Goal: Information Seeking & Learning: Compare options

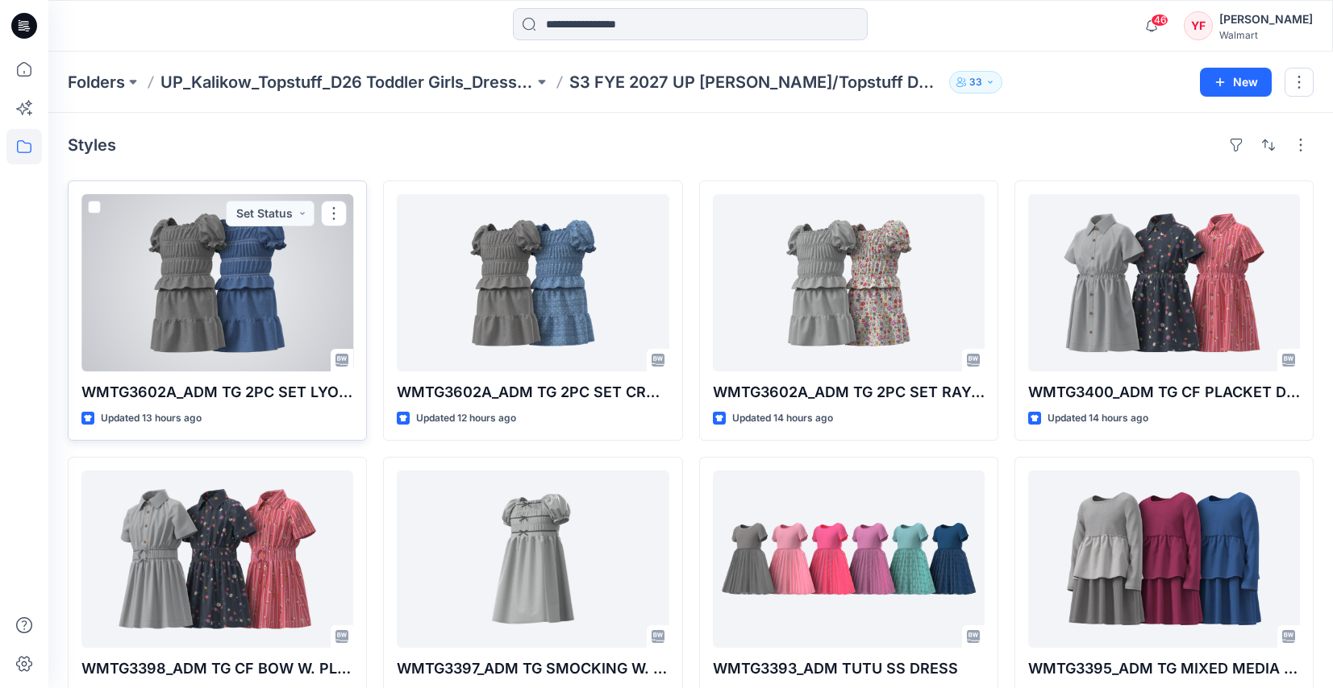
click at [281, 278] on div at bounding box center [217, 282] width 272 height 177
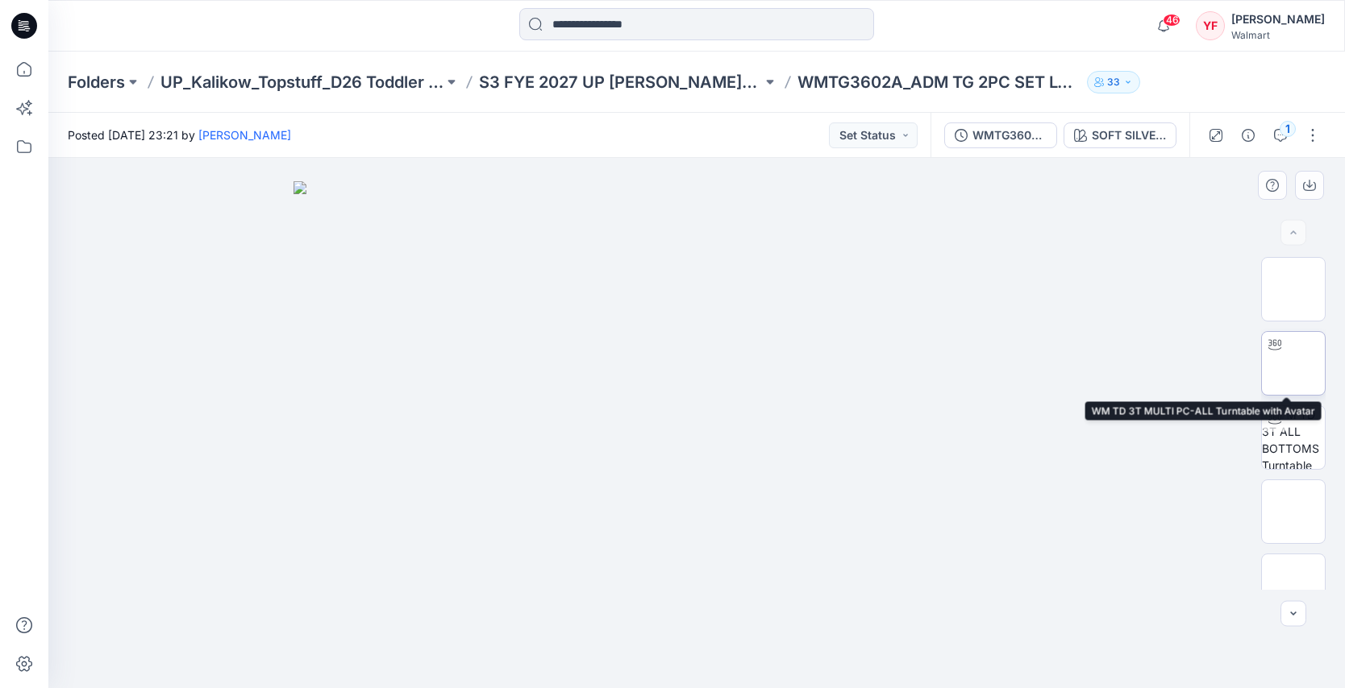
click at [1293, 364] on img at bounding box center [1293, 364] width 0 height 0
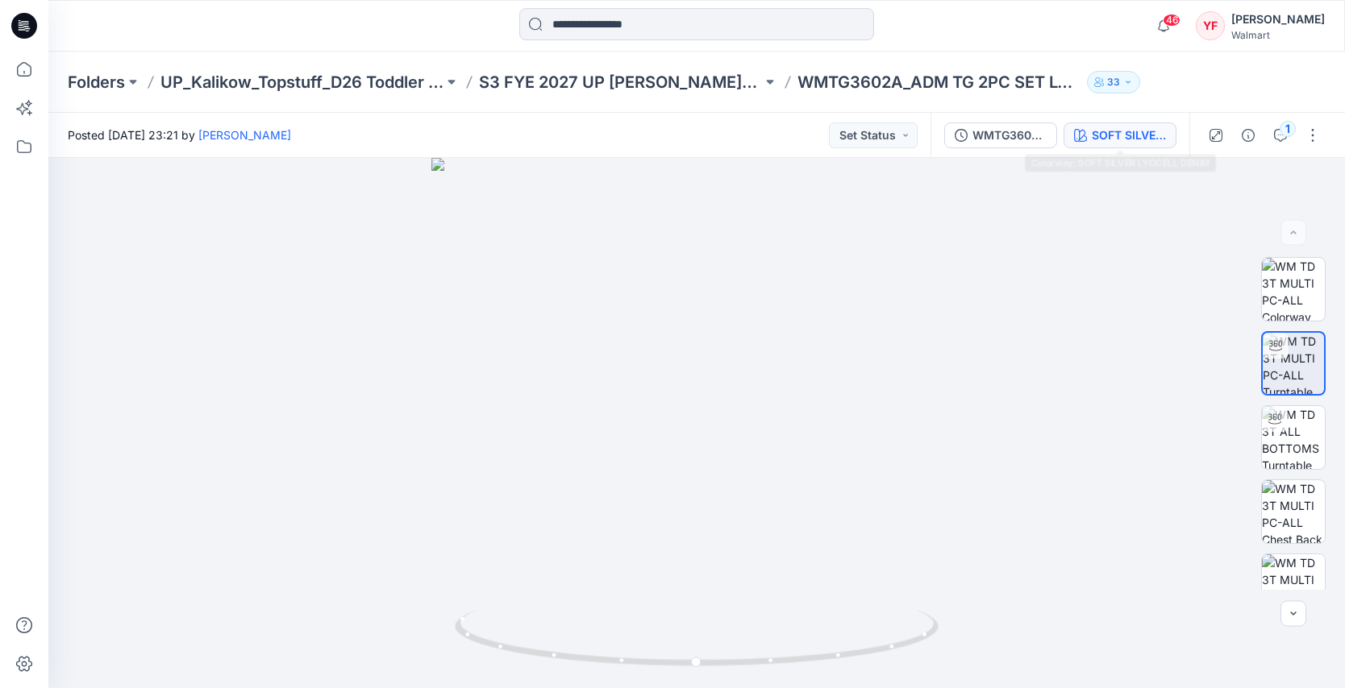
click at [1098, 141] on div "SOFT SILVER LYOCELL DENIM" at bounding box center [1129, 136] width 74 height 18
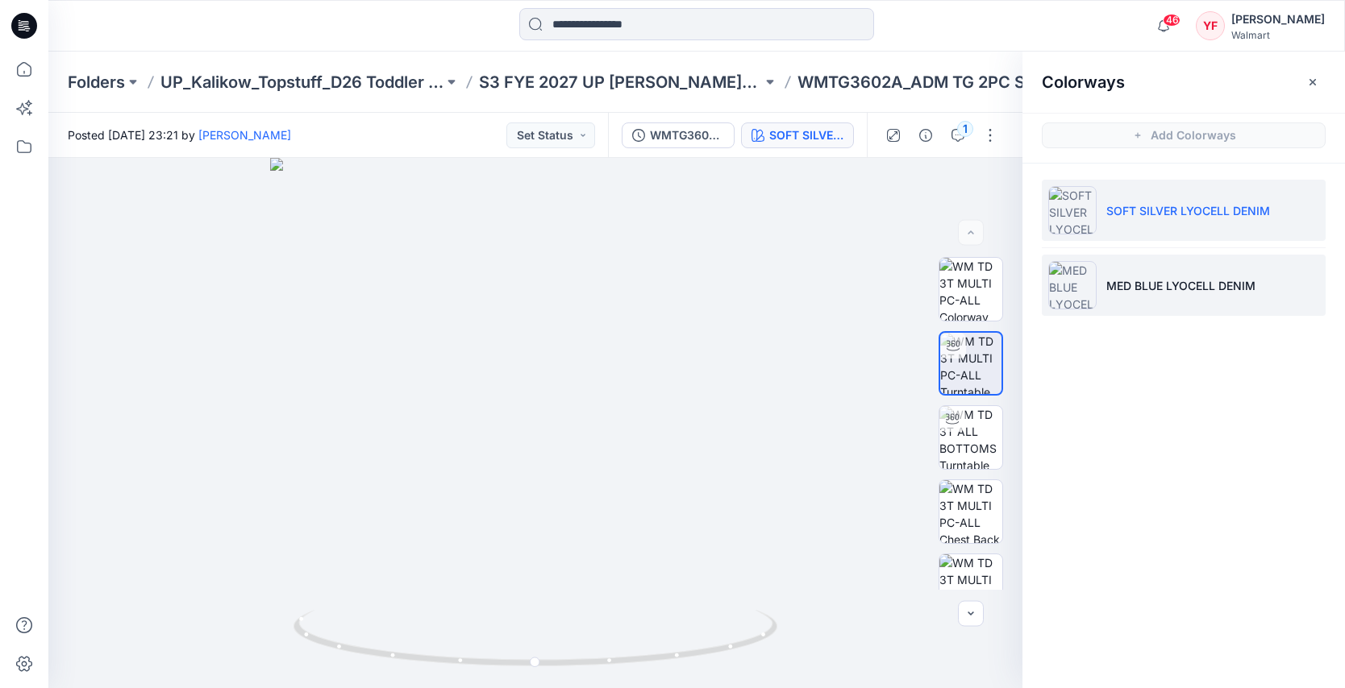
click at [1088, 301] on img at bounding box center [1072, 285] width 48 height 48
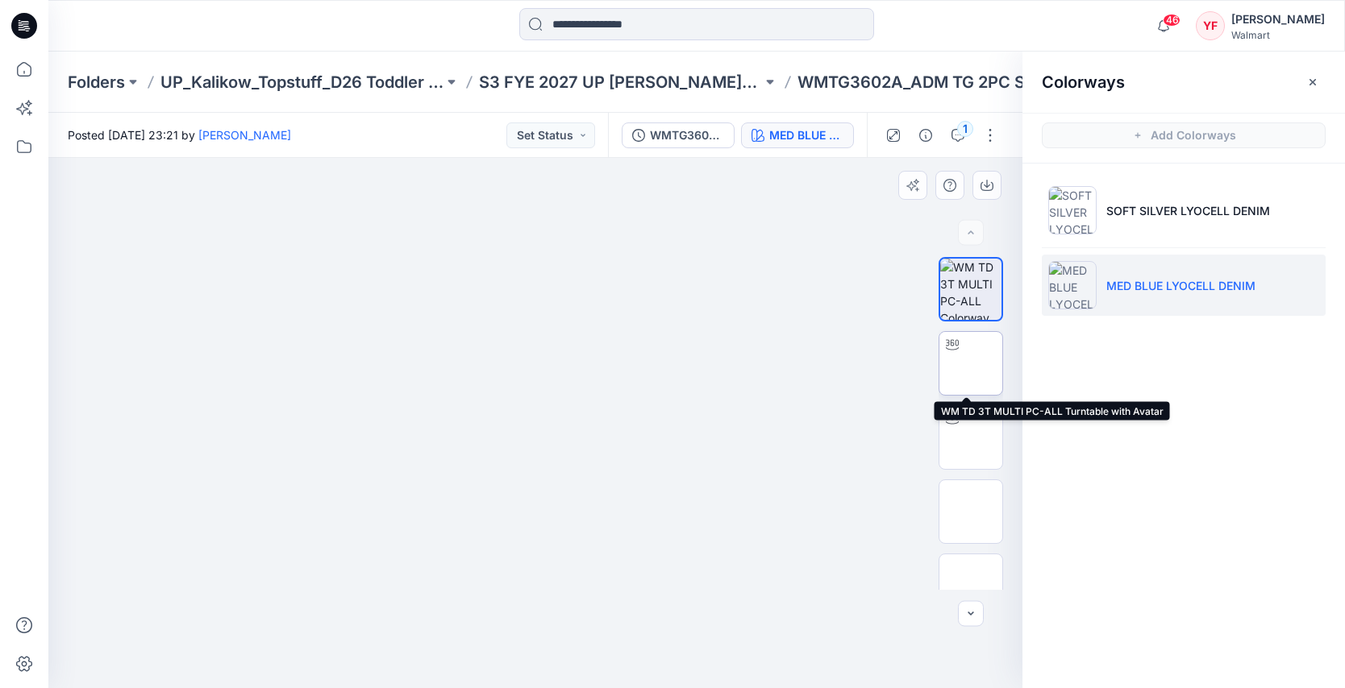
click at [971, 364] on img at bounding box center [971, 364] width 0 height 0
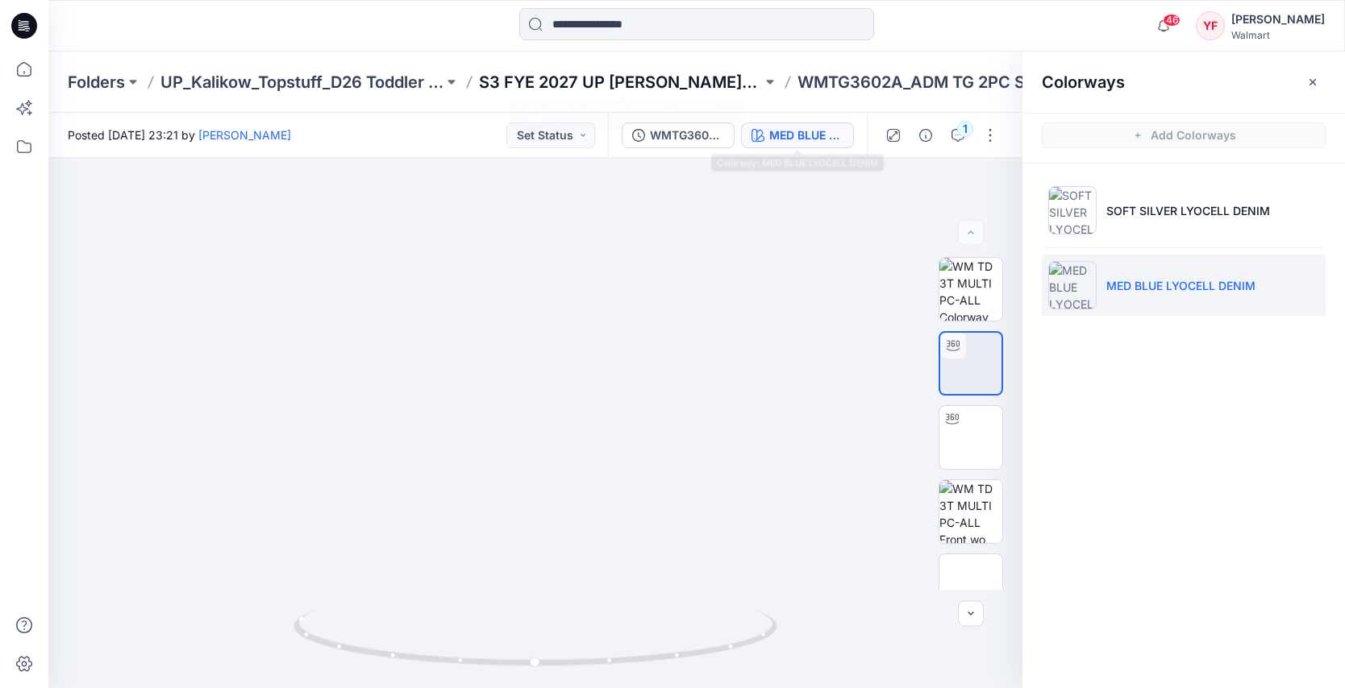
click at [651, 83] on p "S3 FYE 2027 UP [PERSON_NAME]/Topstuff D26 Toddler Girl" at bounding box center [620, 82] width 283 height 23
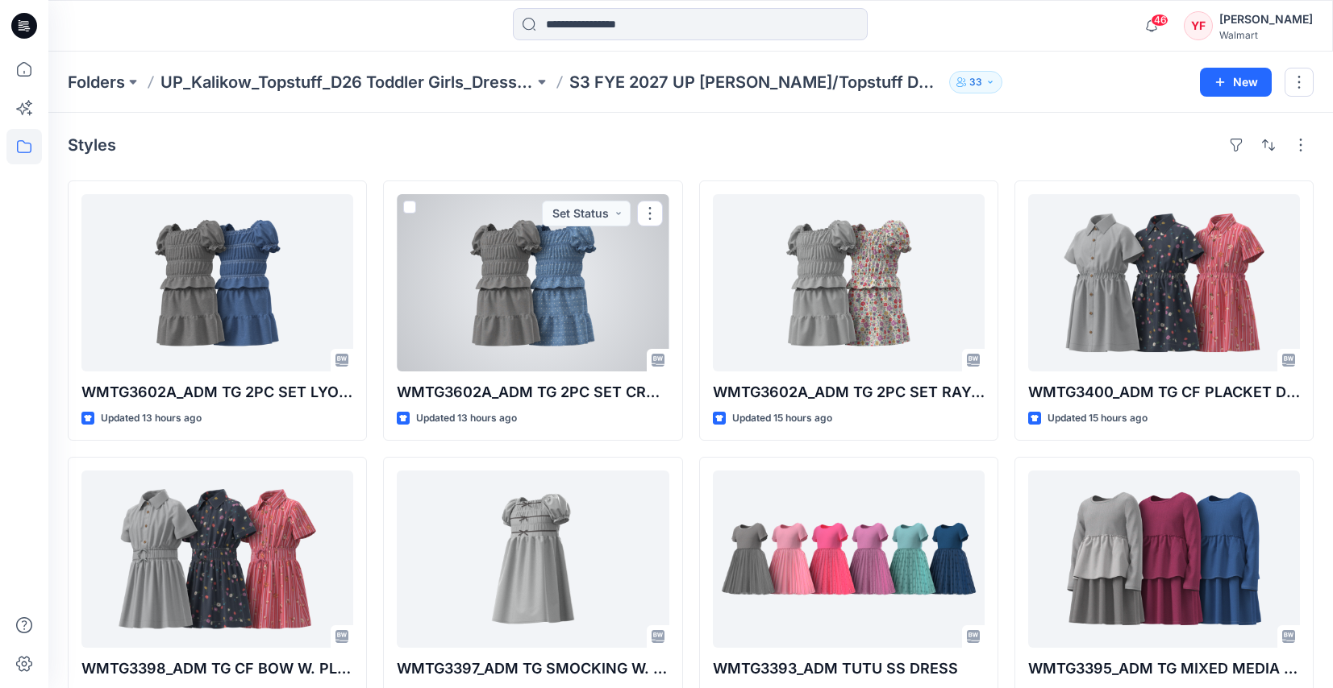
click at [543, 289] on div at bounding box center [533, 282] width 272 height 177
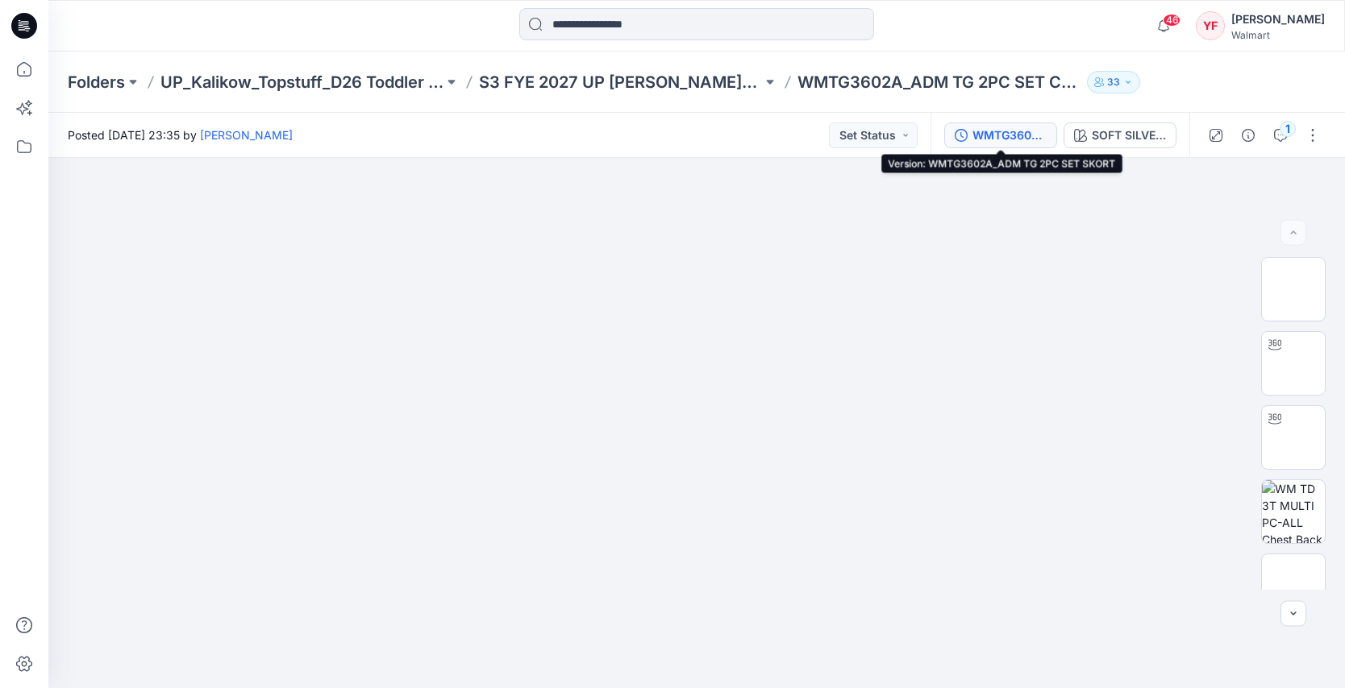
click at [1003, 135] on div "WMTG3602A_ADM TG 2PC SET SKORT" at bounding box center [1009, 136] width 74 height 18
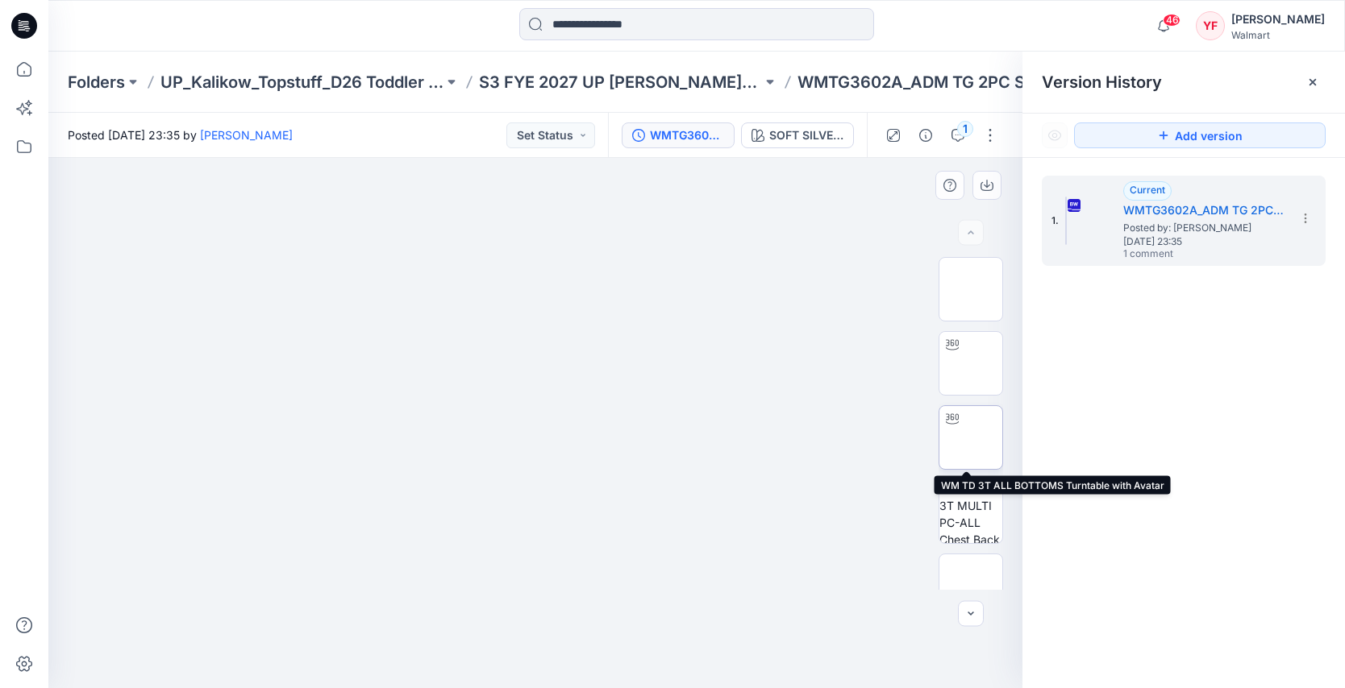
click at [971, 438] on img at bounding box center [971, 438] width 0 height 0
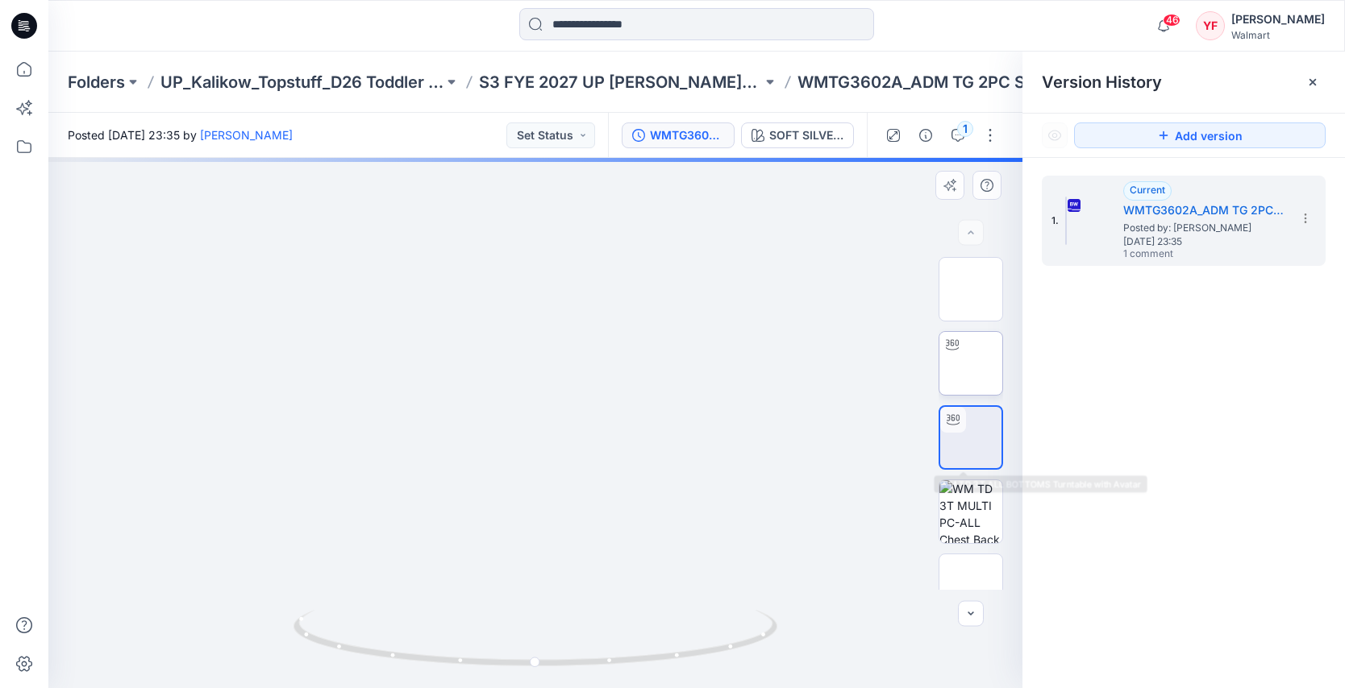
click at [971, 364] on img at bounding box center [971, 364] width 0 height 0
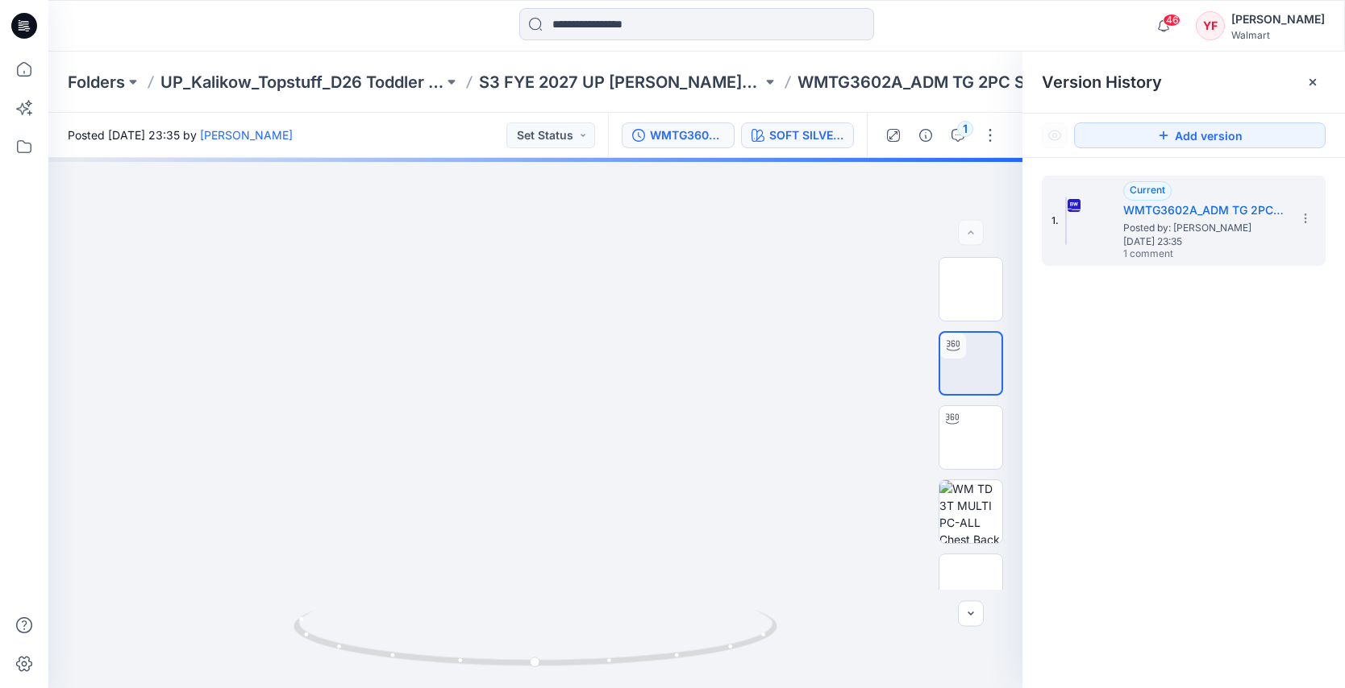
click at [818, 137] on div "SOFT SILVER CROSSHATCH CHAMBRAY" at bounding box center [806, 136] width 74 height 18
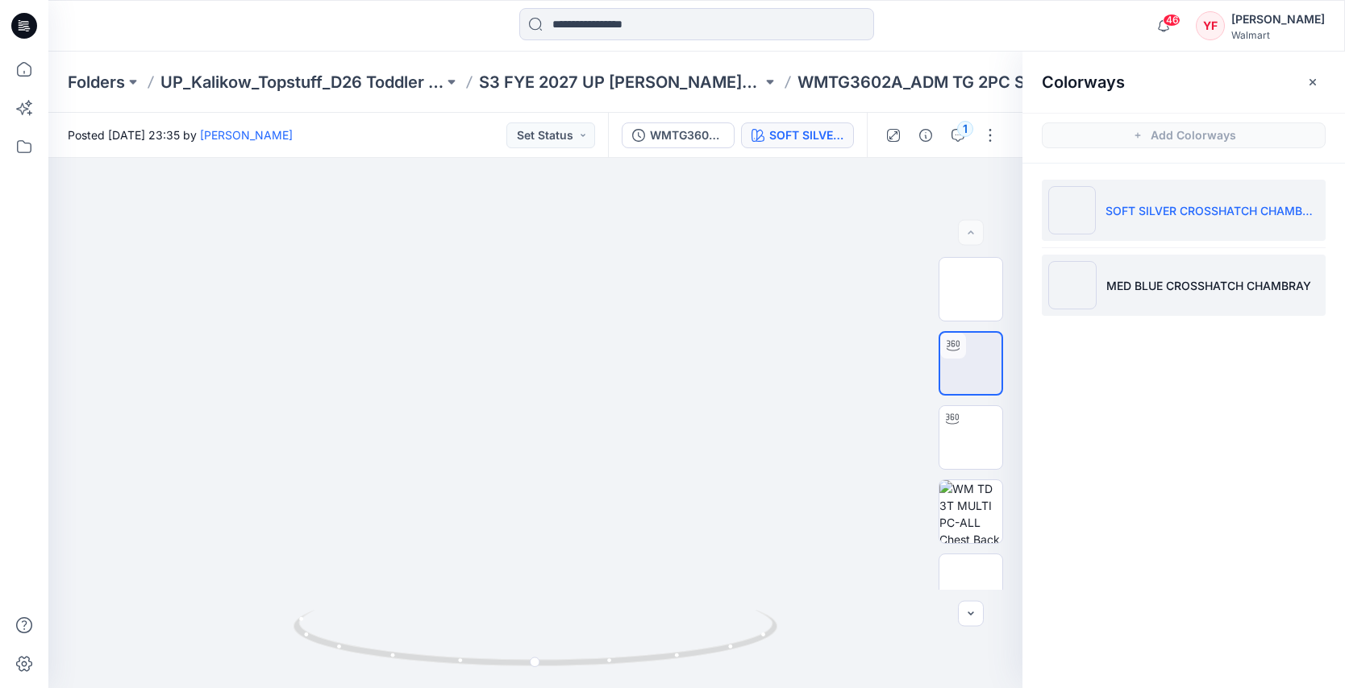
click at [1111, 297] on li "MED BLUE CROSSHATCH CHAMBRAY" at bounding box center [1184, 285] width 284 height 61
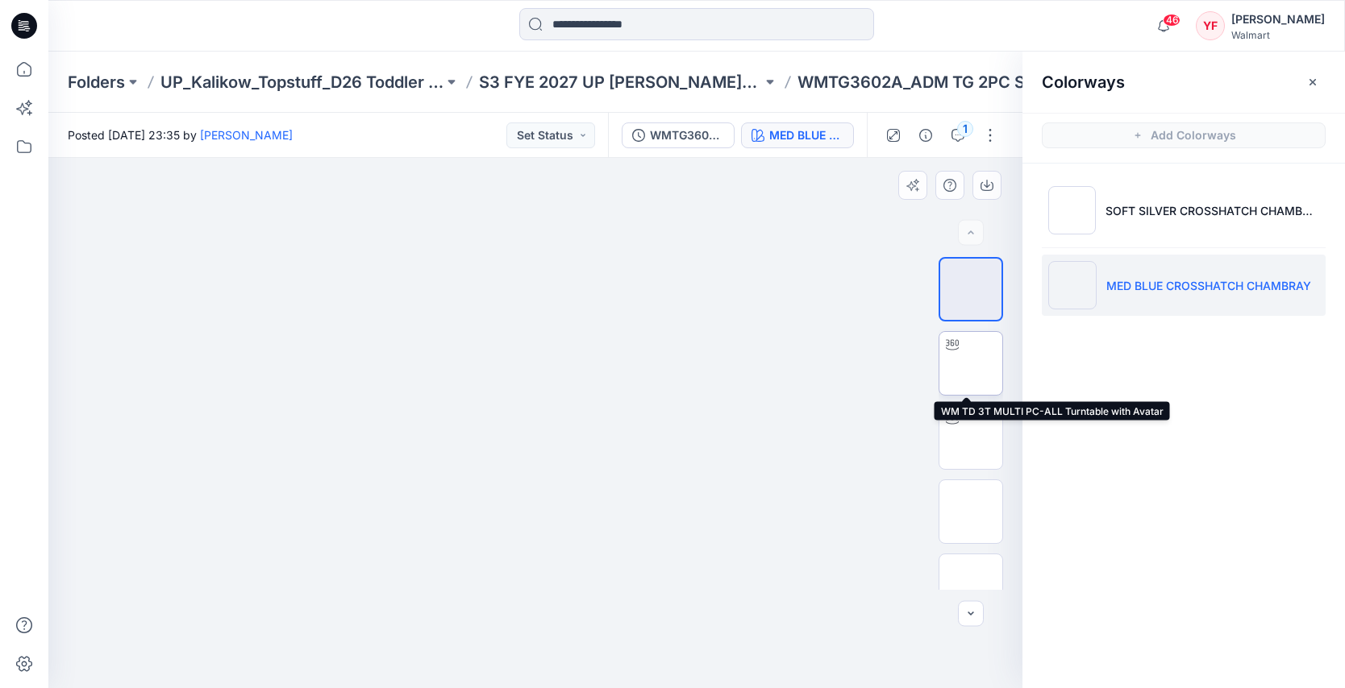
click at [971, 364] on img at bounding box center [971, 364] width 0 height 0
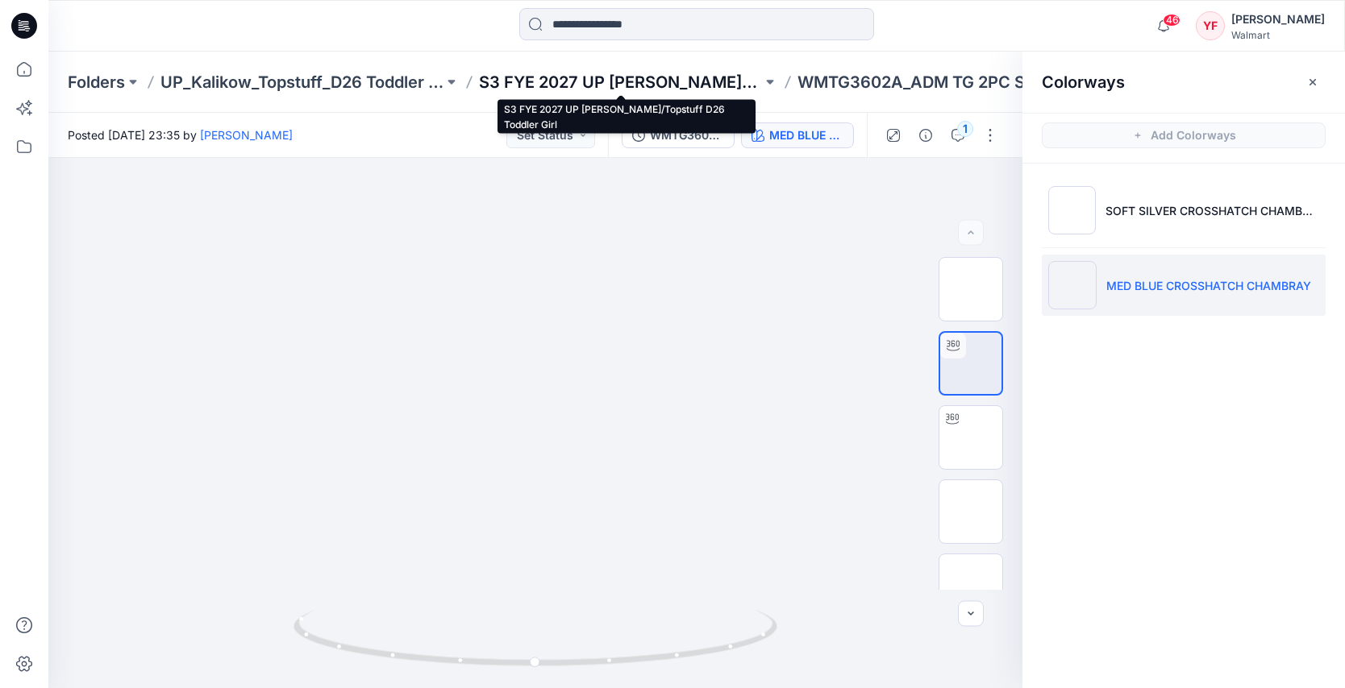
click at [687, 83] on p "S3 FYE 2027 UP [PERSON_NAME]/Topstuff D26 Toddler Girl" at bounding box center [620, 82] width 283 height 23
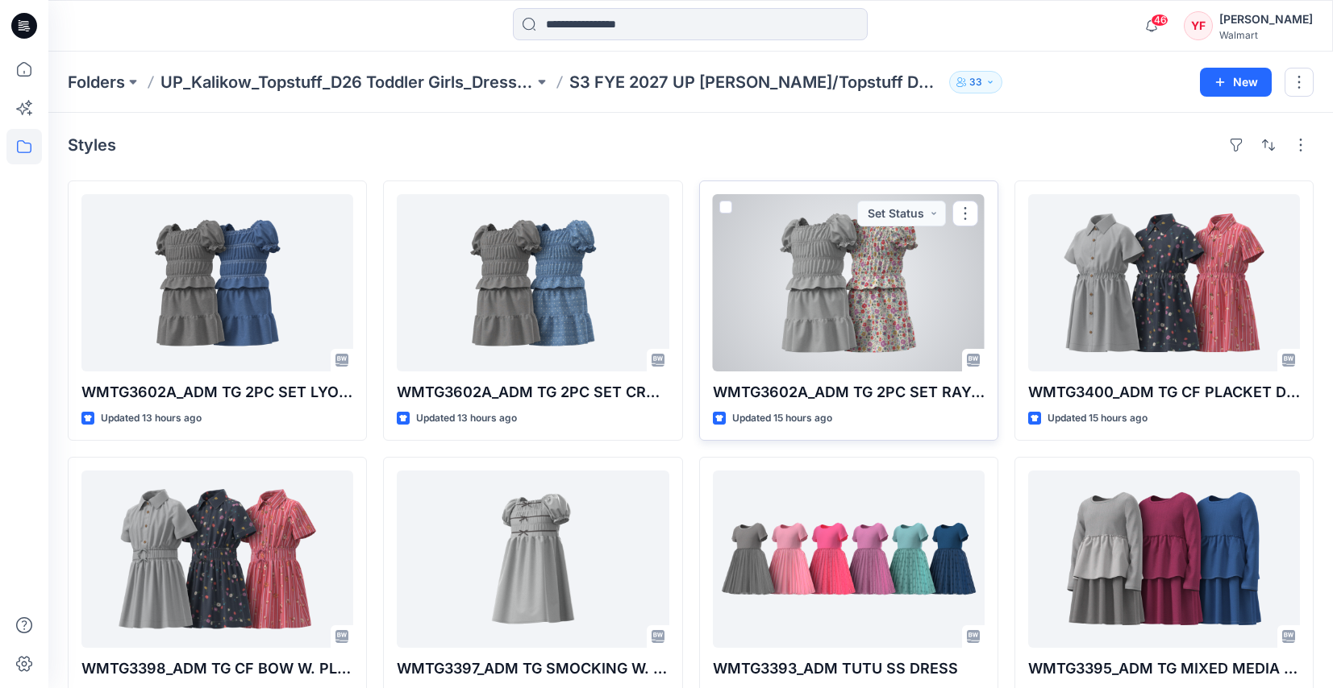
click at [834, 276] on div at bounding box center [849, 282] width 272 height 177
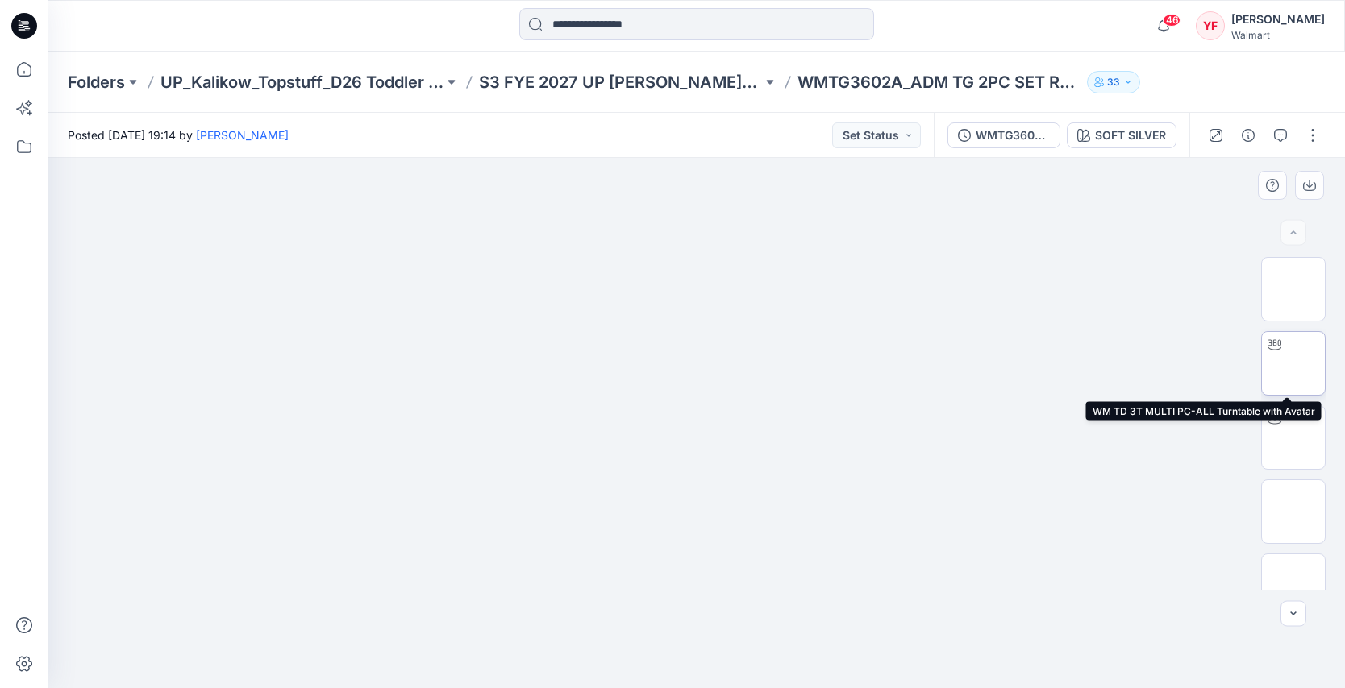
click at [1293, 364] on img at bounding box center [1293, 364] width 0 height 0
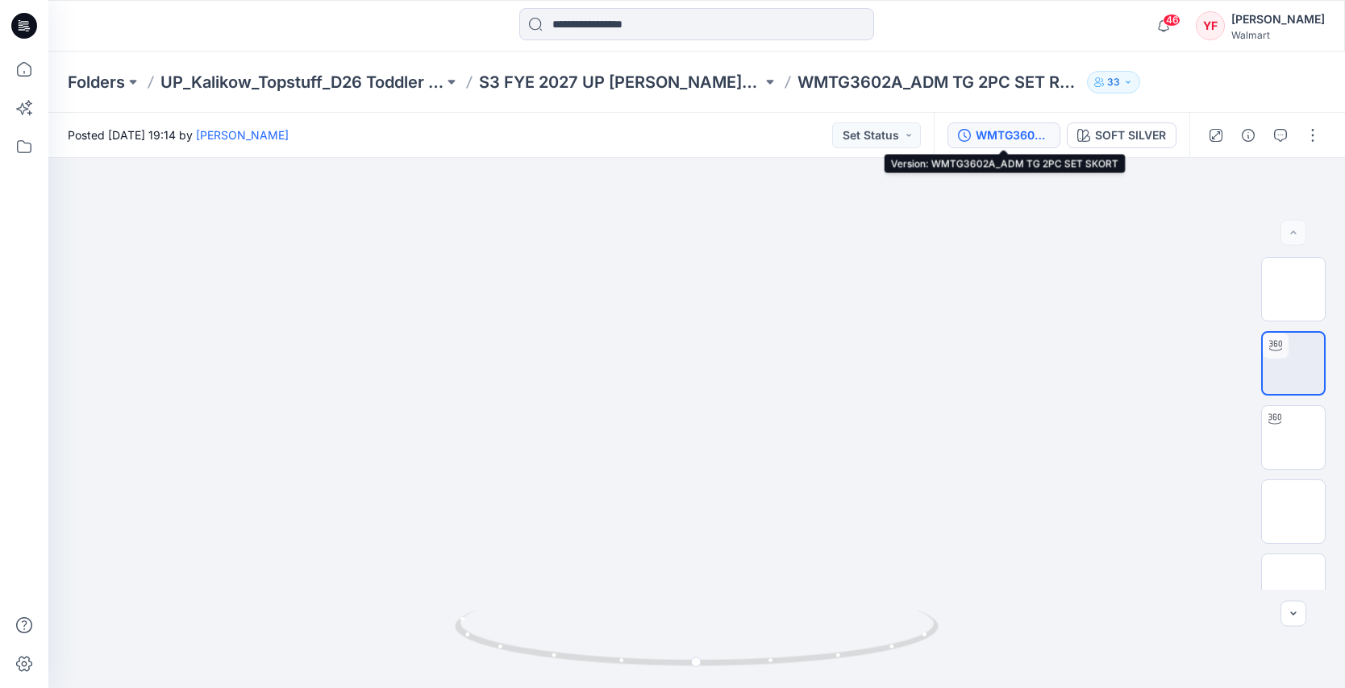
click at [1012, 143] on button "WMTG3602A_ADM TG 2PC SET SKORT" at bounding box center [1003, 136] width 113 height 26
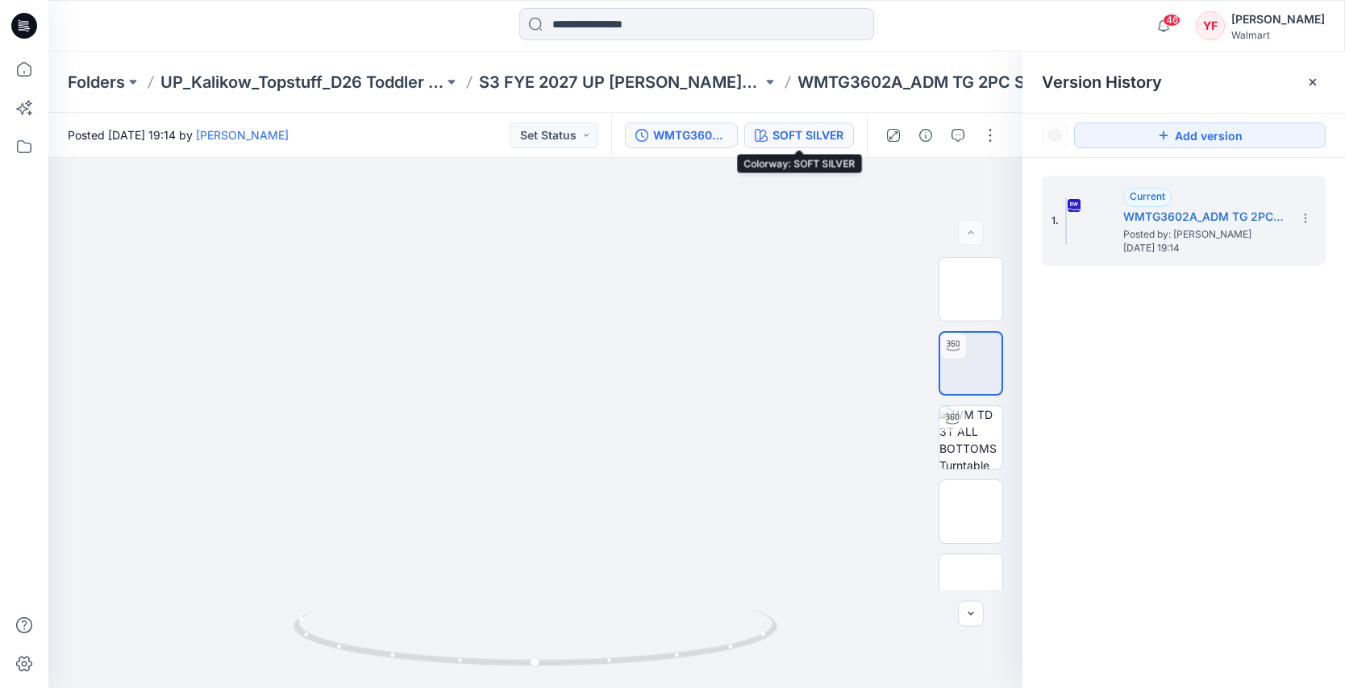
click at [789, 127] on div "SOFT SILVER" at bounding box center [807, 136] width 71 height 18
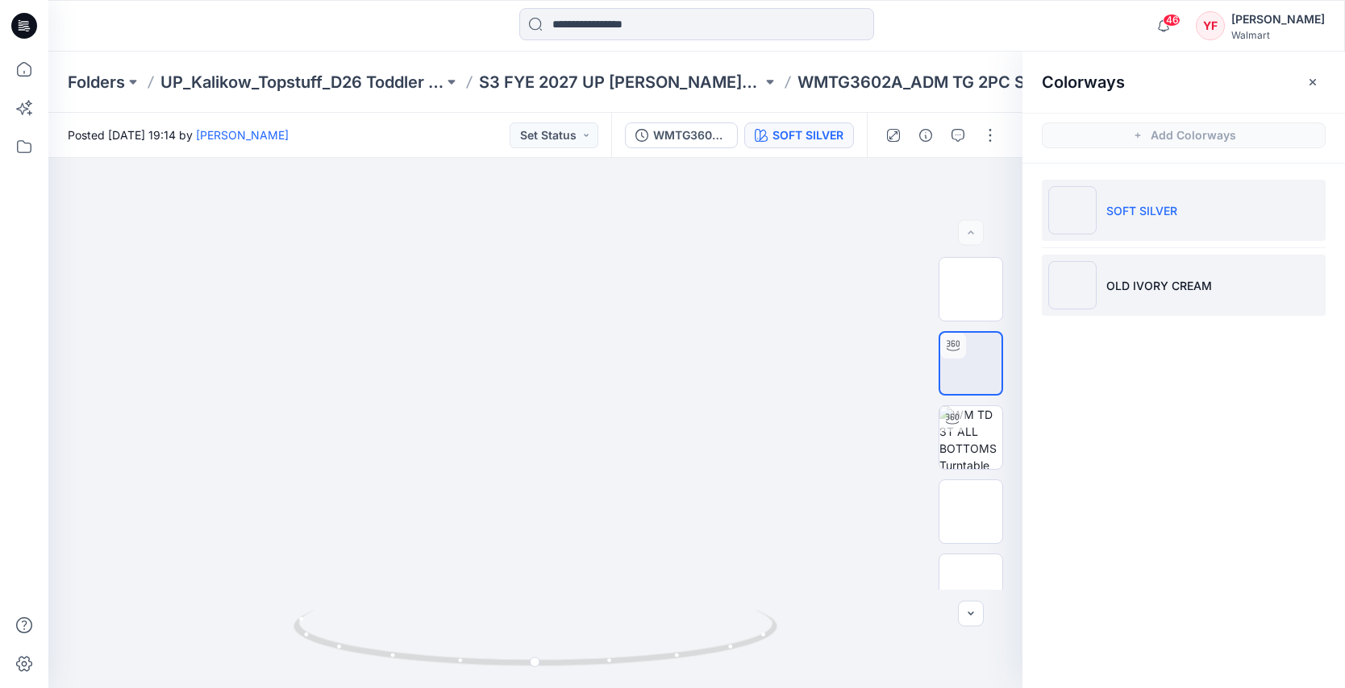
click at [1159, 273] on li "OLD IVORY CREAM" at bounding box center [1184, 285] width 284 height 61
click at [1127, 303] on li "OLD IVORY CREAM" at bounding box center [1184, 285] width 284 height 61
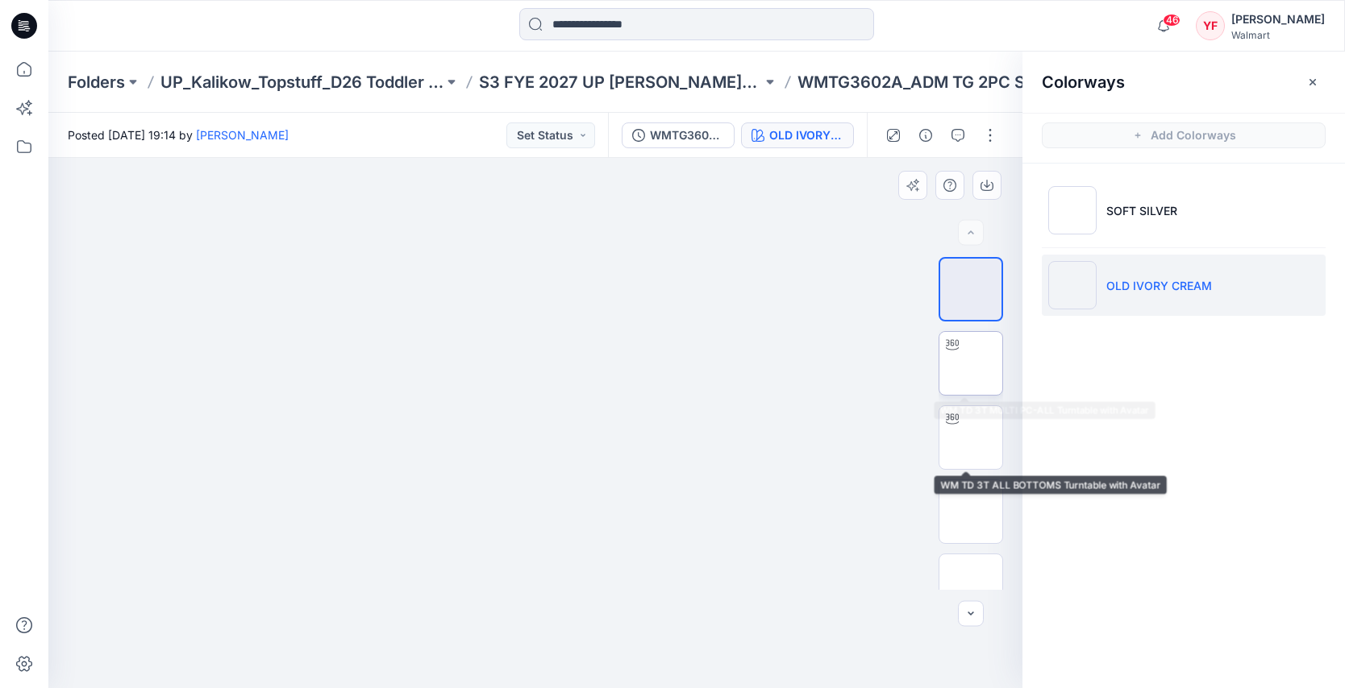
click at [971, 364] on img at bounding box center [971, 364] width 0 height 0
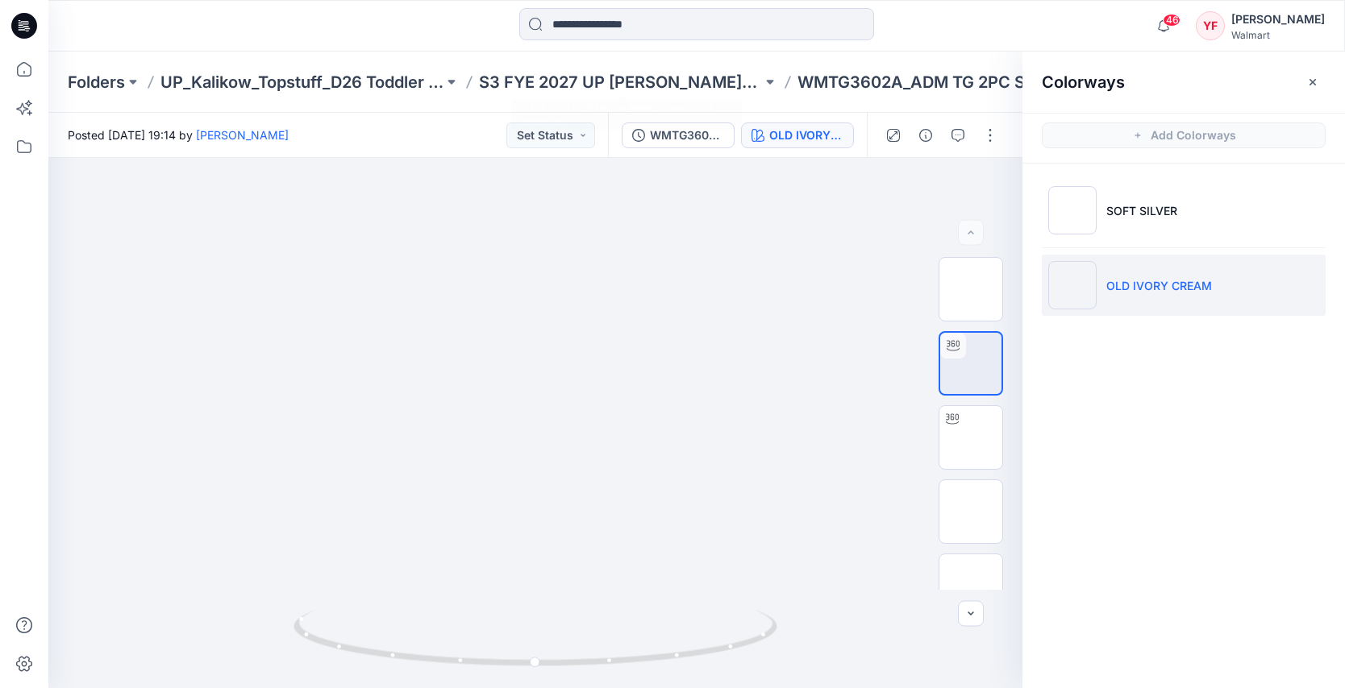
click at [431, 95] on div "Folders UP_Kalikow_Topstuff_D26 Toddler Girls_Dresses & Sets S3 FYE 2027 UP [PE…" at bounding box center [696, 82] width 1296 height 61
click at [426, 87] on p "UP_Kalikow_Topstuff_D26 Toddler Girls_Dresses & Sets" at bounding box center [301, 82] width 283 height 23
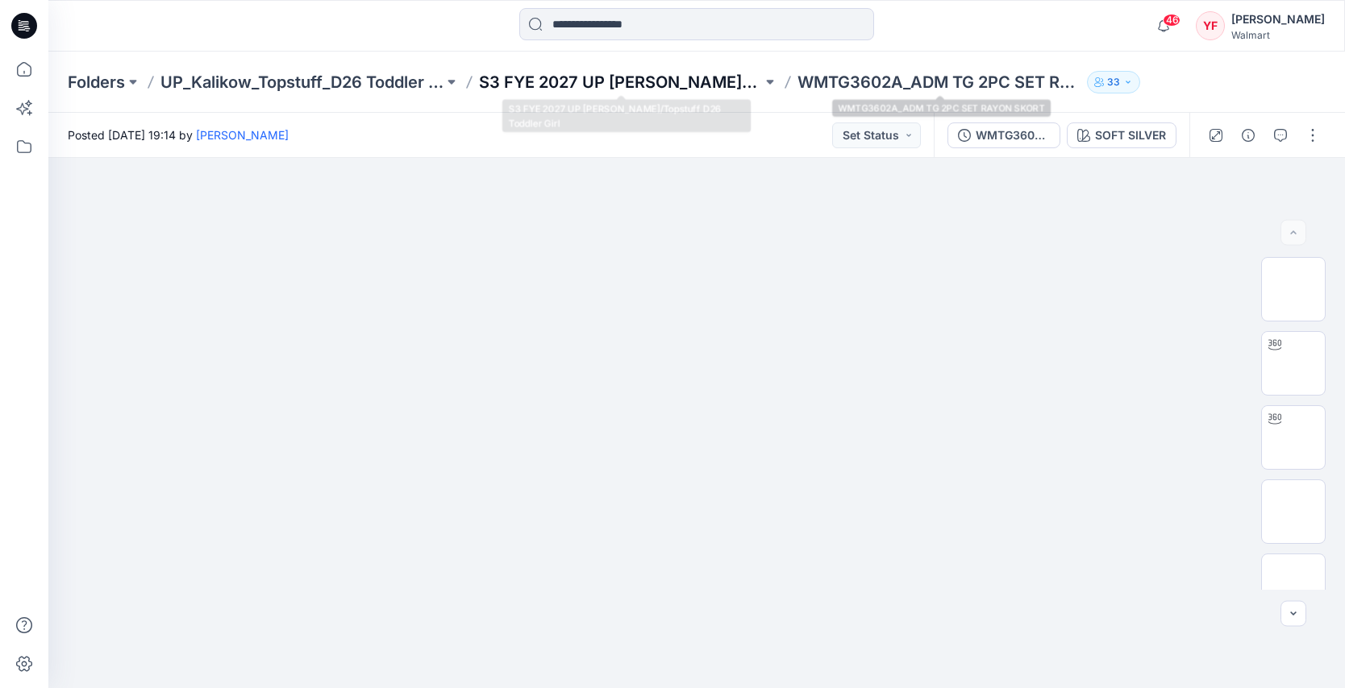
click at [719, 73] on p "S3 FYE 2027 UP [PERSON_NAME]/Topstuff D26 Toddler Girl" at bounding box center [620, 82] width 283 height 23
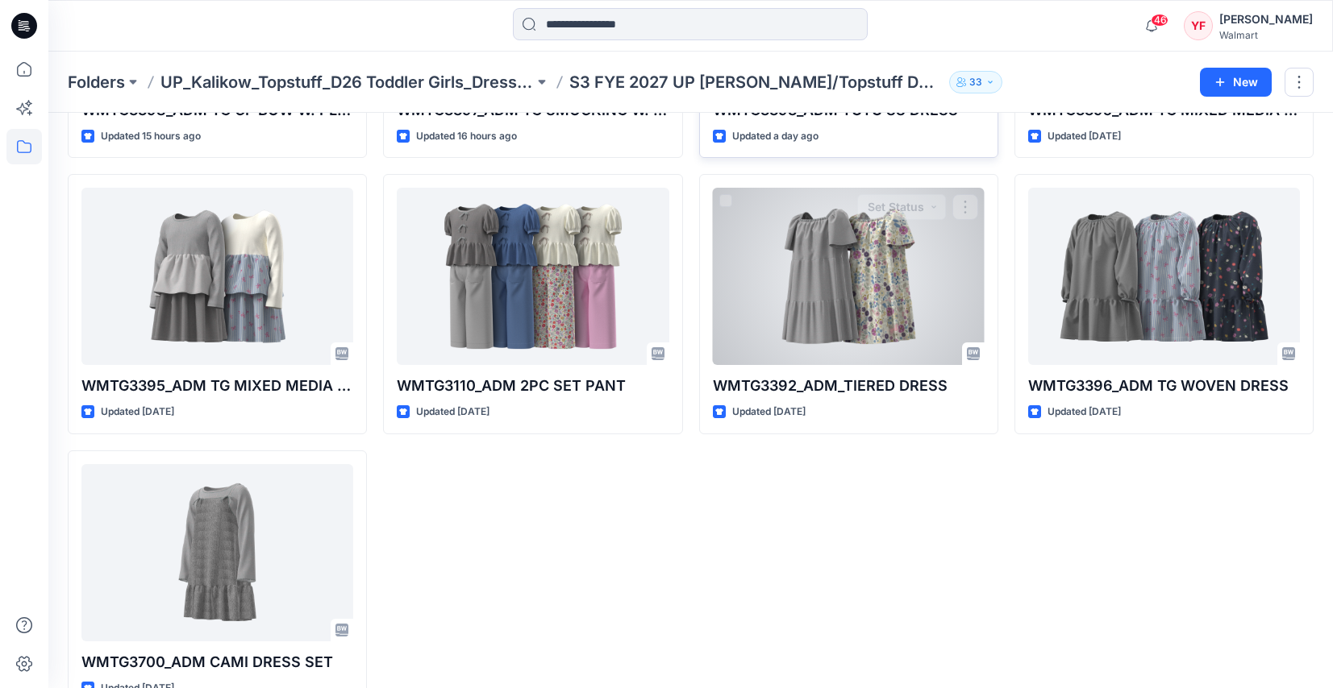
scroll to position [576, 0]
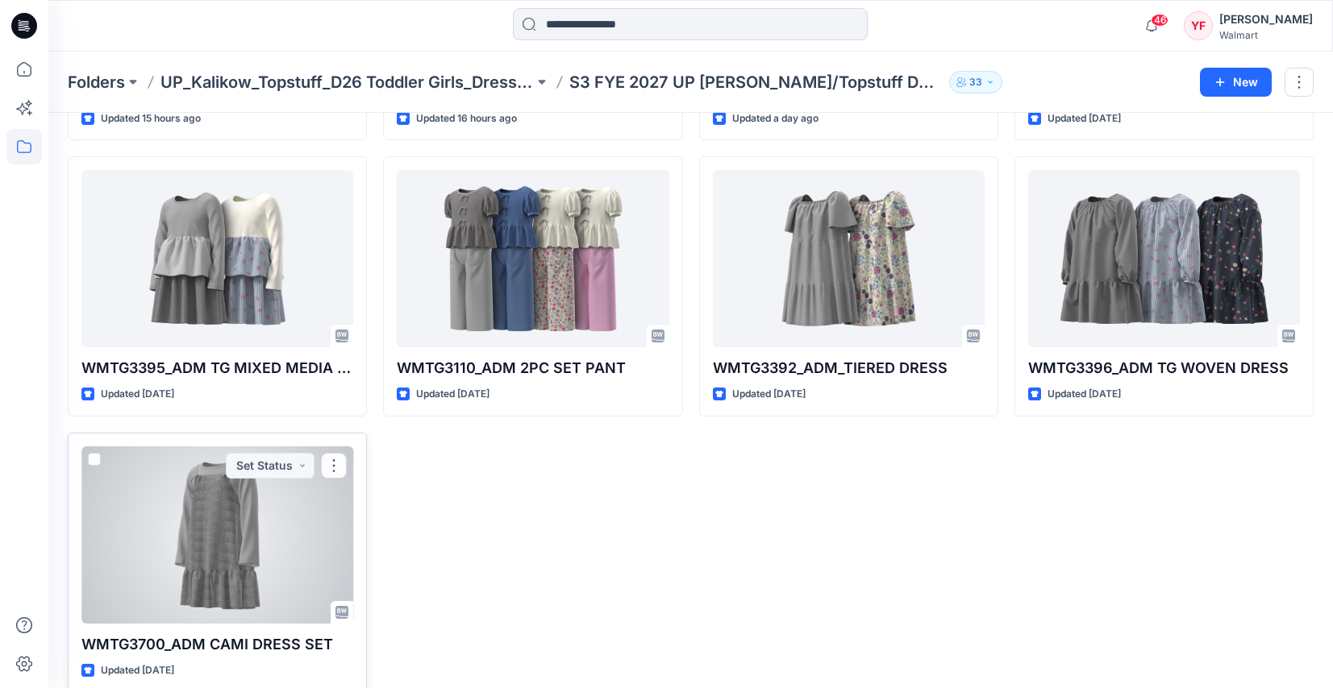
click at [144, 603] on div at bounding box center [217, 535] width 272 height 177
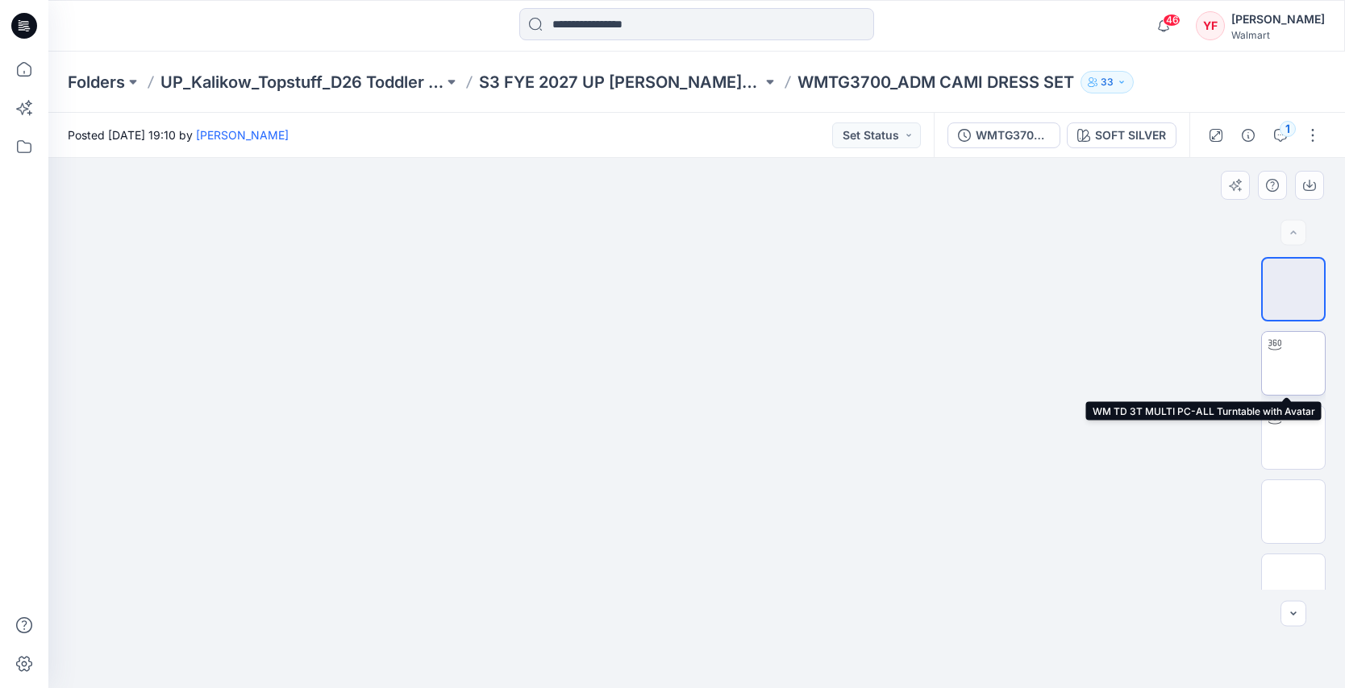
click at [1293, 364] on img at bounding box center [1293, 364] width 0 height 0
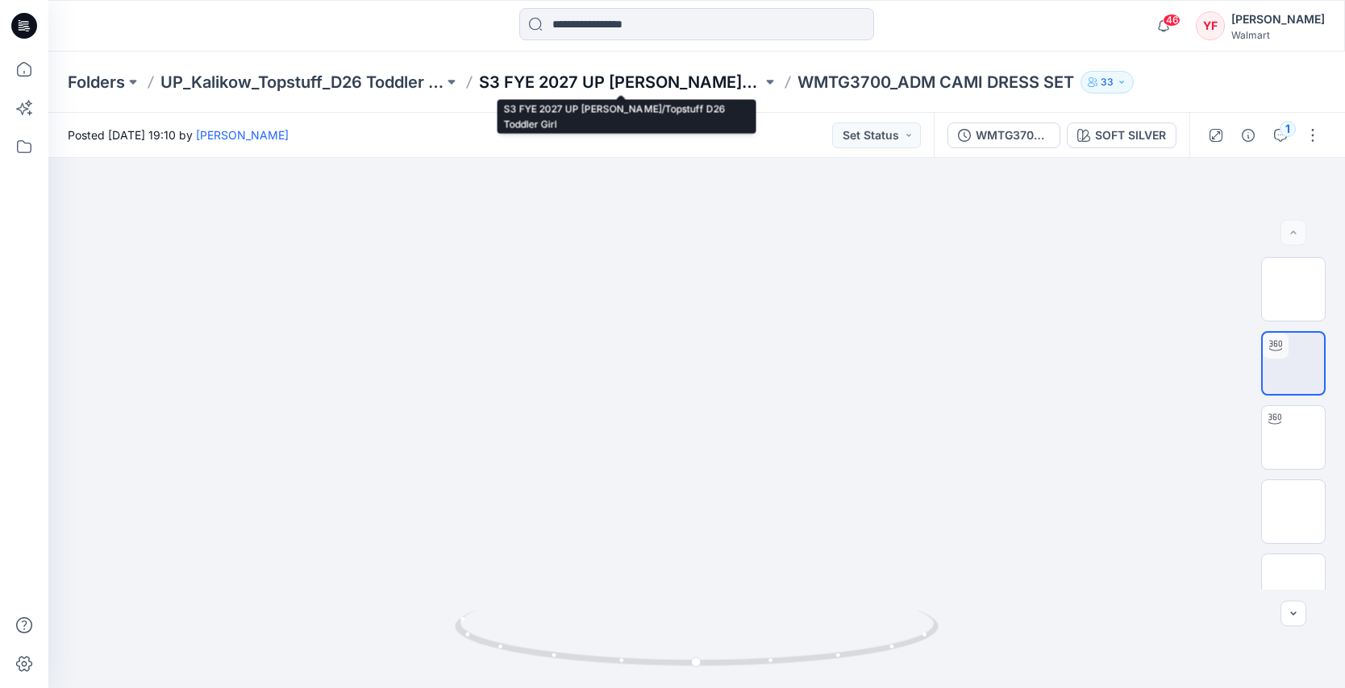
click at [730, 74] on p "S3 FYE 2027 UP [PERSON_NAME]/Topstuff D26 Toddler Girl" at bounding box center [620, 82] width 283 height 23
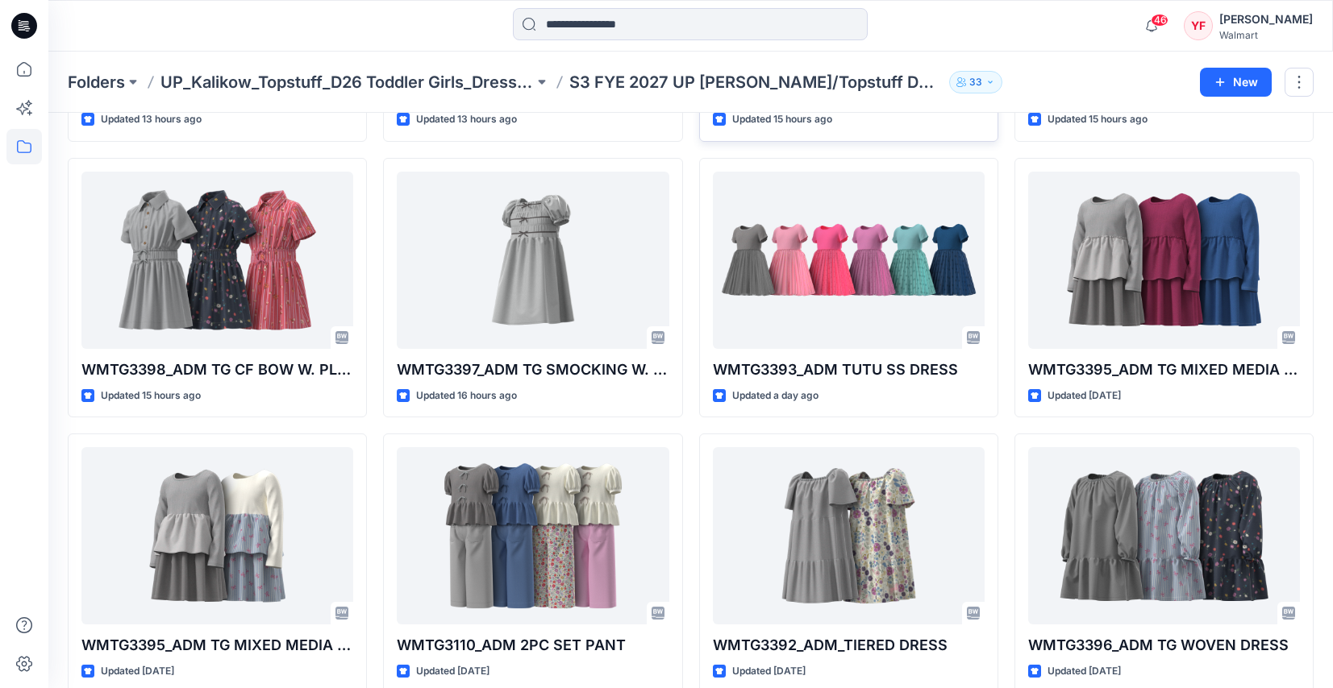
scroll to position [449, 0]
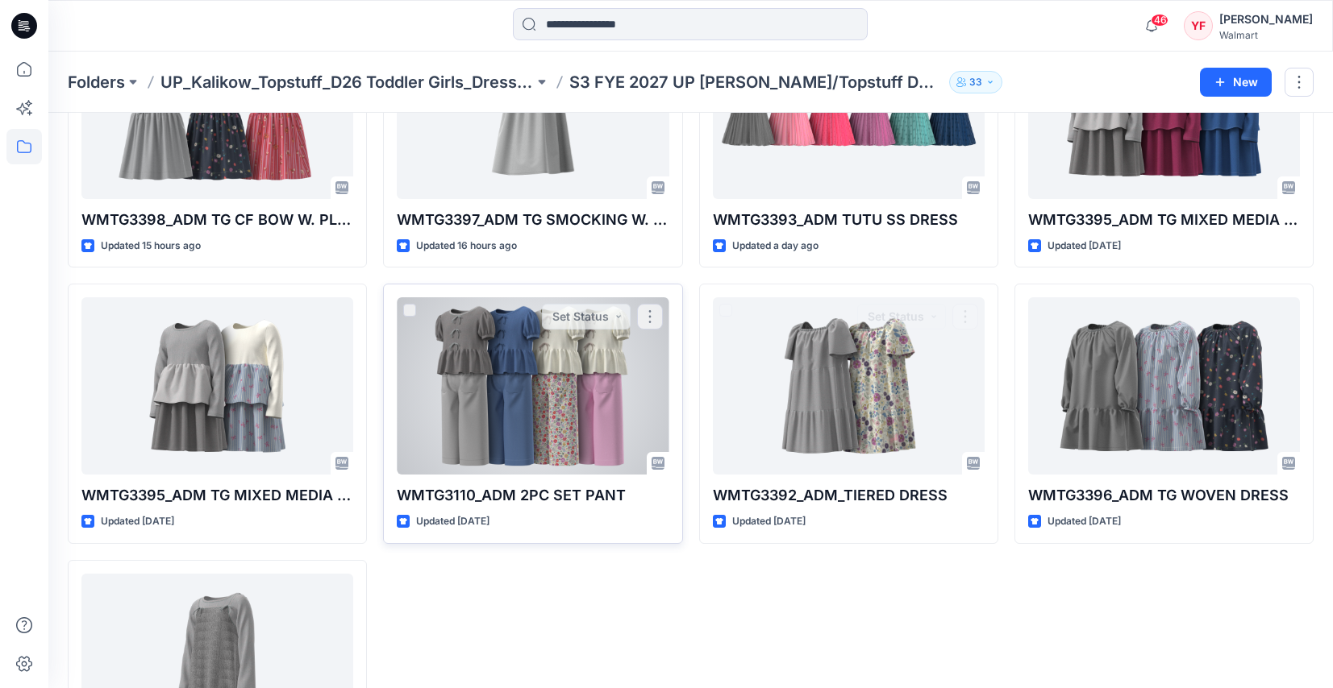
click at [594, 370] on div at bounding box center [533, 385] width 272 height 177
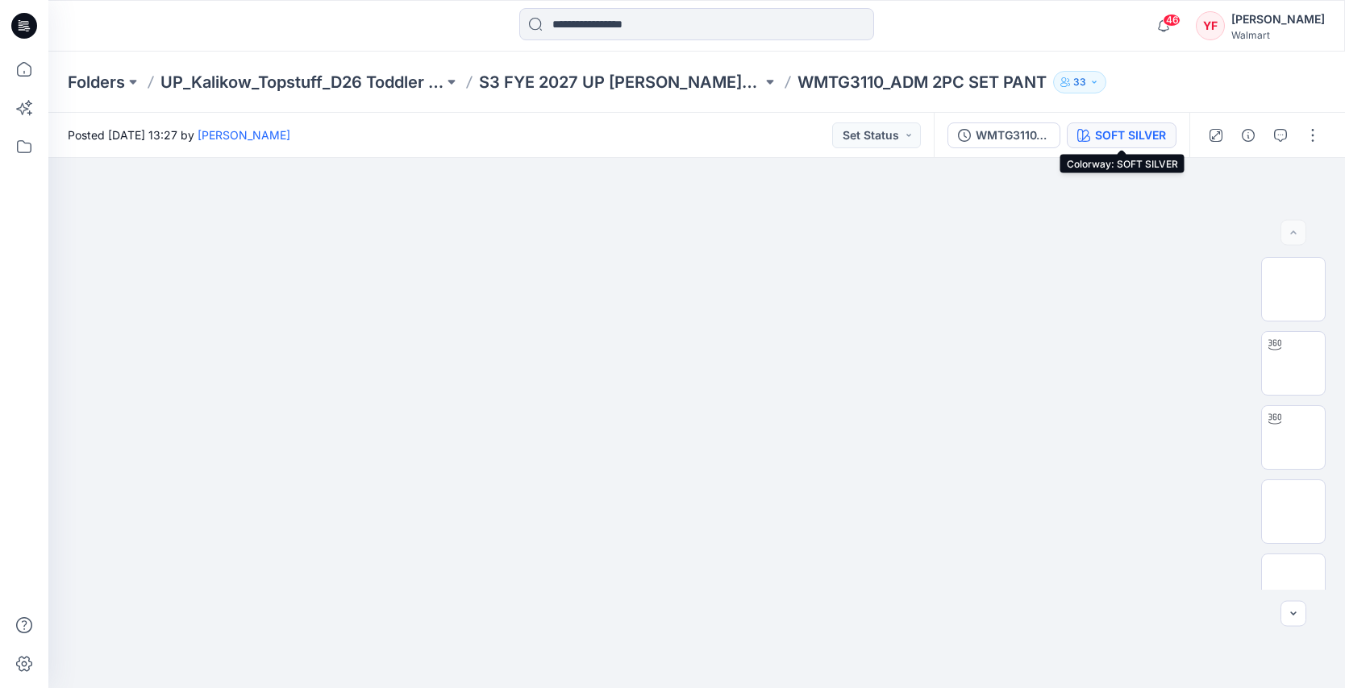
click at [1095, 127] on div "SOFT SILVER" at bounding box center [1130, 136] width 71 height 18
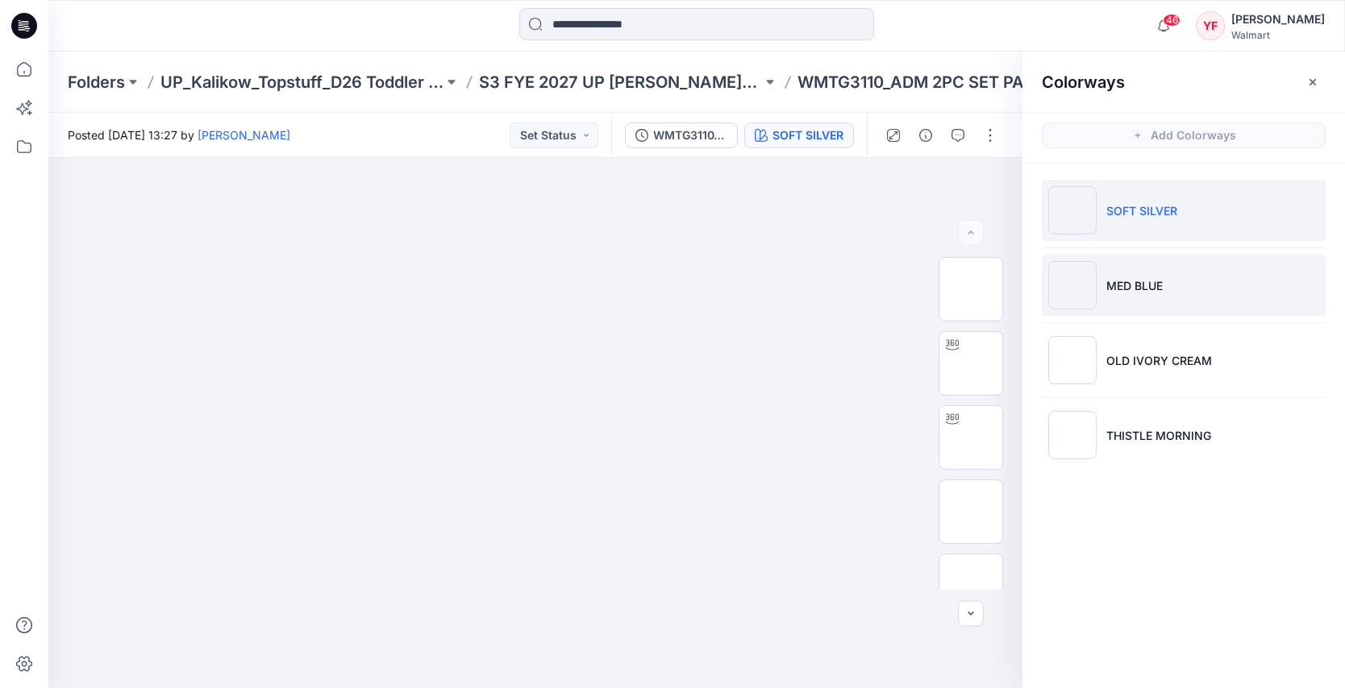
click at [1129, 299] on li "MED BLUE" at bounding box center [1184, 285] width 284 height 61
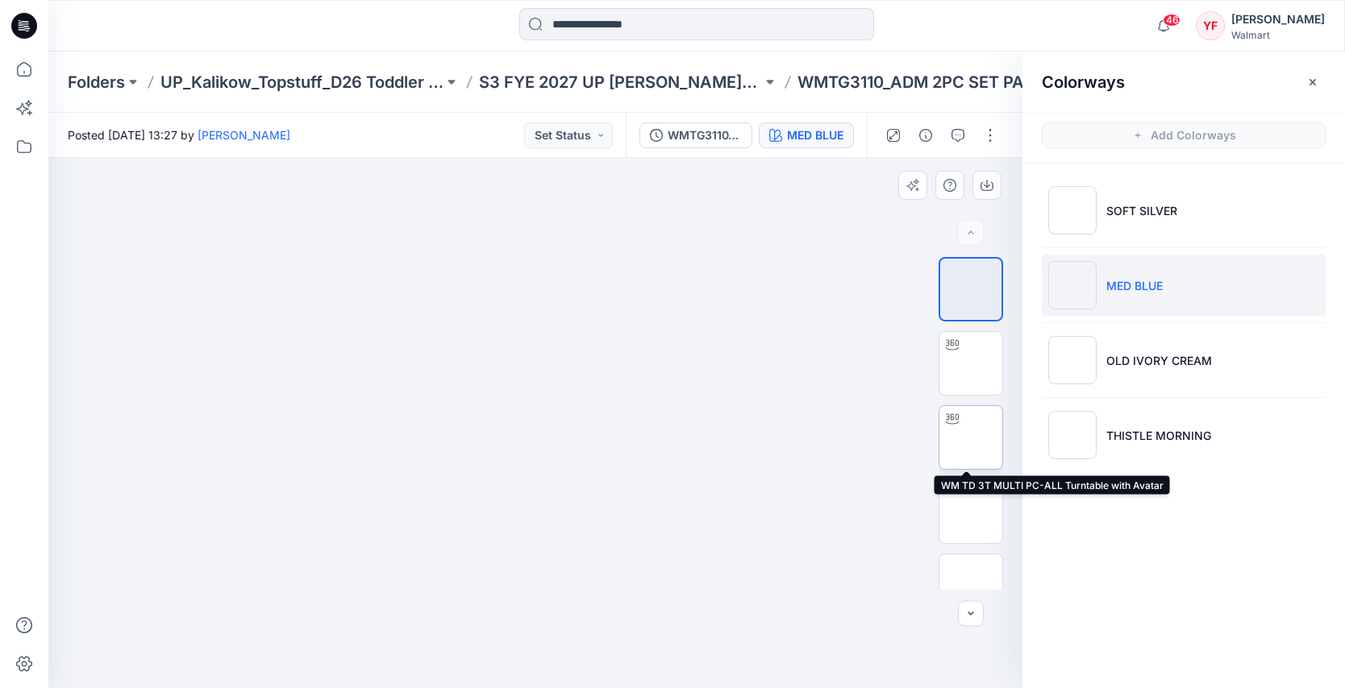
click at [971, 438] on img at bounding box center [971, 438] width 0 height 0
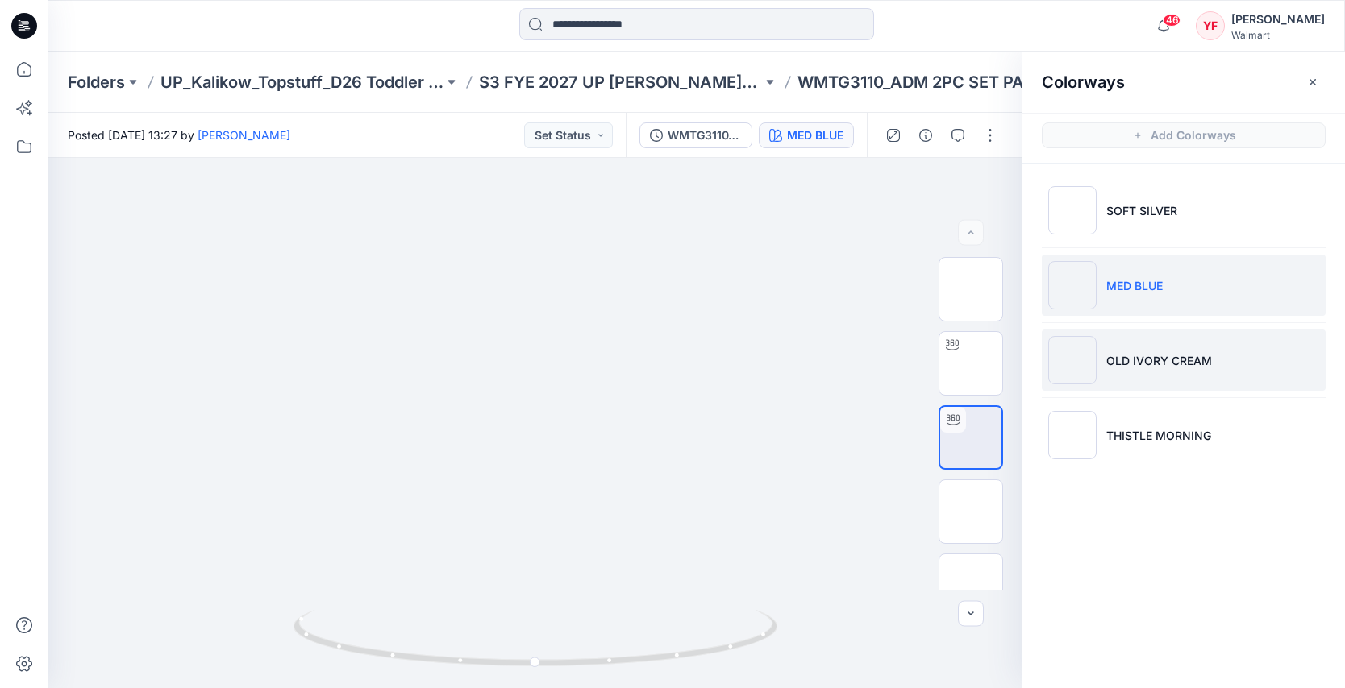
click at [1134, 364] on p "OLD IVORY CREAM" at bounding box center [1159, 360] width 106 height 17
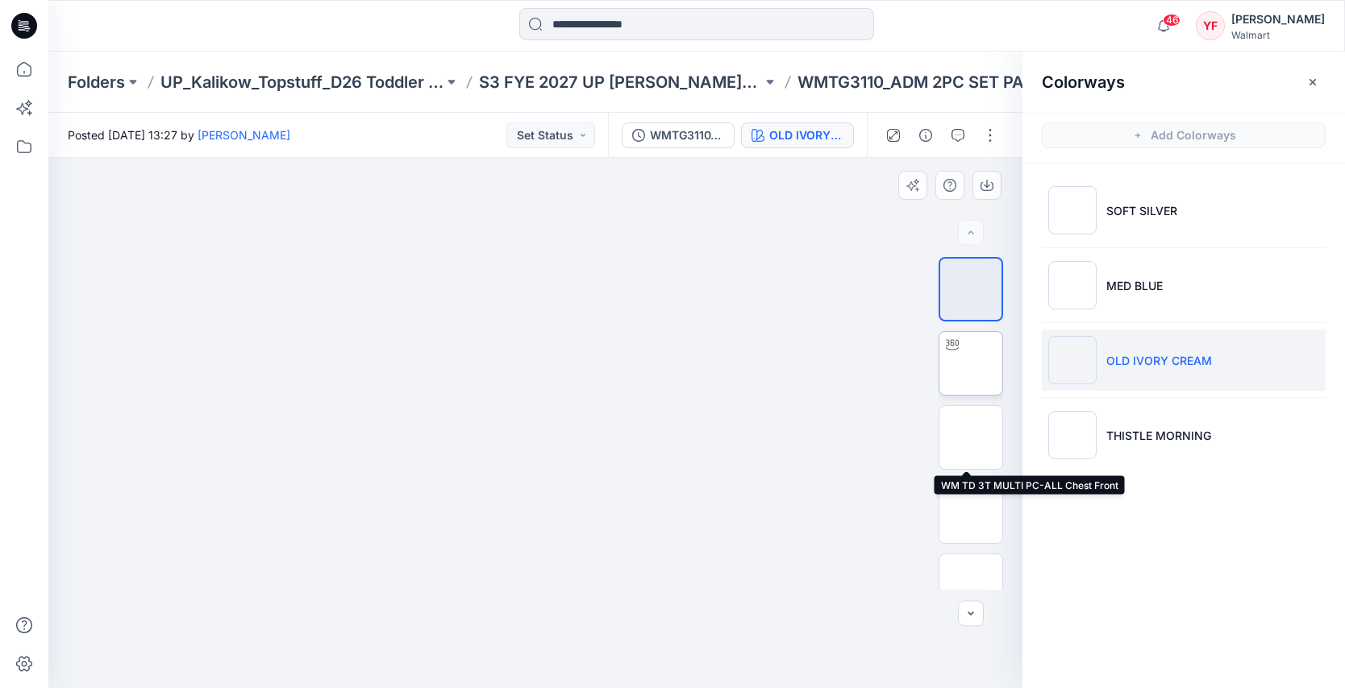
click at [971, 364] on img at bounding box center [971, 364] width 0 height 0
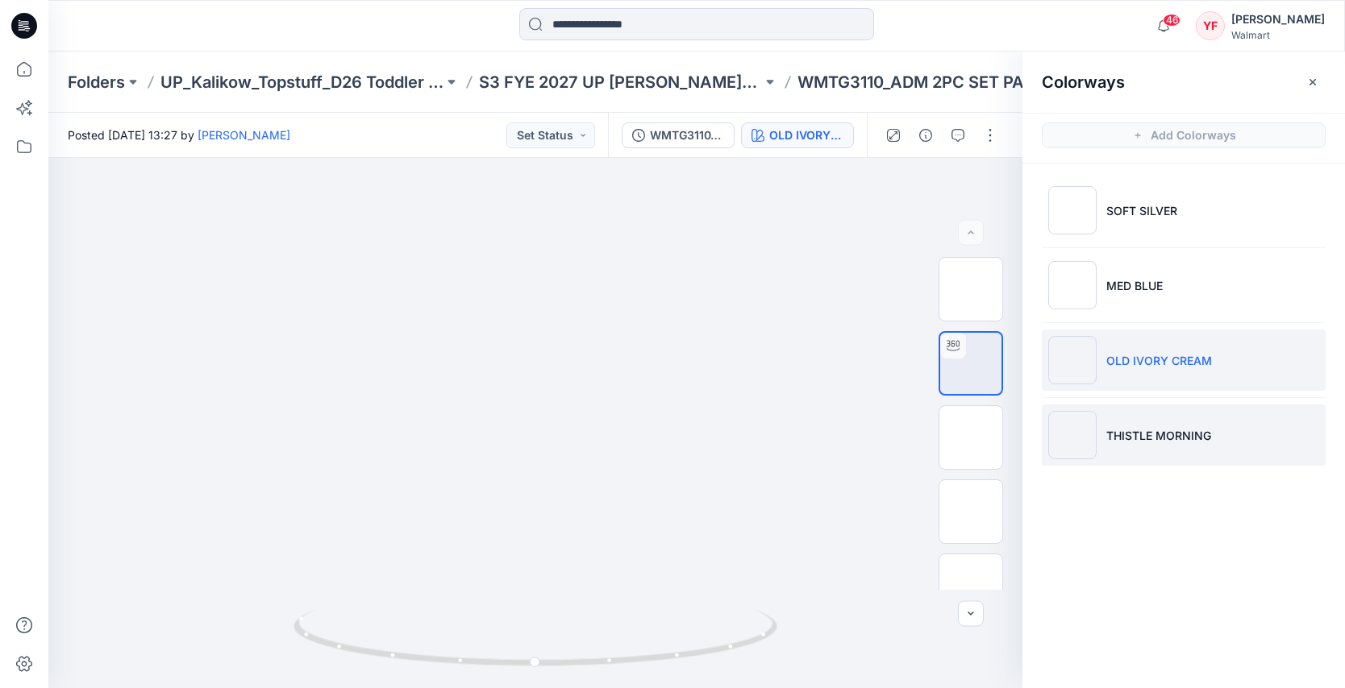
click at [1120, 438] on p "THISTLE MORNING" at bounding box center [1158, 435] width 105 height 17
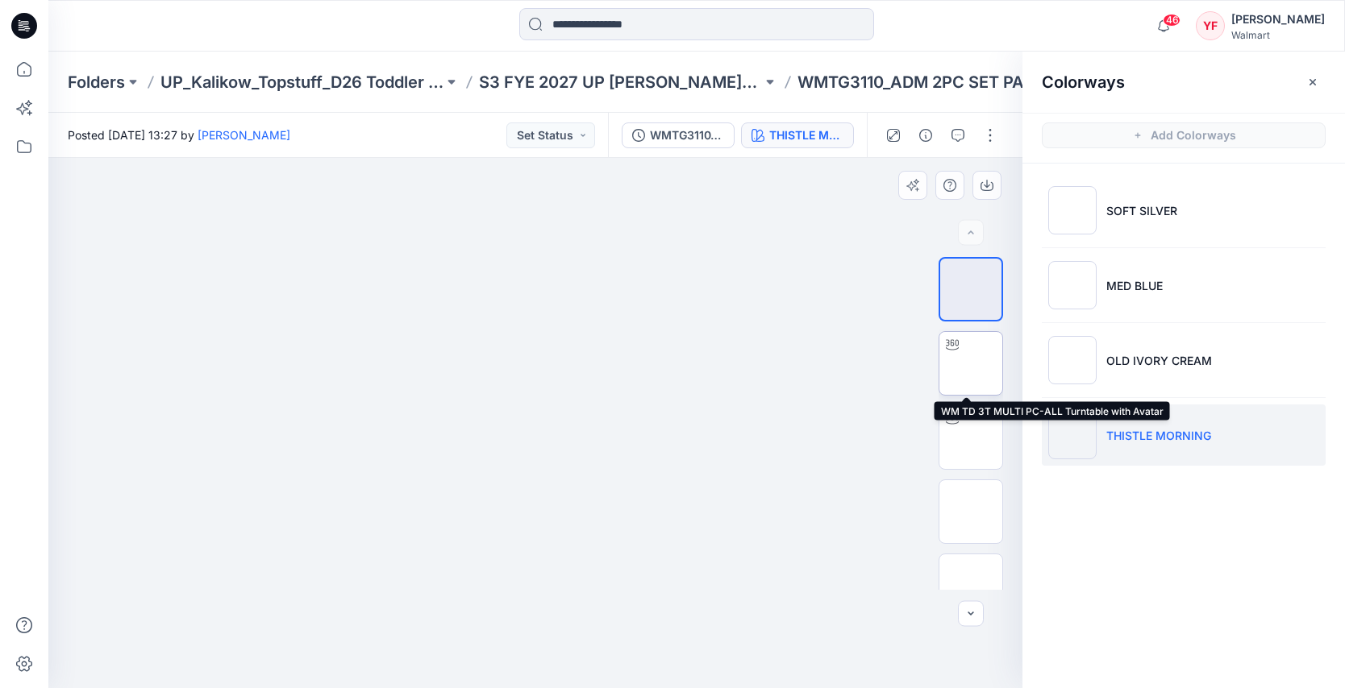
click at [971, 364] on img at bounding box center [971, 364] width 0 height 0
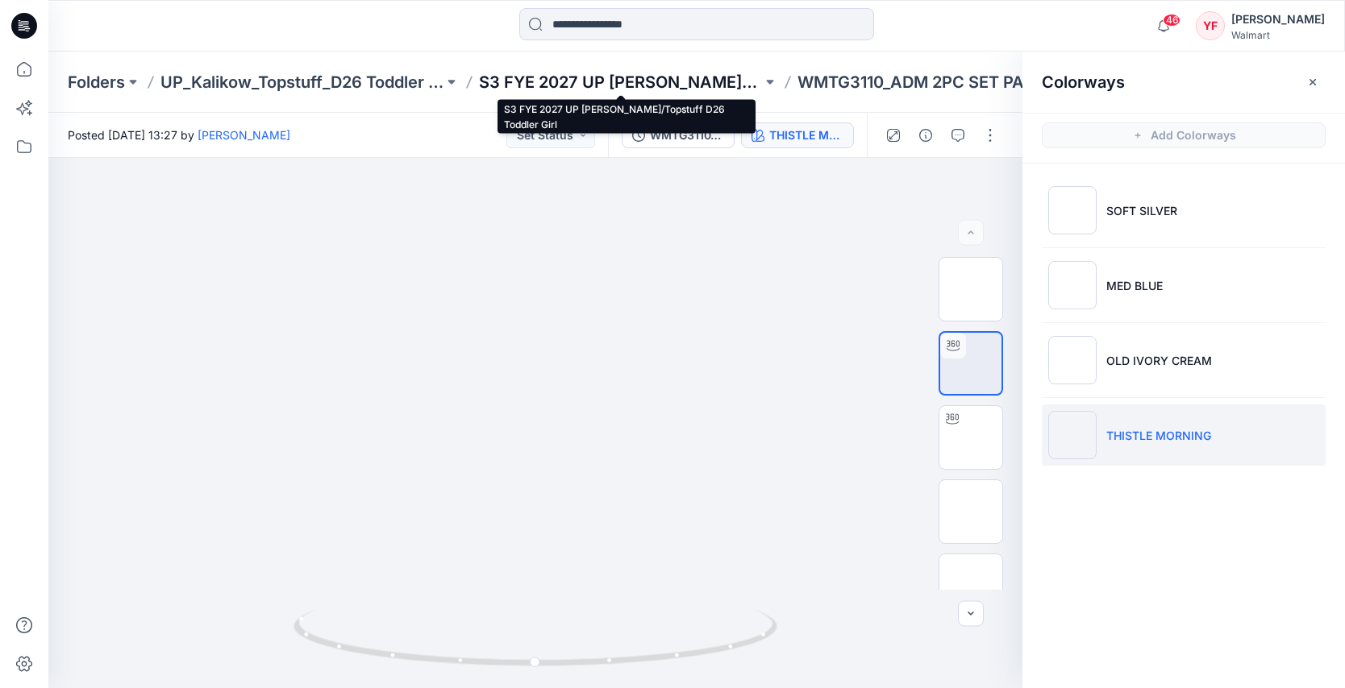
click at [727, 76] on p "S3 FYE 2027 UP [PERSON_NAME]/Topstuff D26 Toddler Girl" at bounding box center [620, 82] width 283 height 23
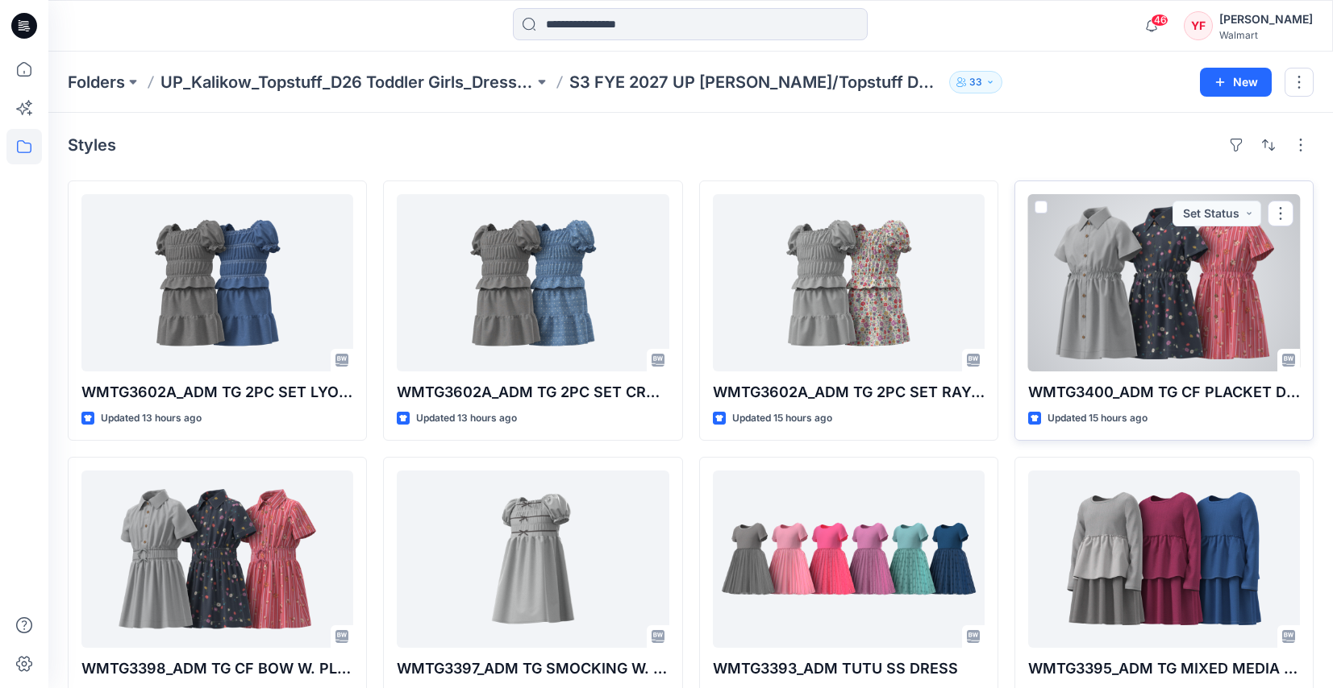
click at [1124, 246] on div at bounding box center [1164, 282] width 272 height 177
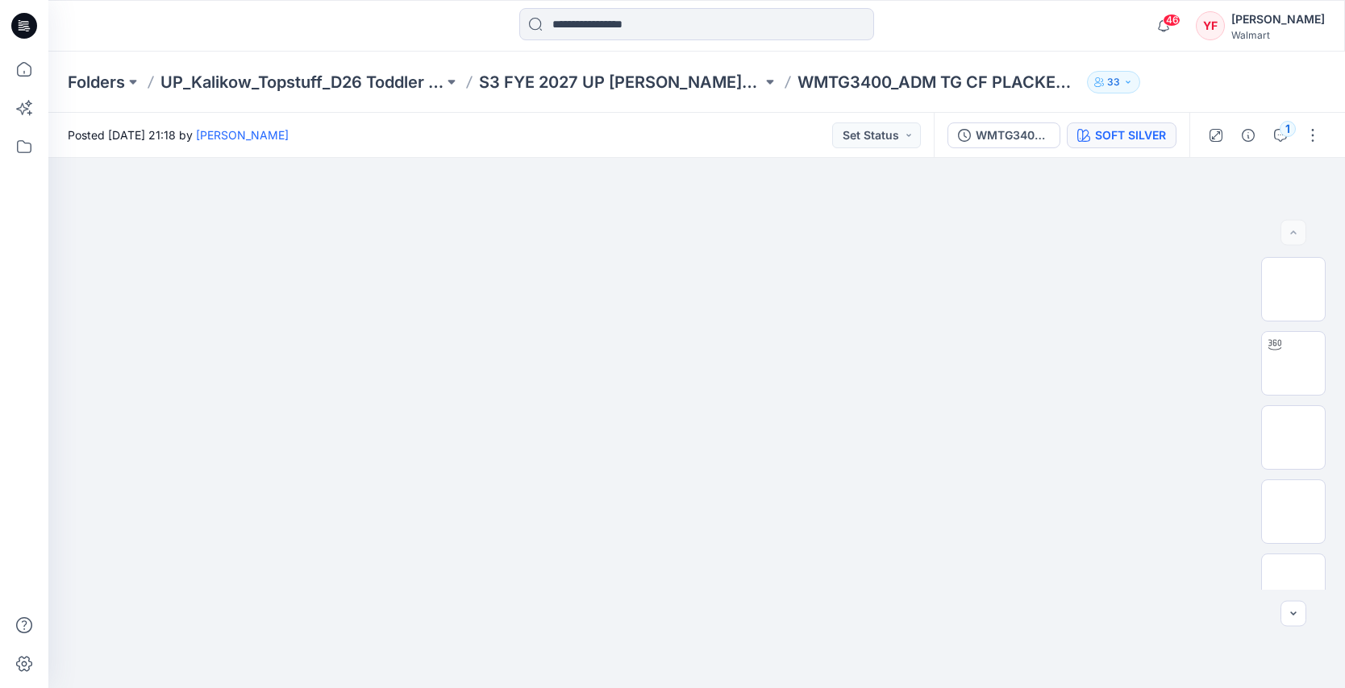
click at [1100, 145] on button "SOFT SILVER" at bounding box center [1122, 136] width 110 height 26
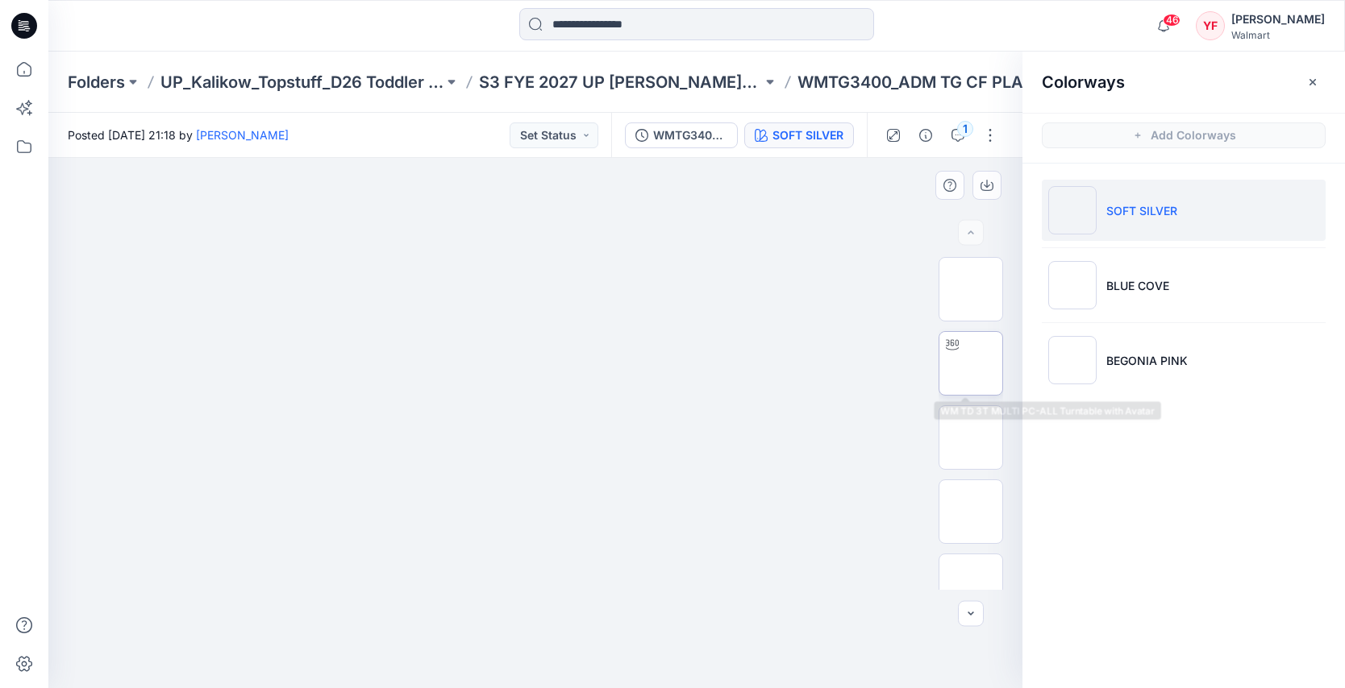
click at [971, 364] on img at bounding box center [971, 364] width 0 height 0
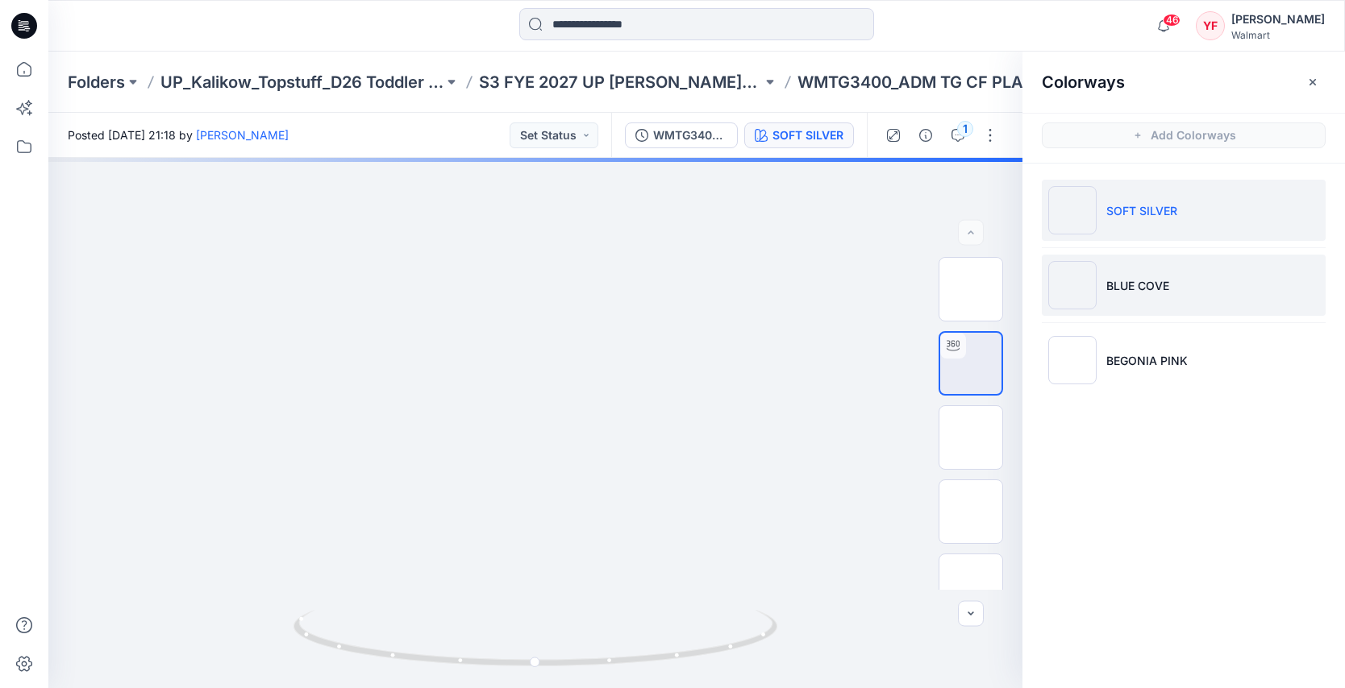
click at [1130, 289] on p "BLUE COVE" at bounding box center [1137, 285] width 63 height 17
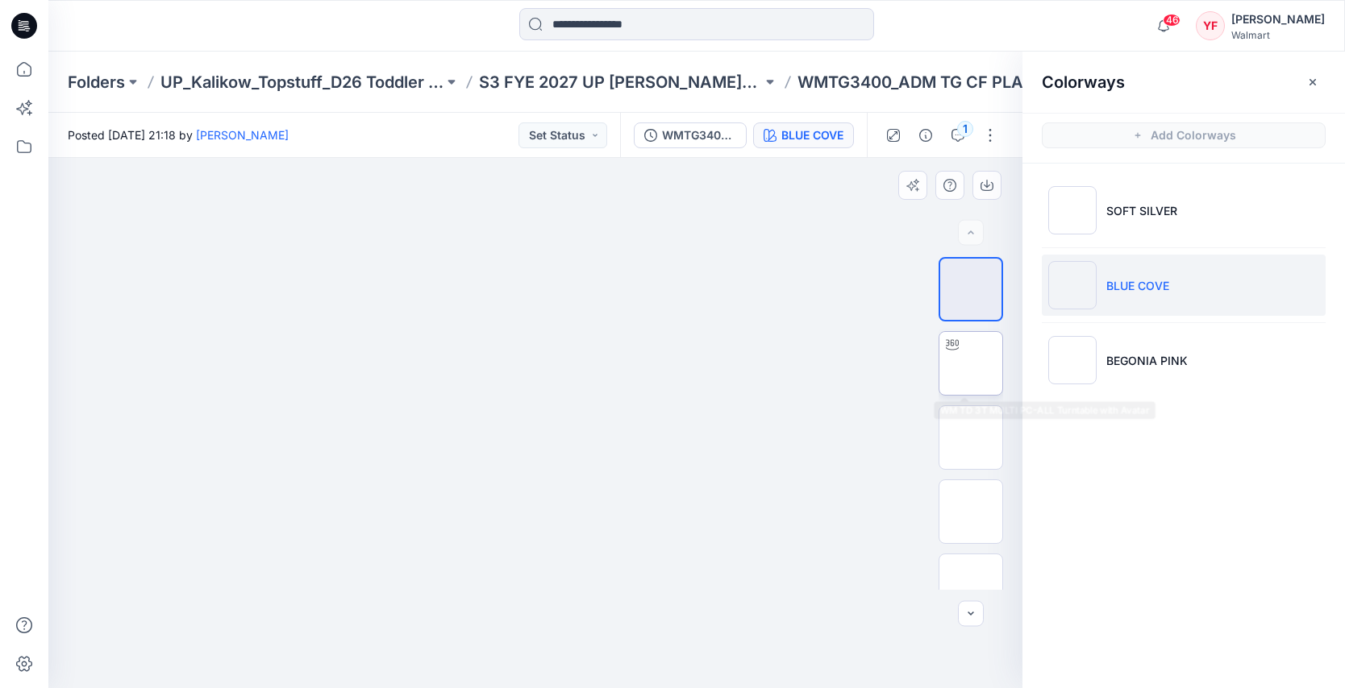
click at [971, 364] on img at bounding box center [971, 364] width 0 height 0
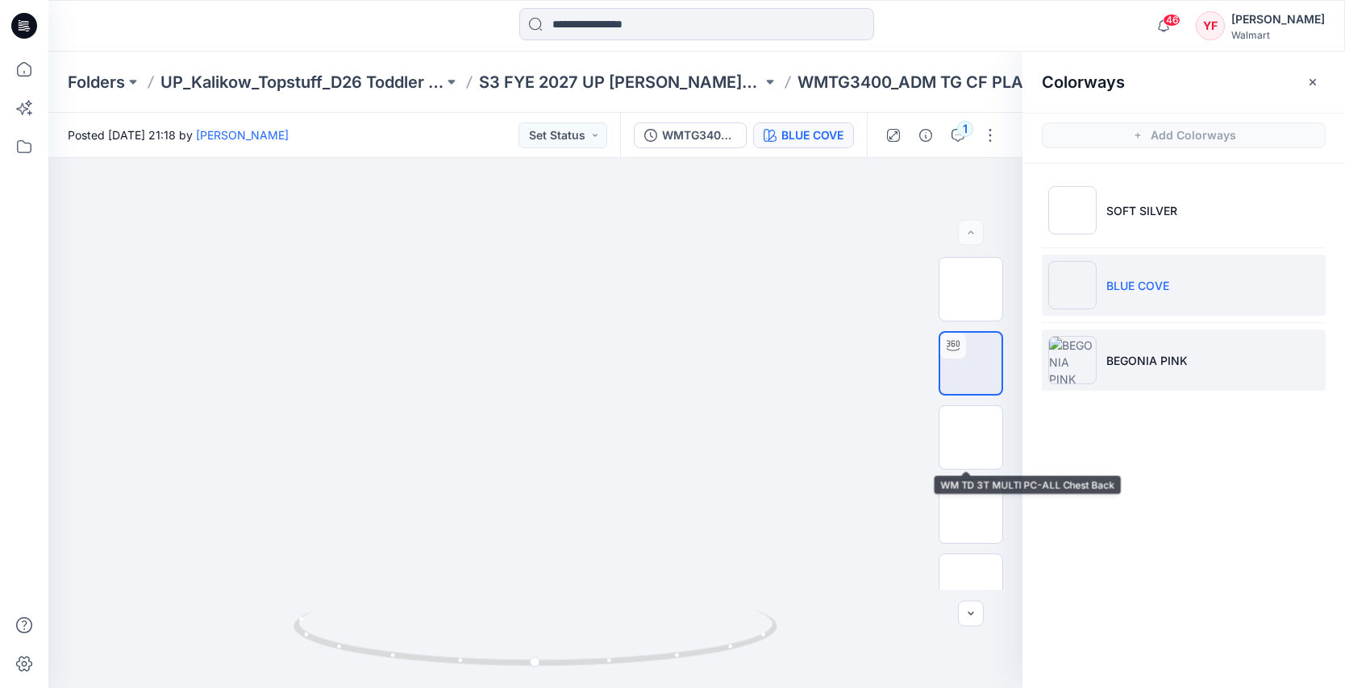
click at [1079, 372] on img at bounding box center [1072, 360] width 48 height 48
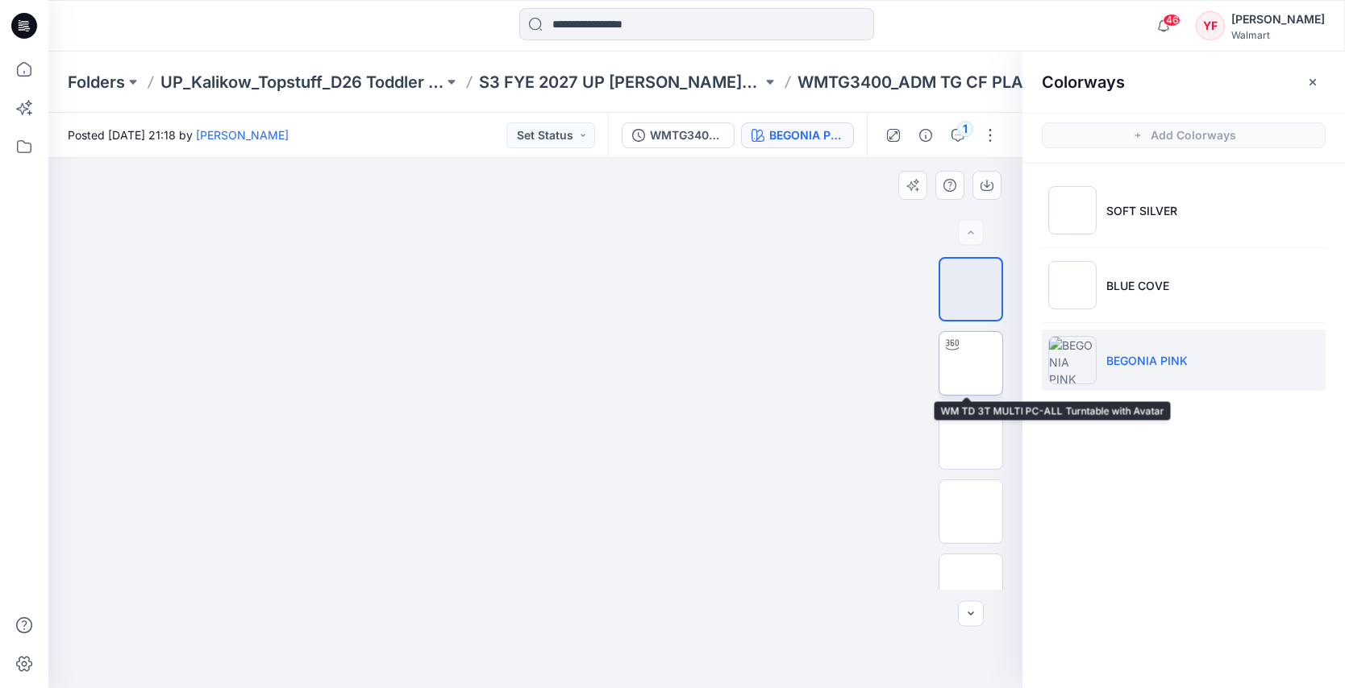
click at [971, 364] on img at bounding box center [971, 364] width 0 height 0
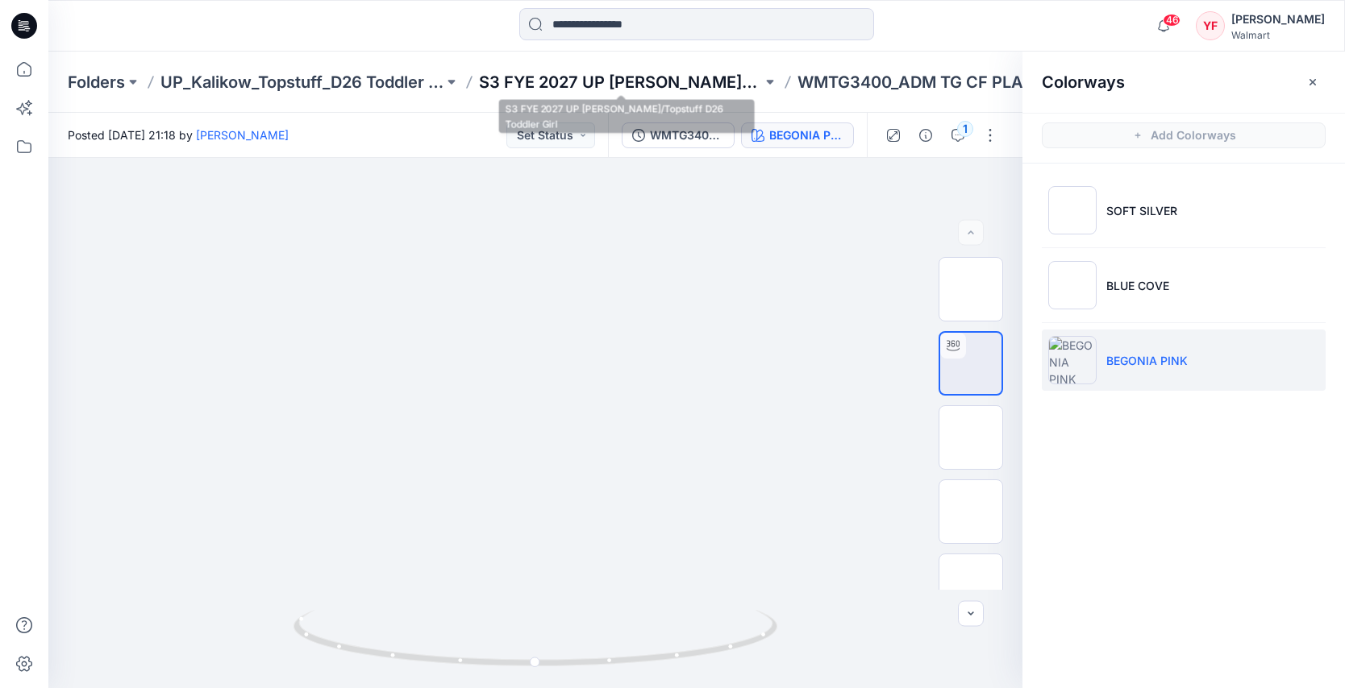
click at [713, 81] on p "S3 FYE 2027 UP [PERSON_NAME]/Topstuff D26 Toddler Girl" at bounding box center [620, 82] width 283 height 23
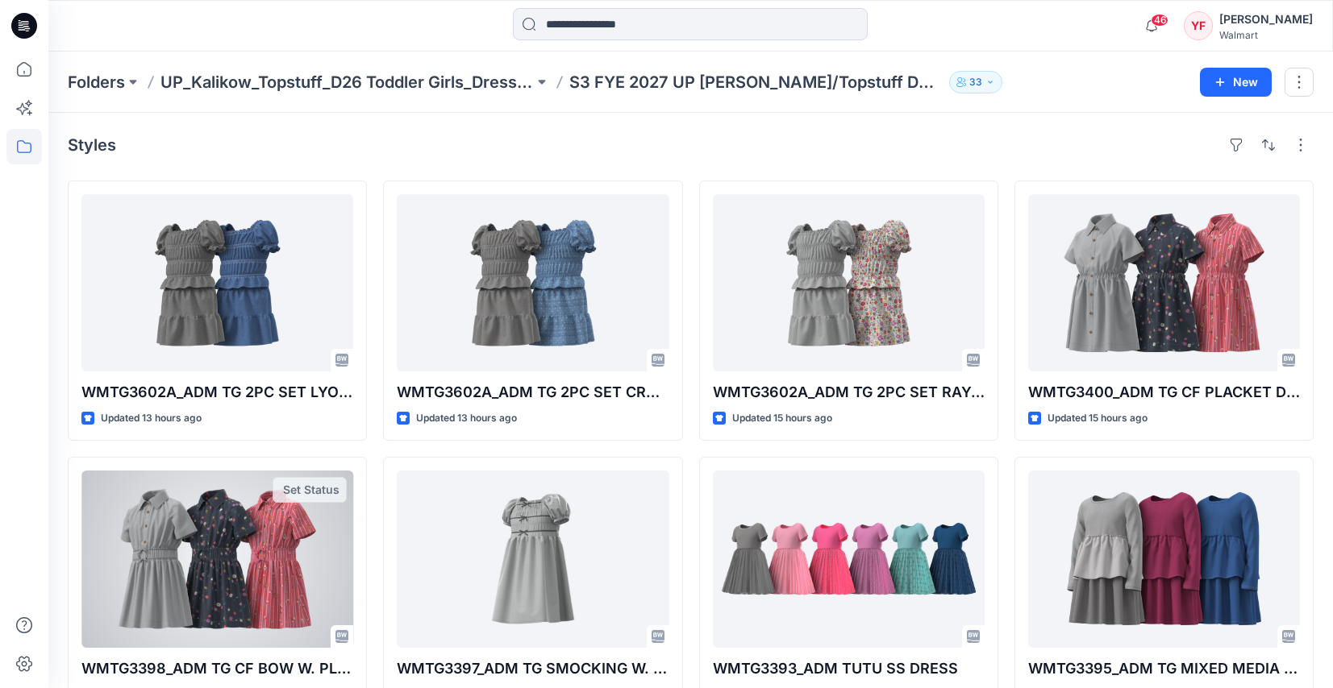
click at [288, 552] on div at bounding box center [217, 559] width 272 height 177
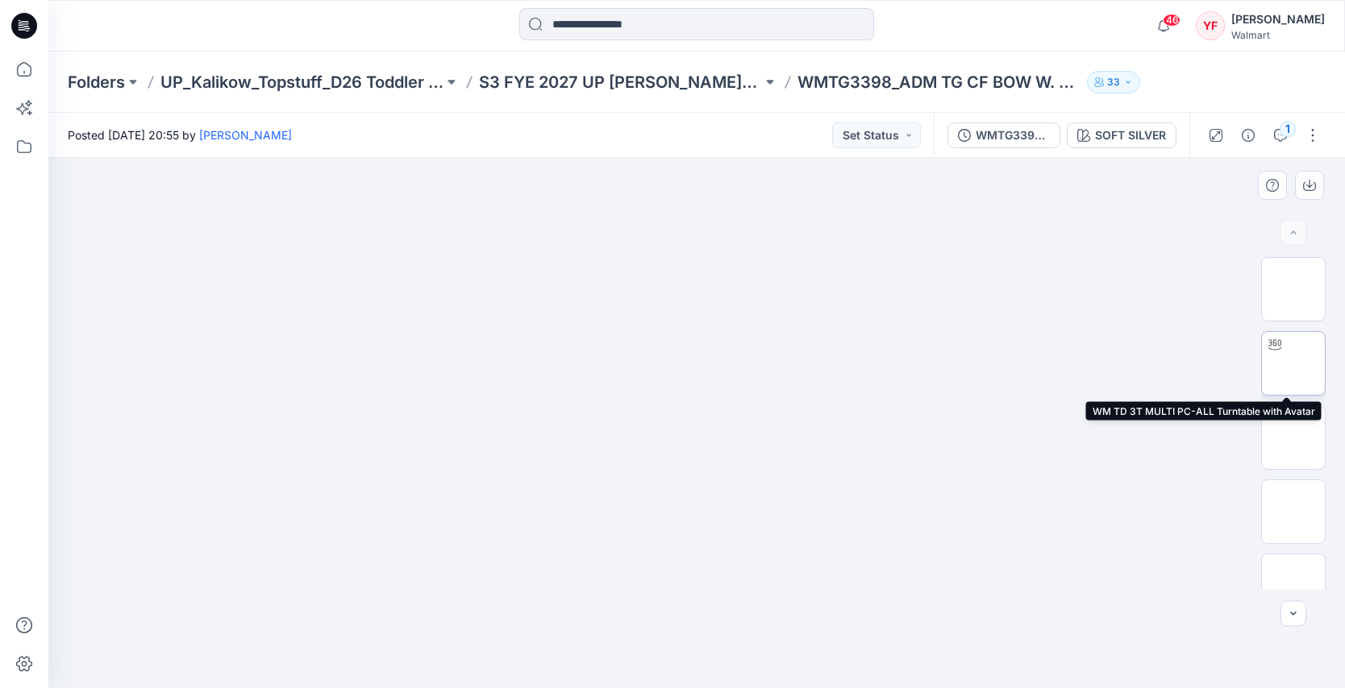
click at [1293, 364] on img at bounding box center [1293, 364] width 0 height 0
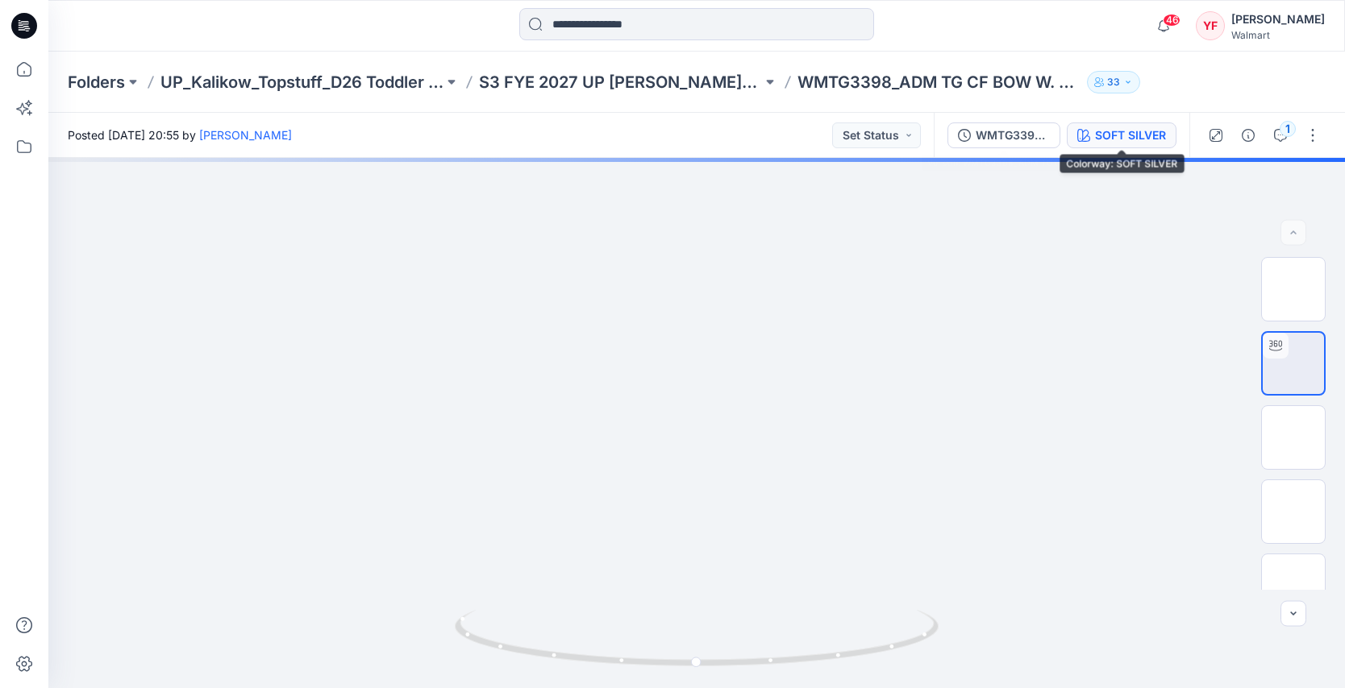
click at [1108, 135] on div "SOFT SILVER" at bounding box center [1130, 136] width 71 height 18
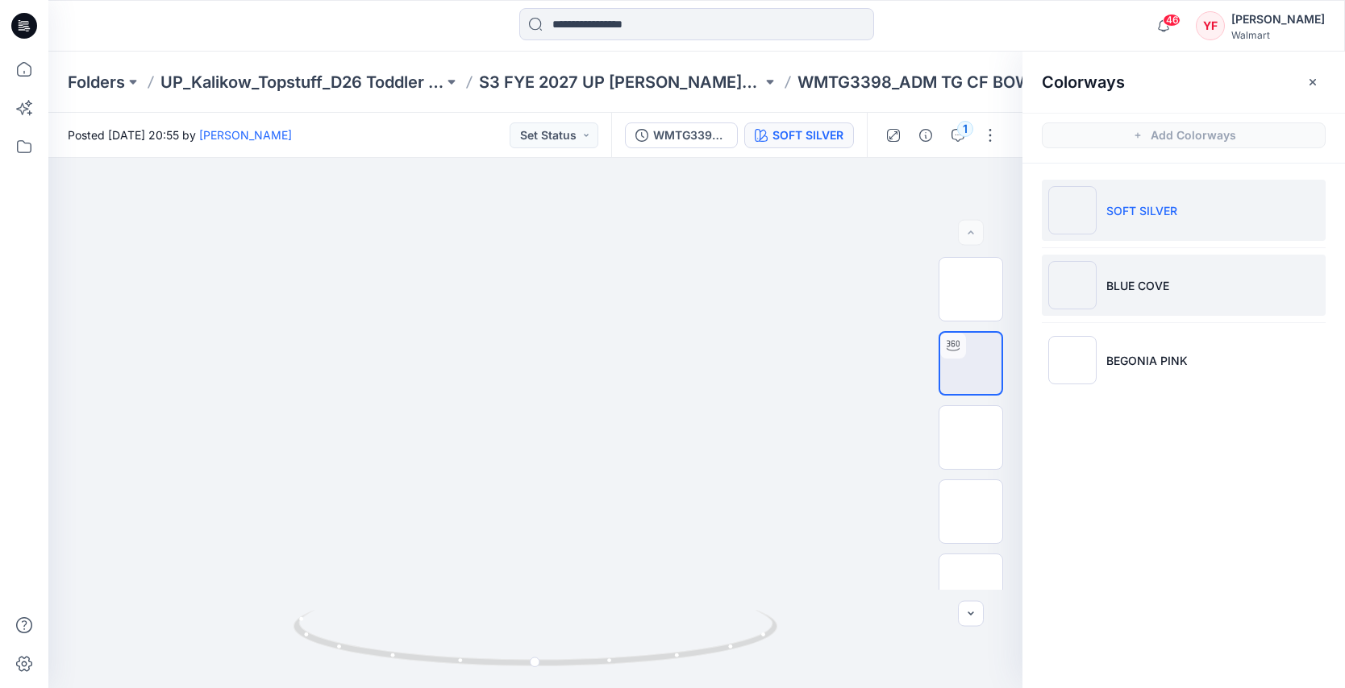
click at [1117, 308] on li "BLUE COVE" at bounding box center [1184, 285] width 284 height 61
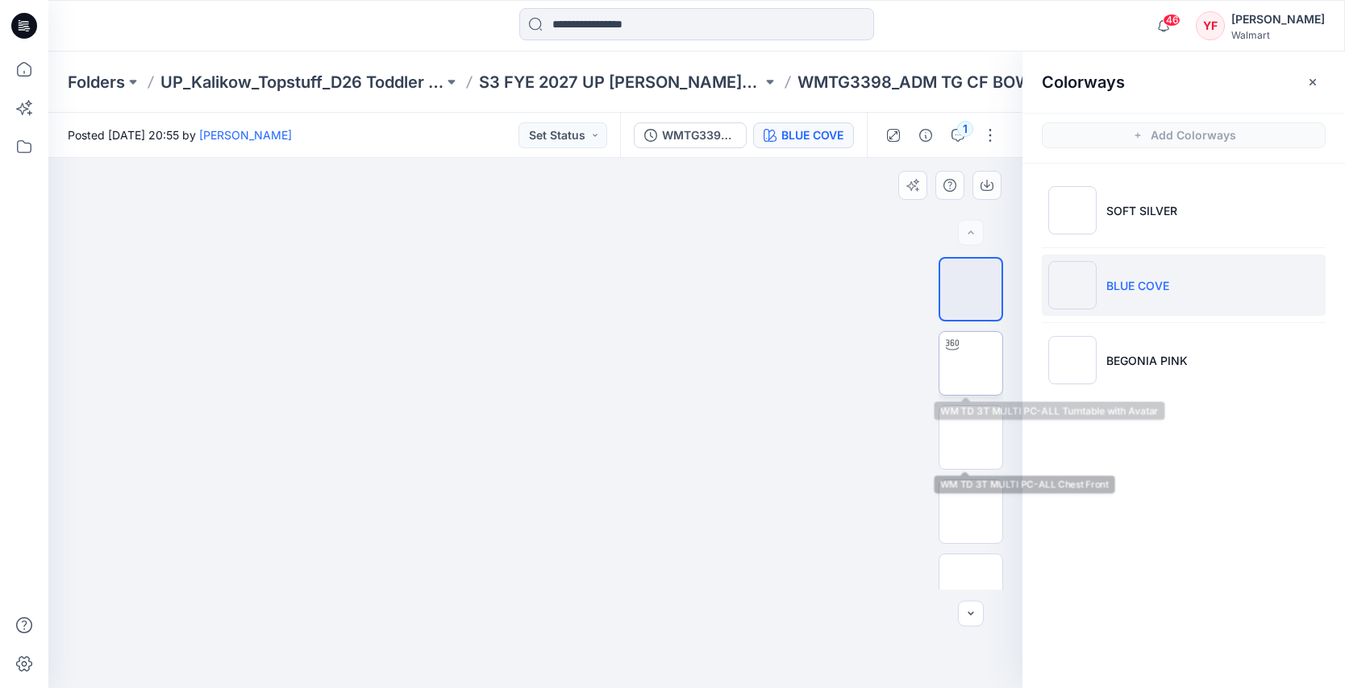
click at [971, 364] on img at bounding box center [971, 364] width 0 height 0
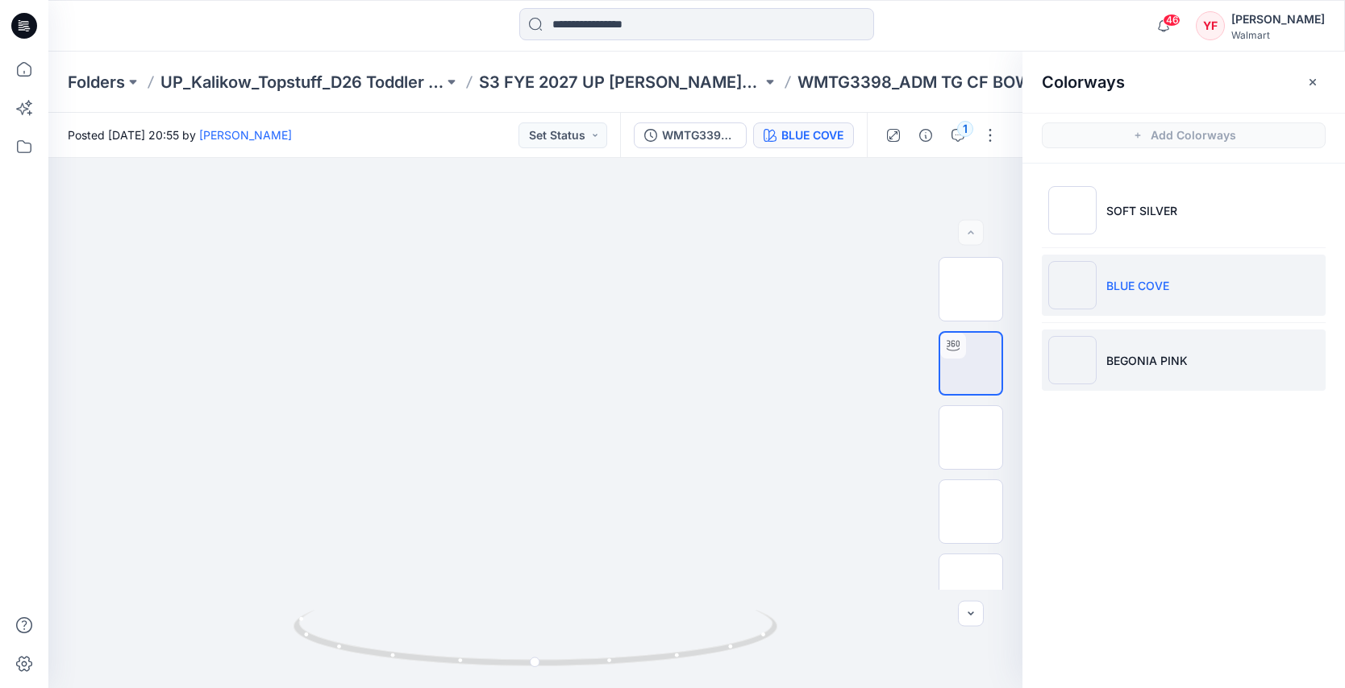
click at [1098, 383] on li "BEGONIA PINK" at bounding box center [1184, 360] width 284 height 61
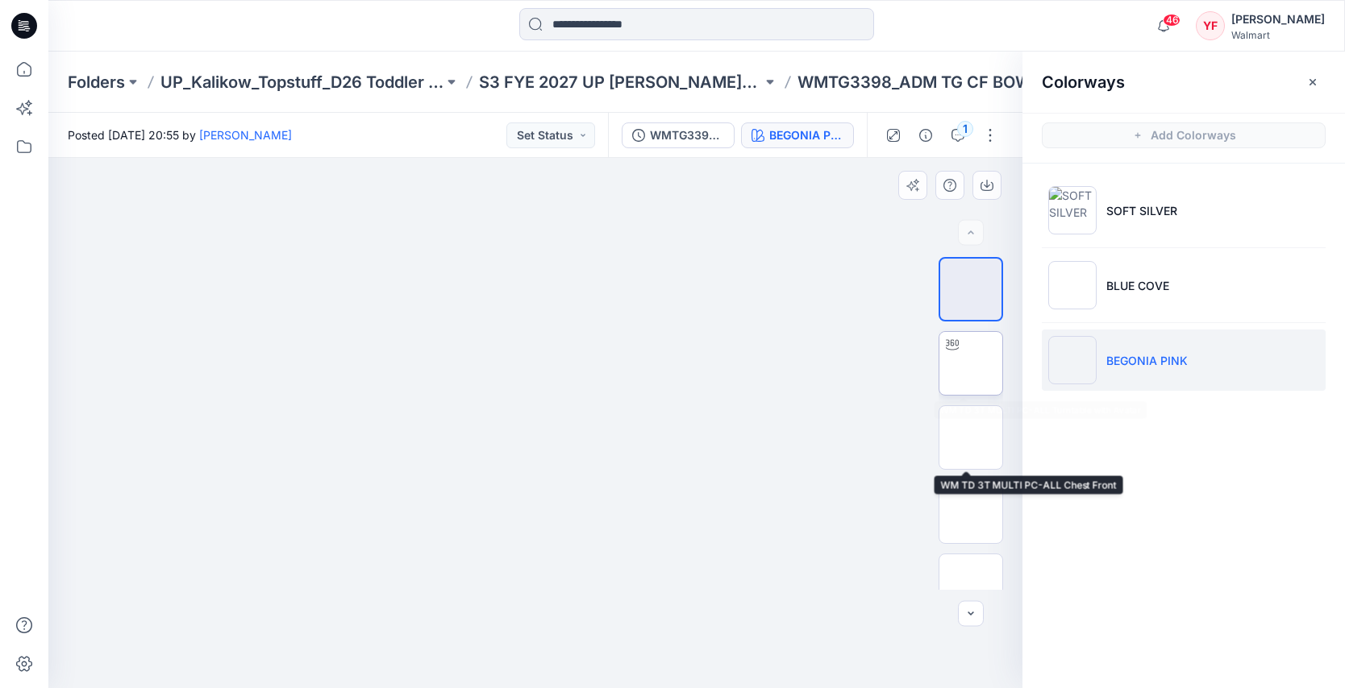
click at [971, 364] on img at bounding box center [971, 364] width 0 height 0
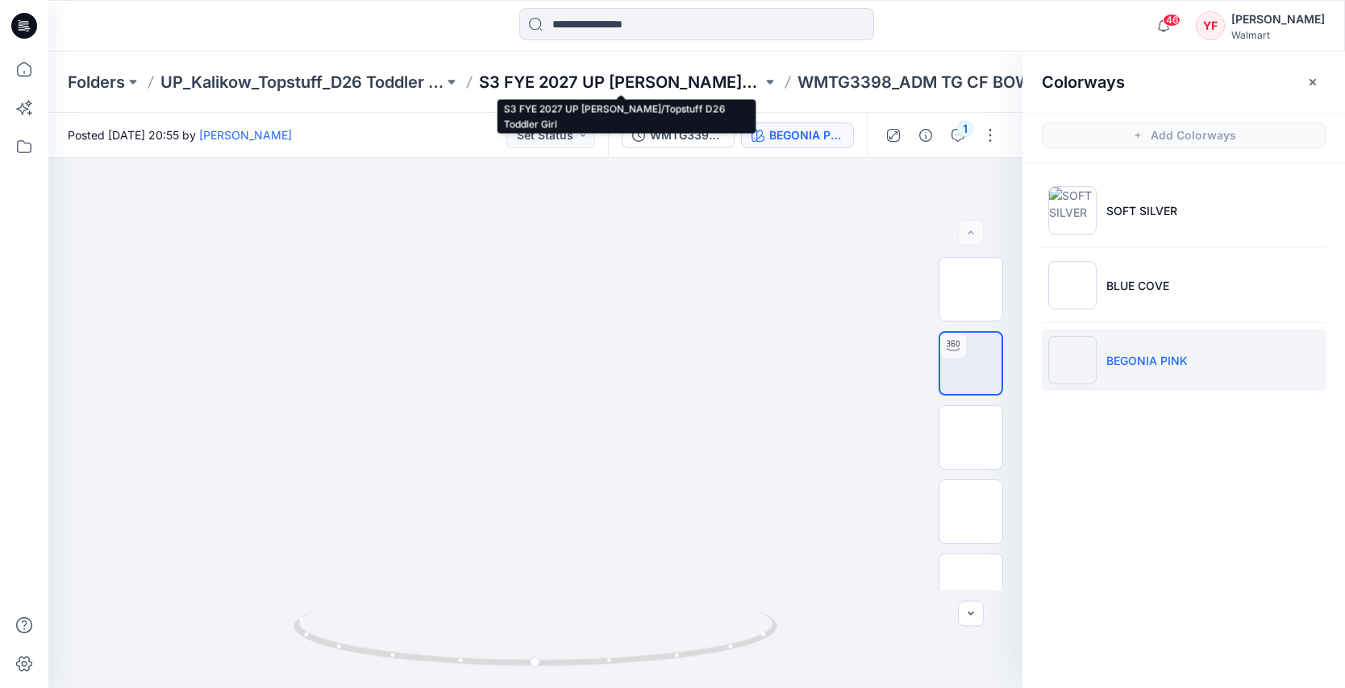
click at [568, 74] on p "S3 FYE 2027 UP [PERSON_NAME]/Topstuff D26 Toddler Girl" at bounding box center [620, 82] width 283 height 23
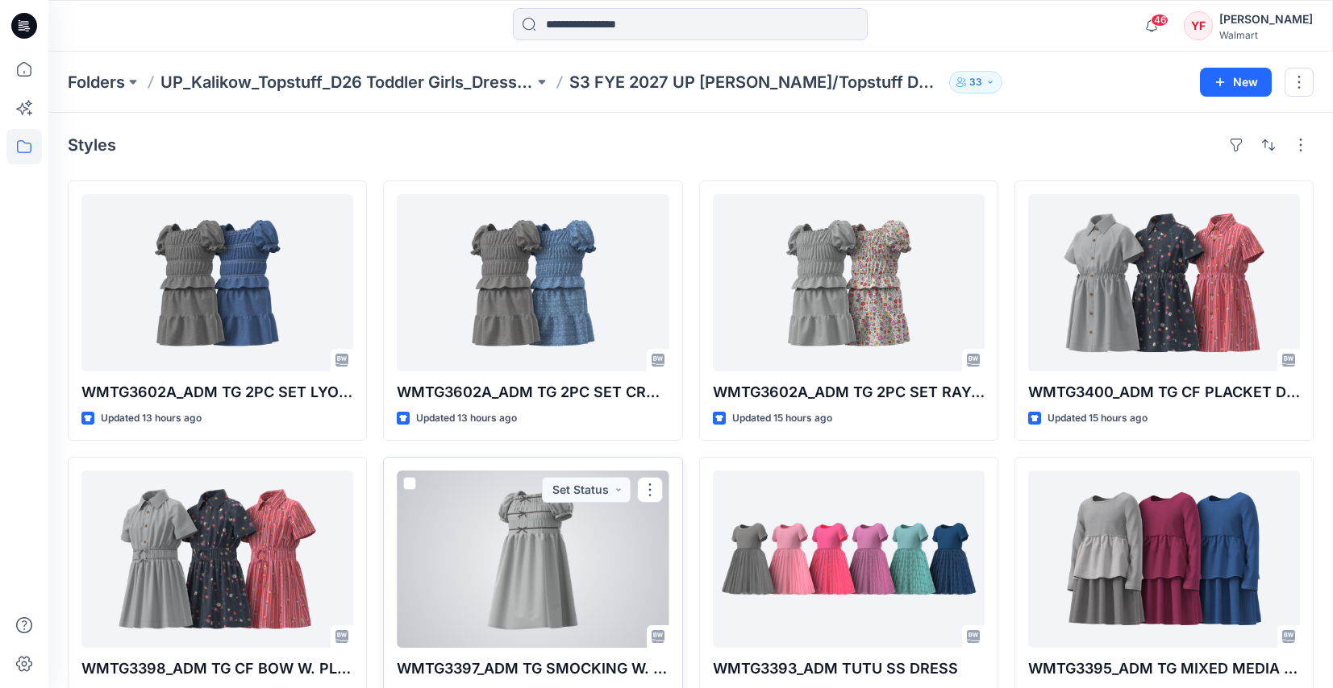
click at [595, 555] on div at bounding box center [533, 559] width 272 height 177
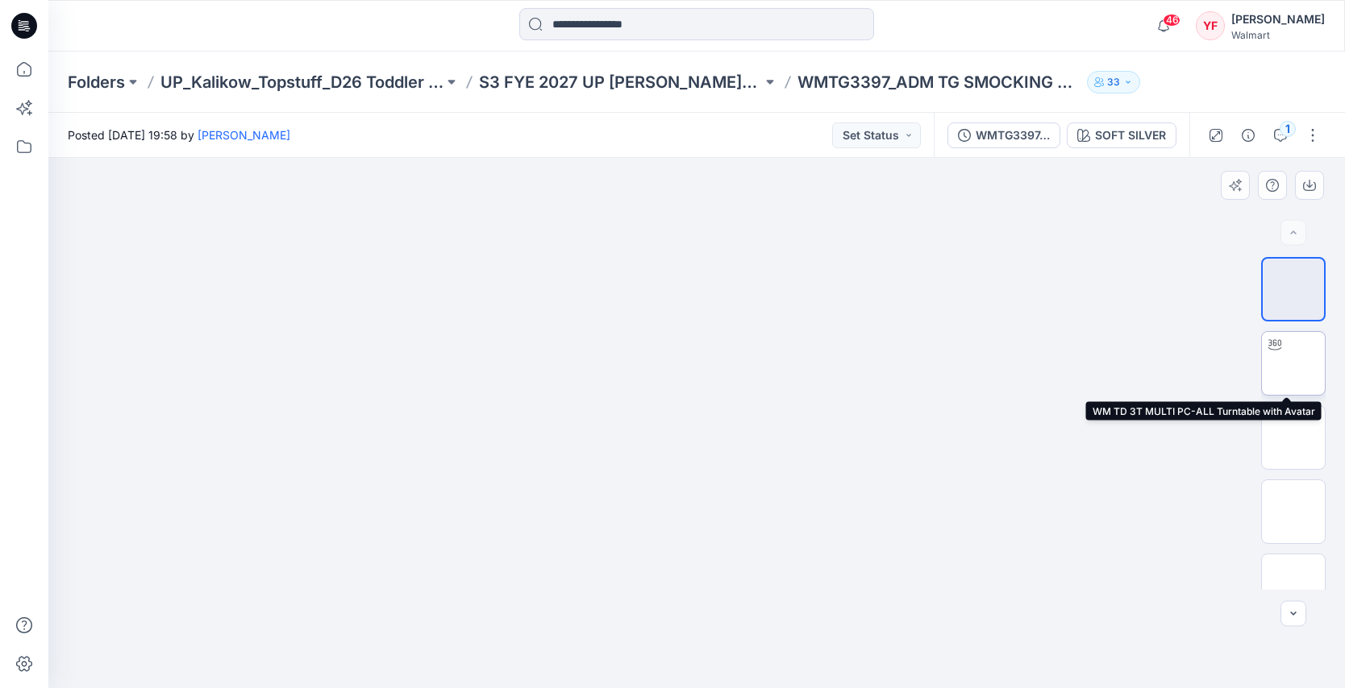
click at [1293, 364] on img at bounding box center [1293, 364] width 0 height 0
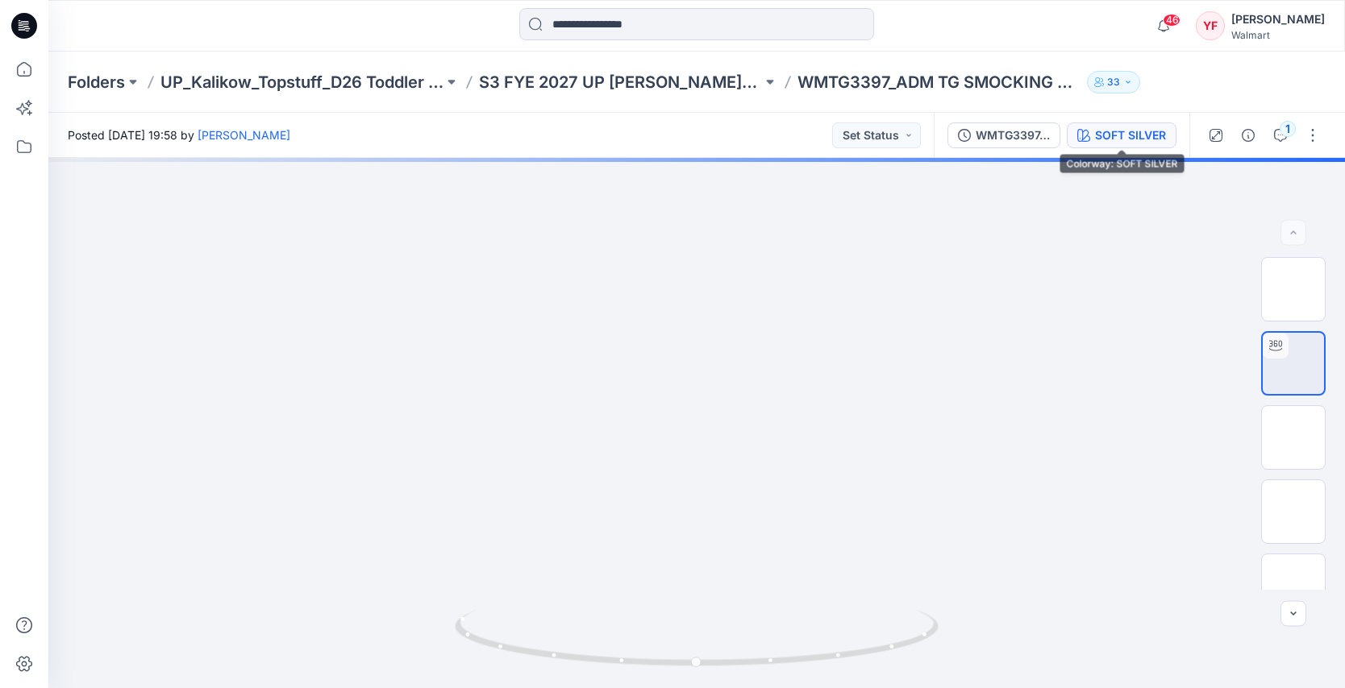
click at [1141, 139] on div "SOFT SILVER" at bounding box center [1130, 136] width 71 height 18
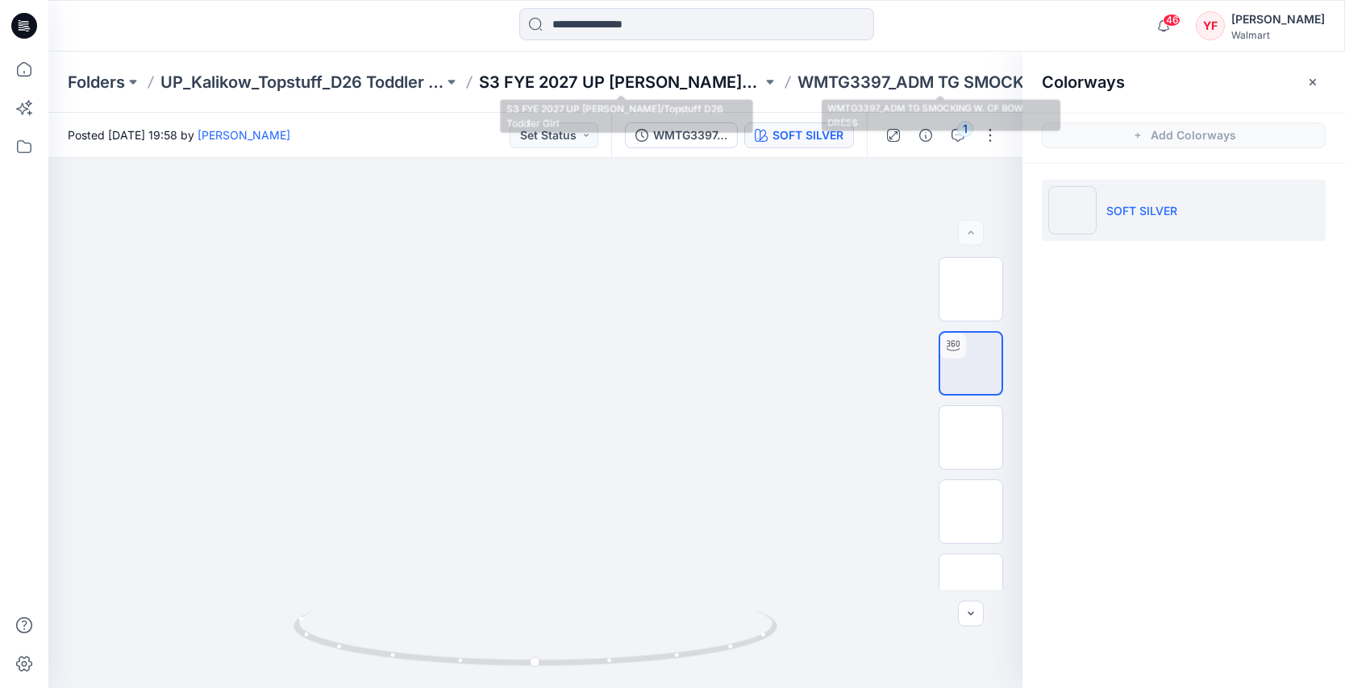
click at [709, 81] on p "S3 FYE 2027 UP [PERSON_NAME]/Topstuff D26 Toddler Girl" at bounding box center [620, 82] width 283 height 23
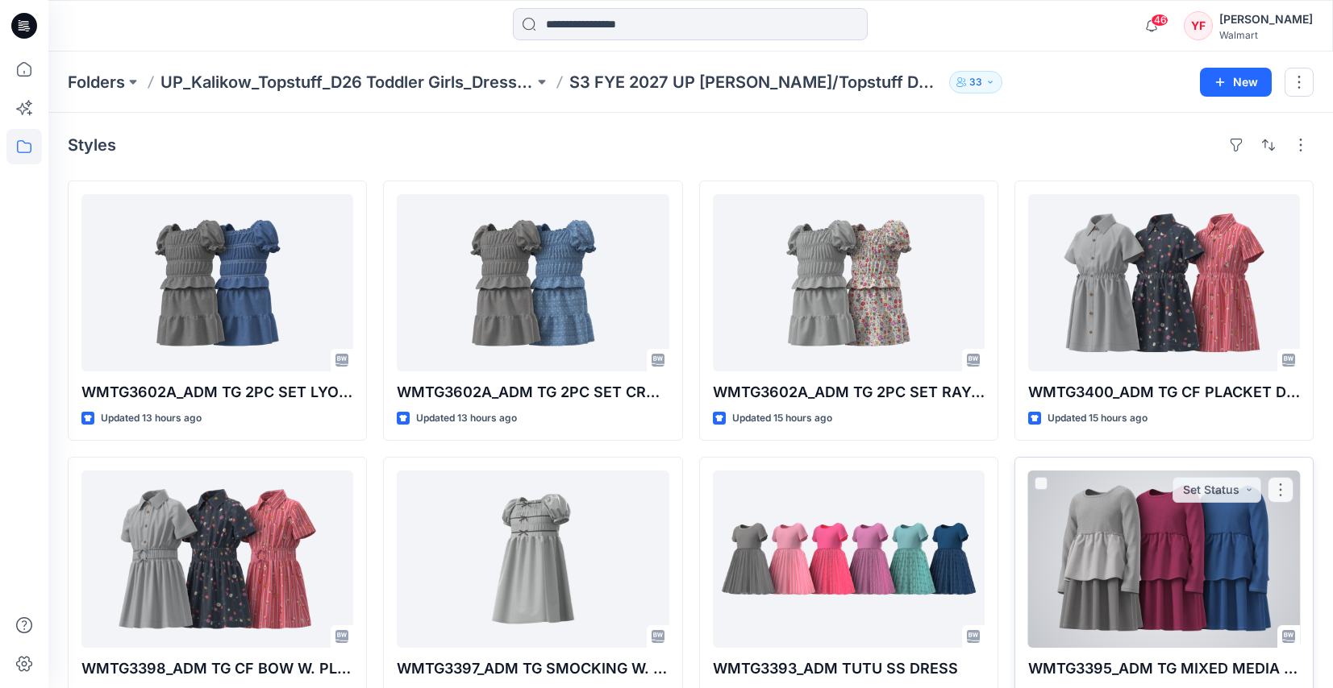
click at [1075, 568] on div at bounding box center [1164, 559] width 272 height 177
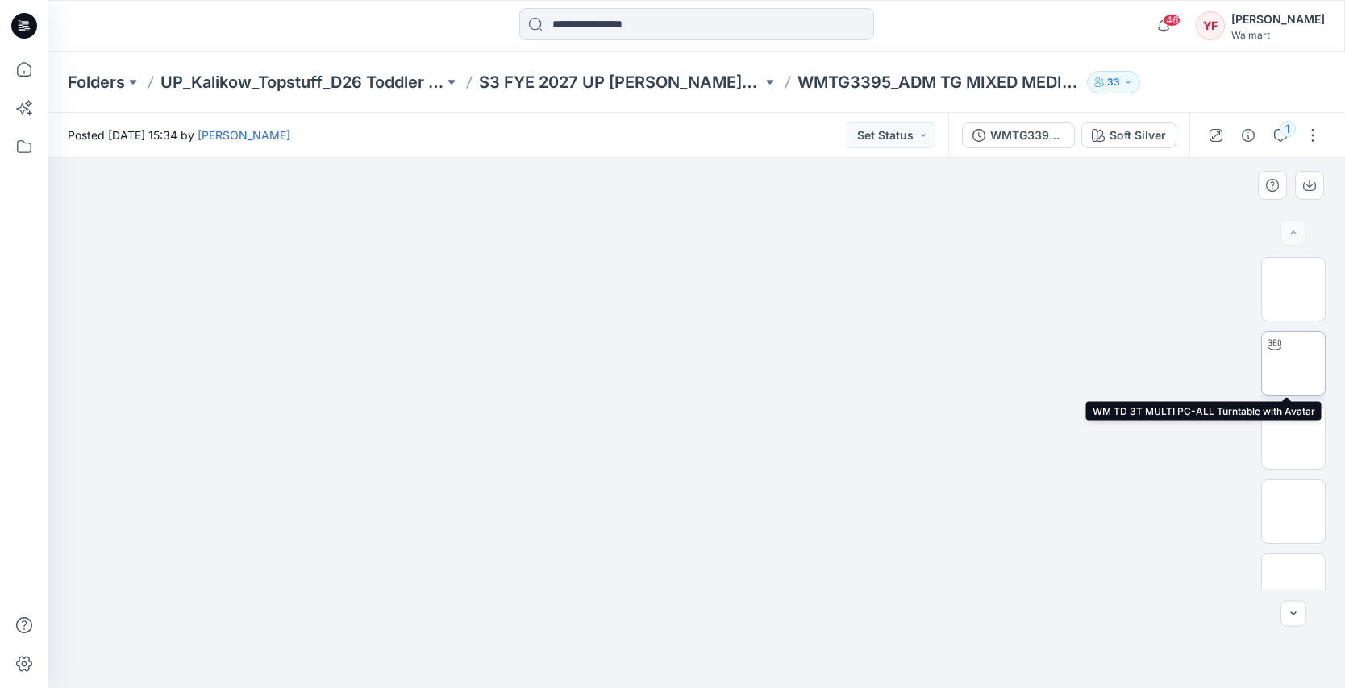
click at [1293, 364] on img at bounding box center [1293, 364] width 0 height 0
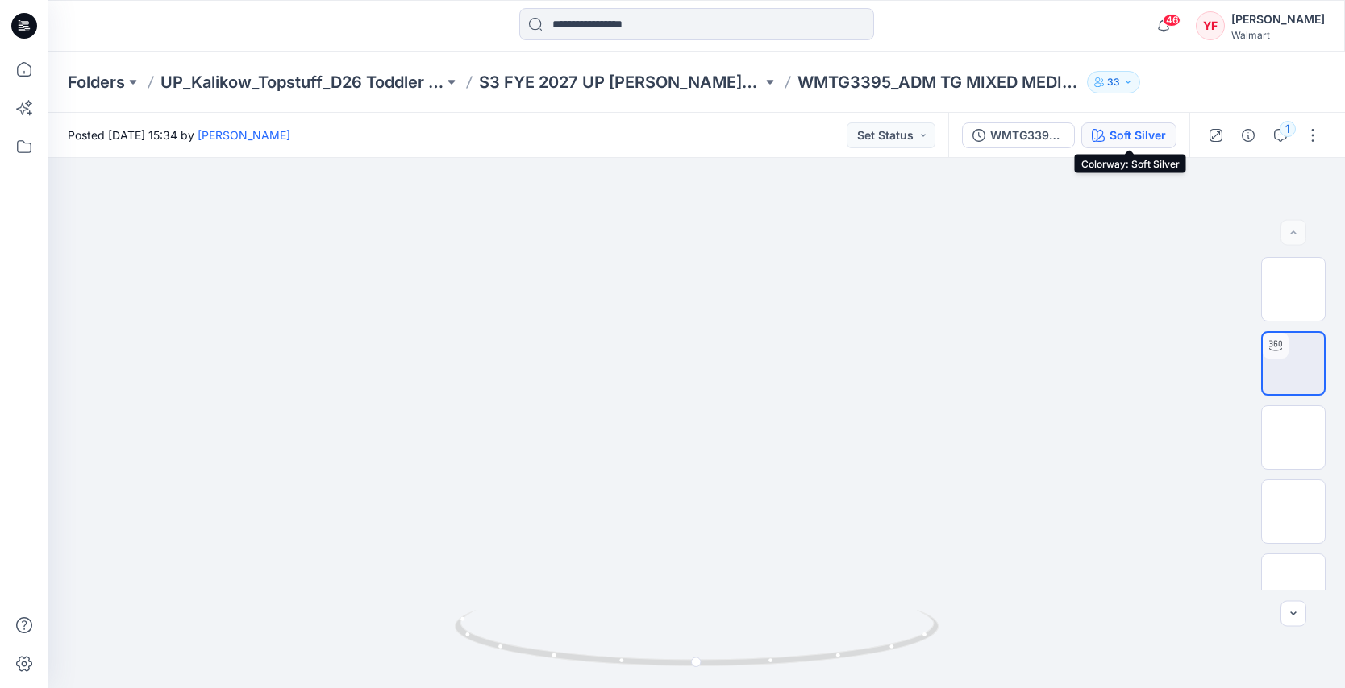
click at [1121, 143] on div "Soft Silver" at bounding box center [1137, 136] width 56 height 18
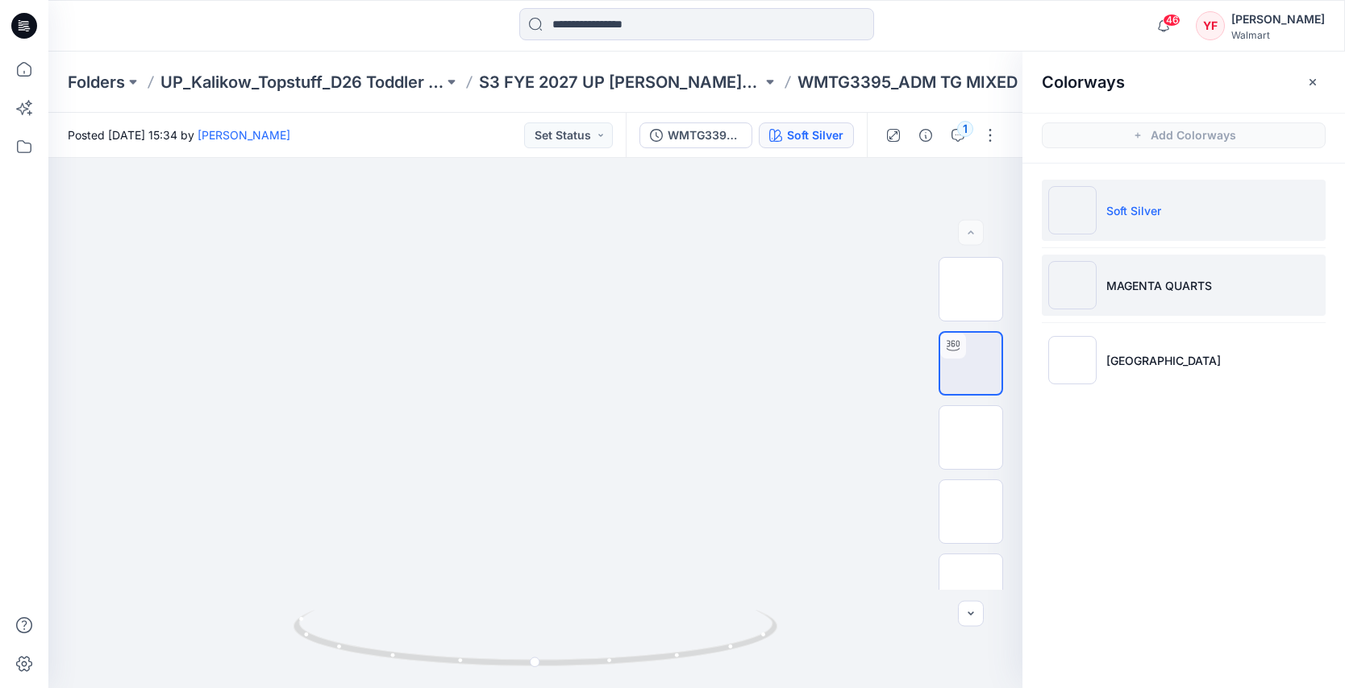
click at [1154, 297] on li "MAGENTA QUARTS" at bounding box center [1184, 285] width 284 height 61
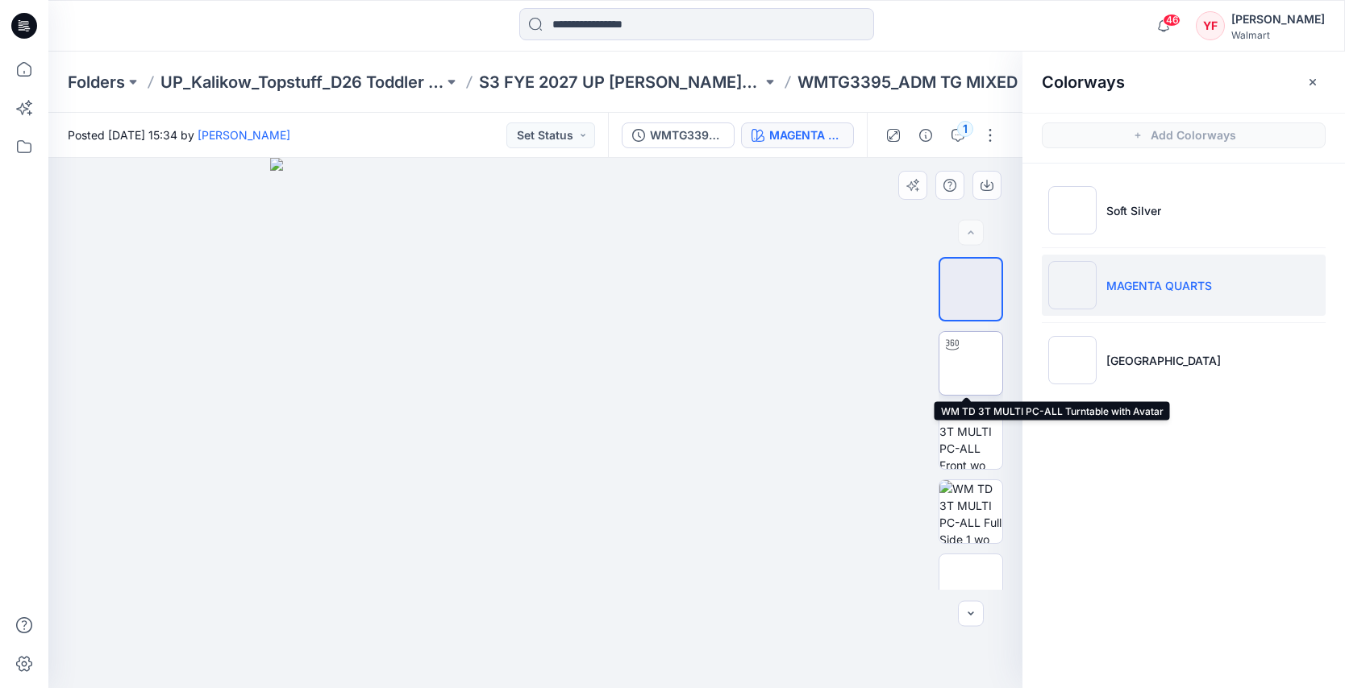
click at [971, 364] on img at bounding box center [971, 364] width 0 height 0
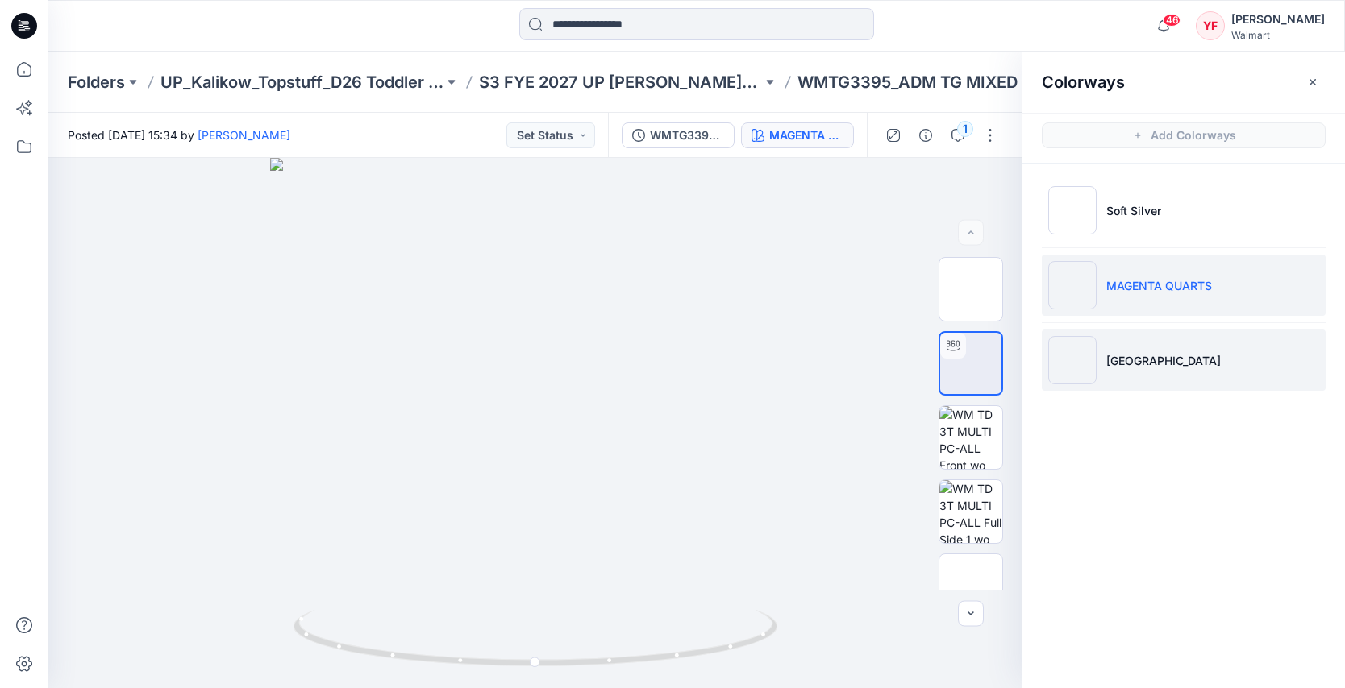
click at [1092, 365] on img at bounding box center [1072, 360] width 48 height 48
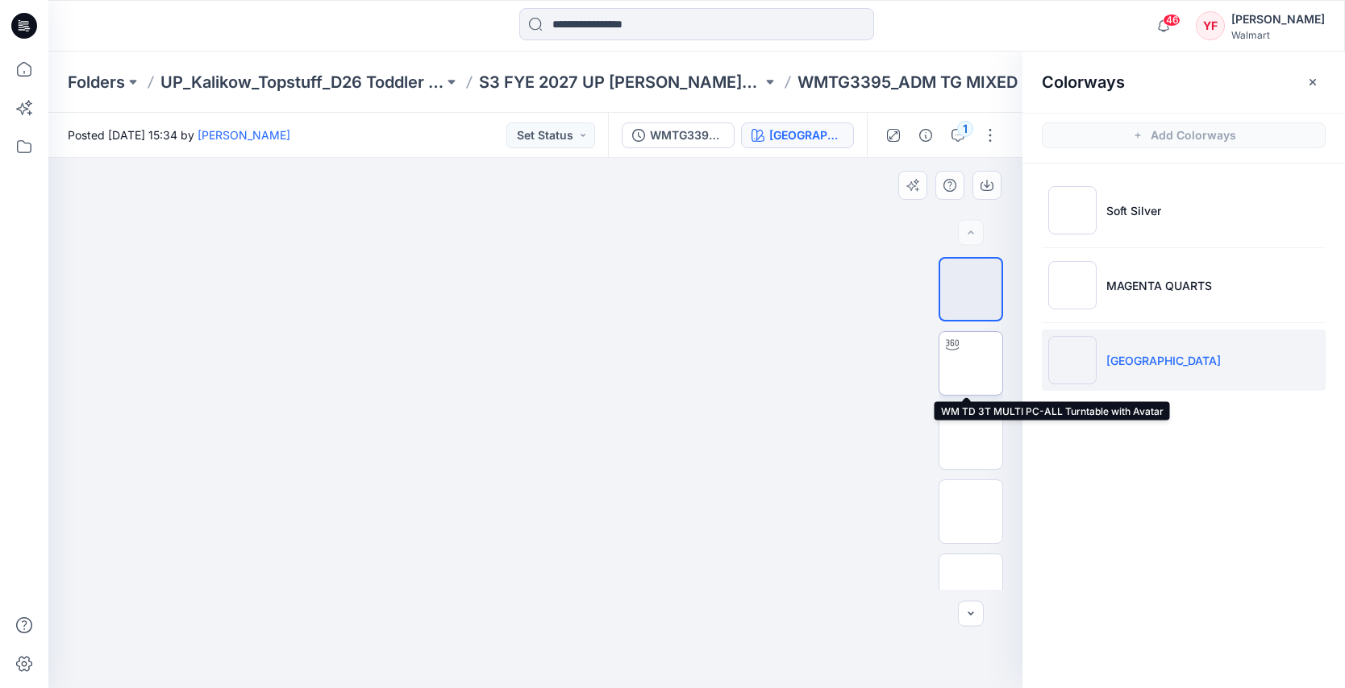
click at [971, 364] on img at bounding box center [971, 364] width 0 height 0
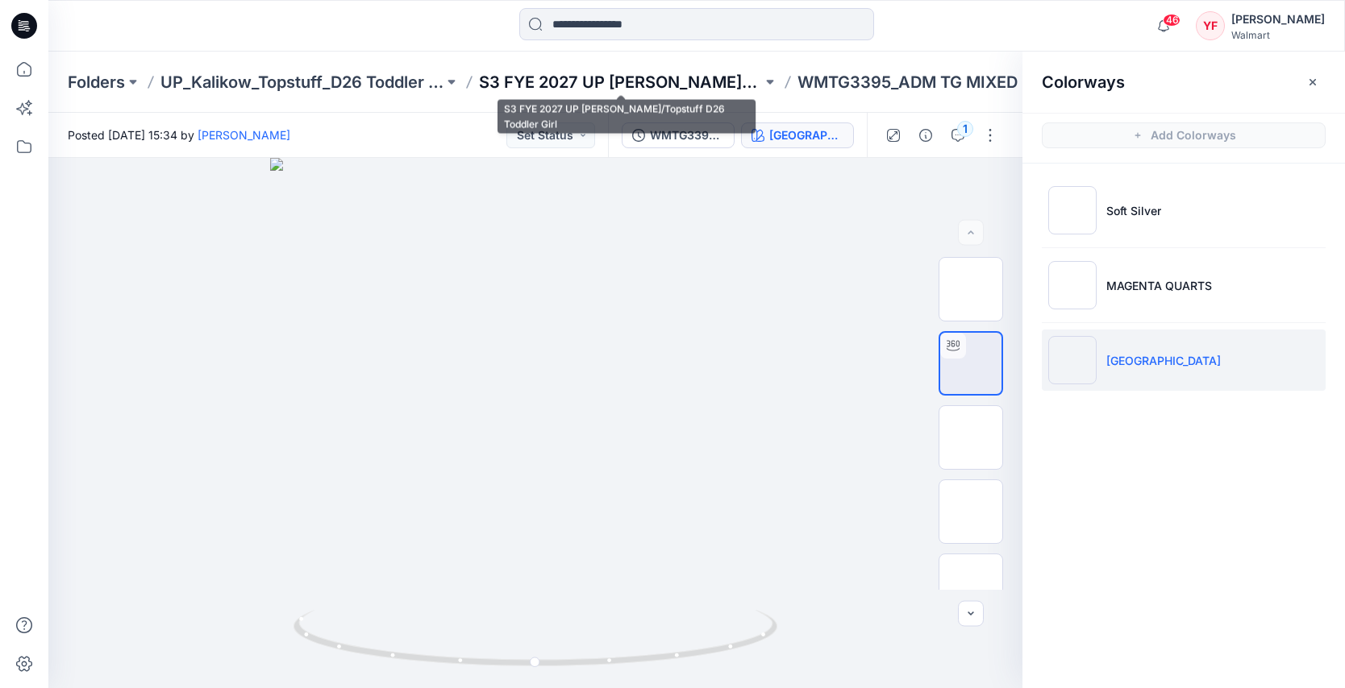
click at [660, 79] on p "S3 FYE 2027 UP [PERSON_NAME]/Topstuff D26 Toddler Girl" at bounding box center [620, 82] width 283 height 23
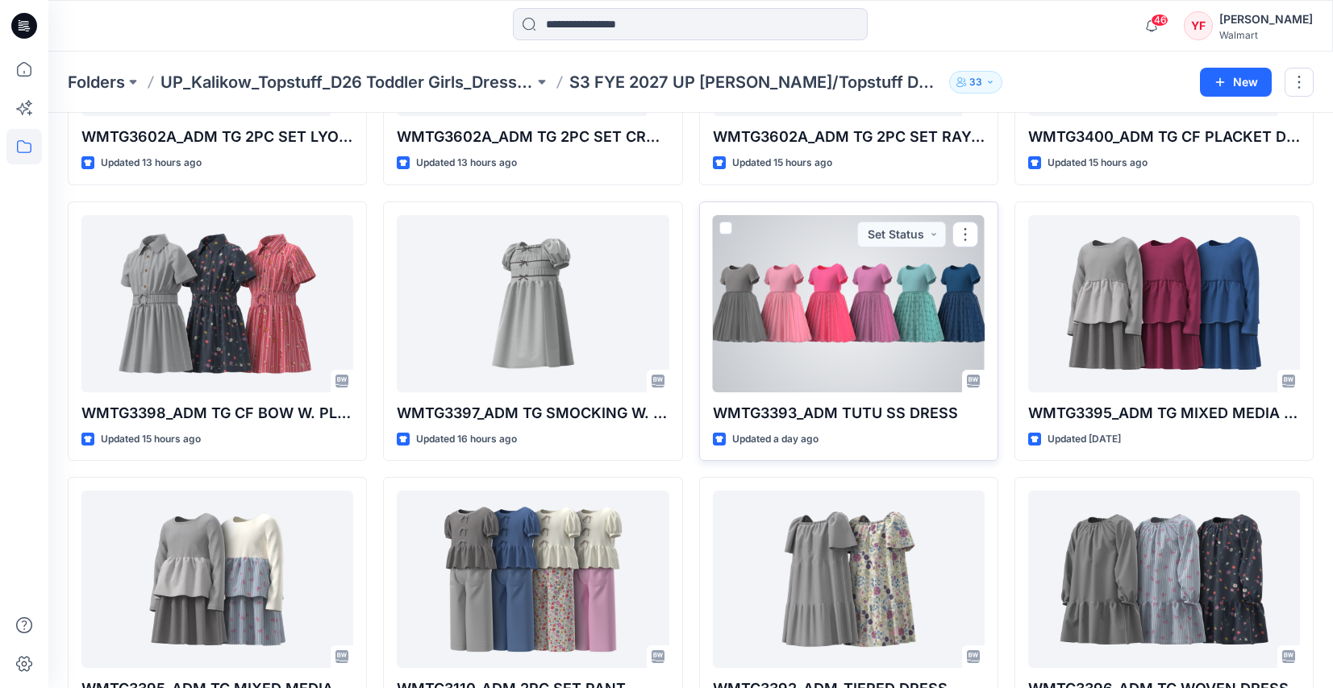
scroll to position [600, 0]
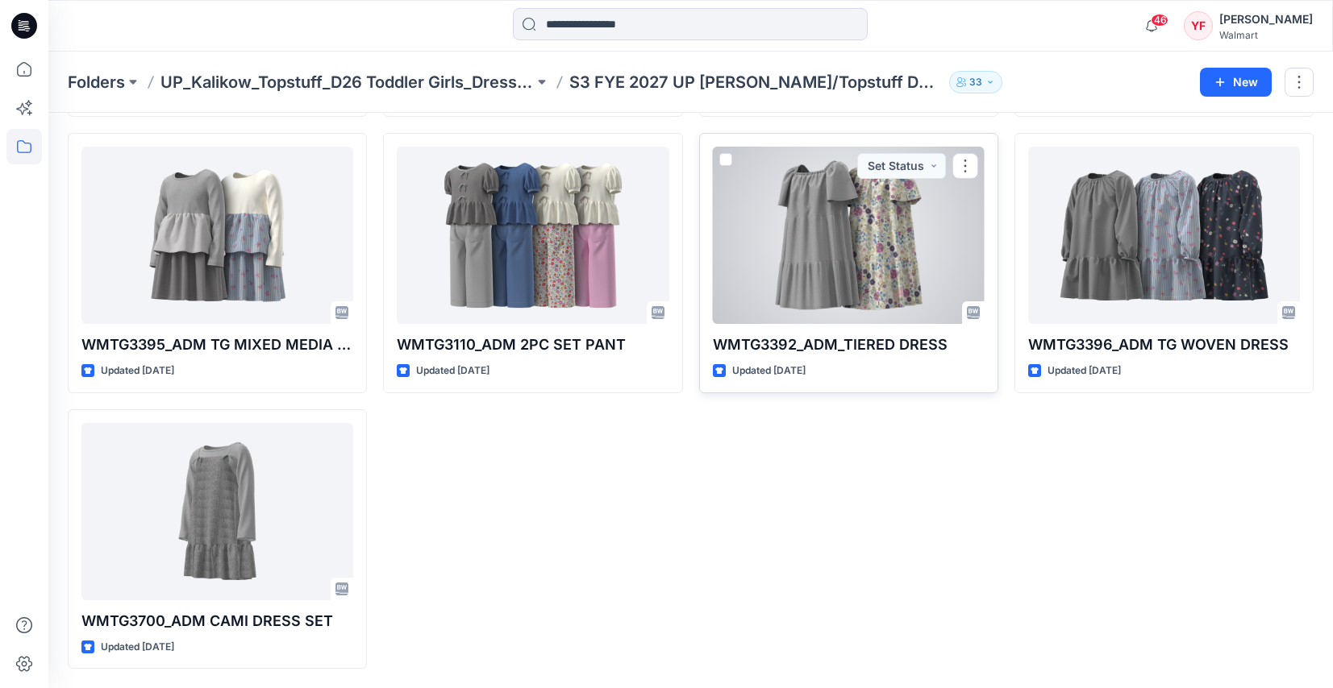
click at [832, 263] on div at bounding box center [849, 235] width 272 height 177
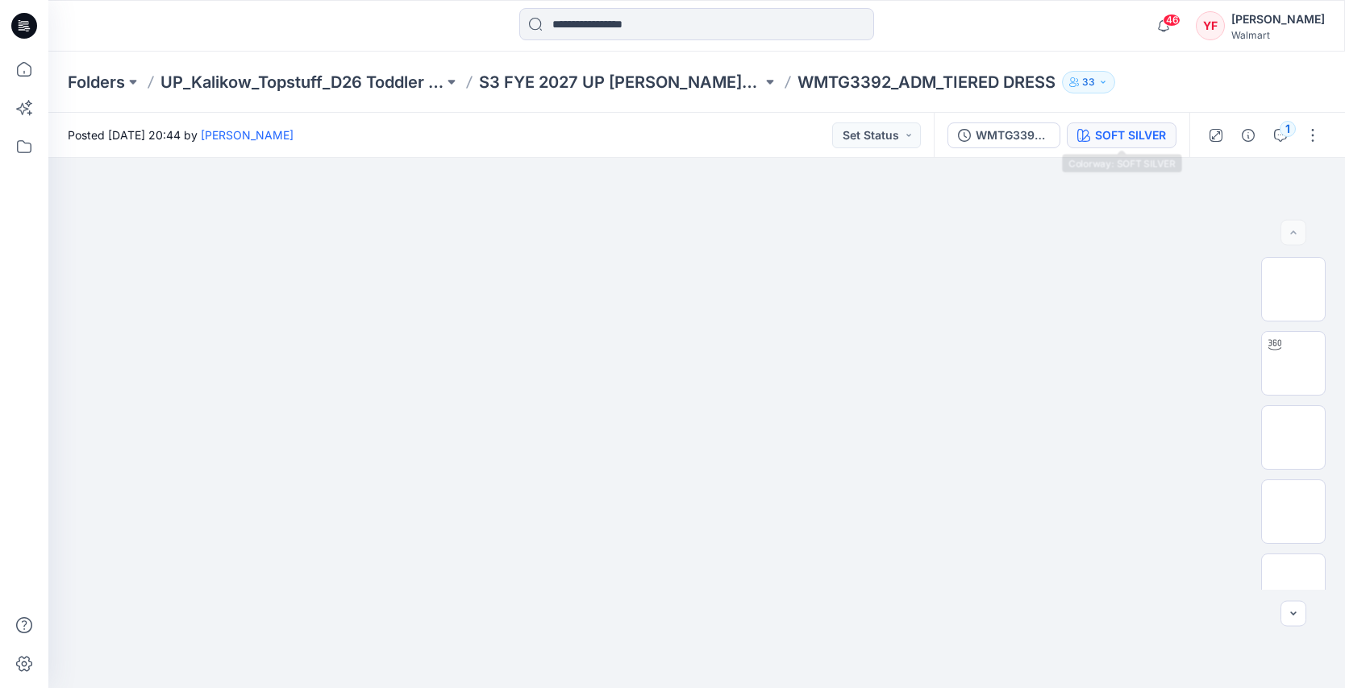
click at [1082, 136] on icon "button" at bounding box center [1083, 135] width 13 height 13
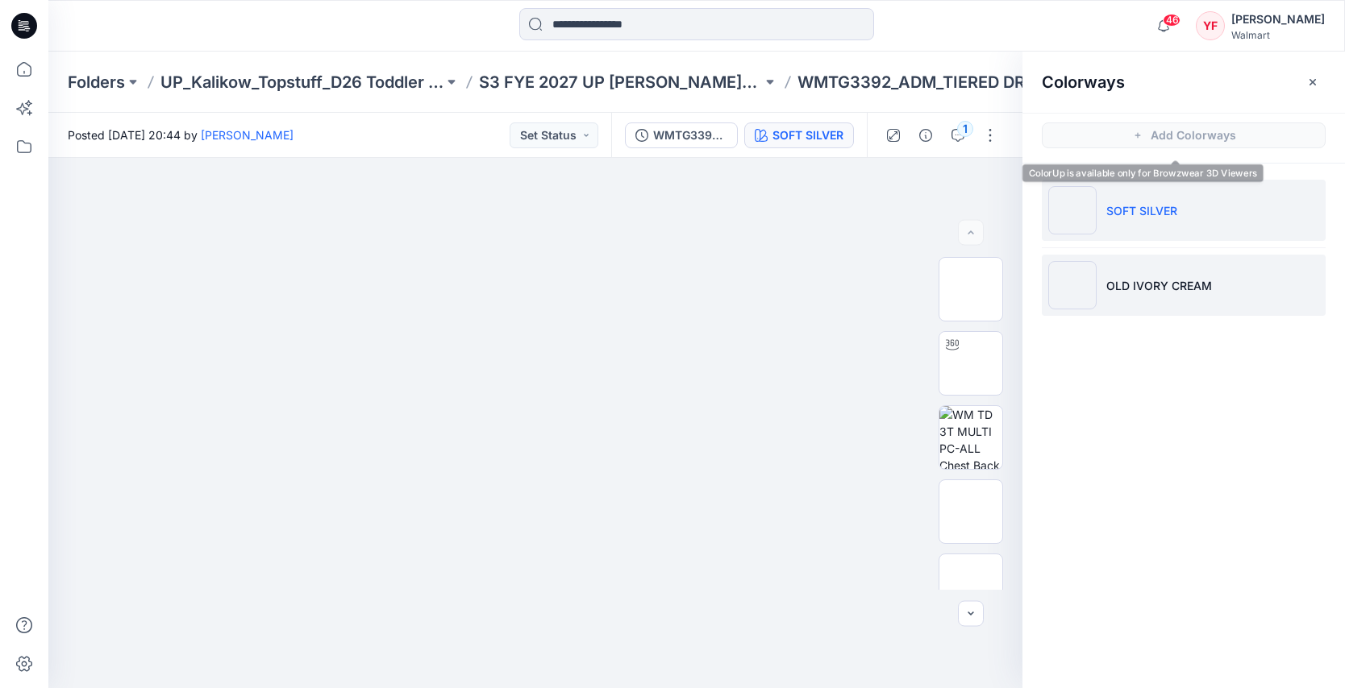
click at [1103, 289] on li "OLD IVORY CREAM" at bounding box center [1184, 285] width 284 height 61
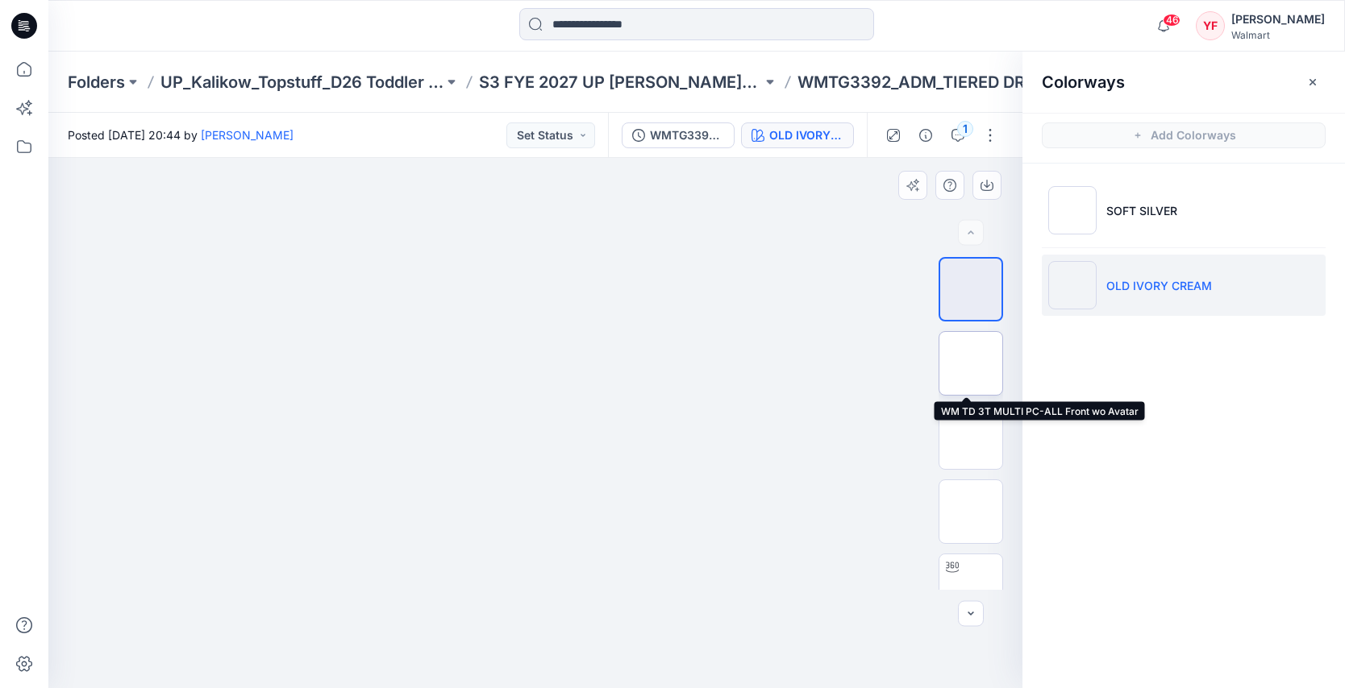
click at [971, 364] on img at bounding box center [971, 364] width 0 height 0
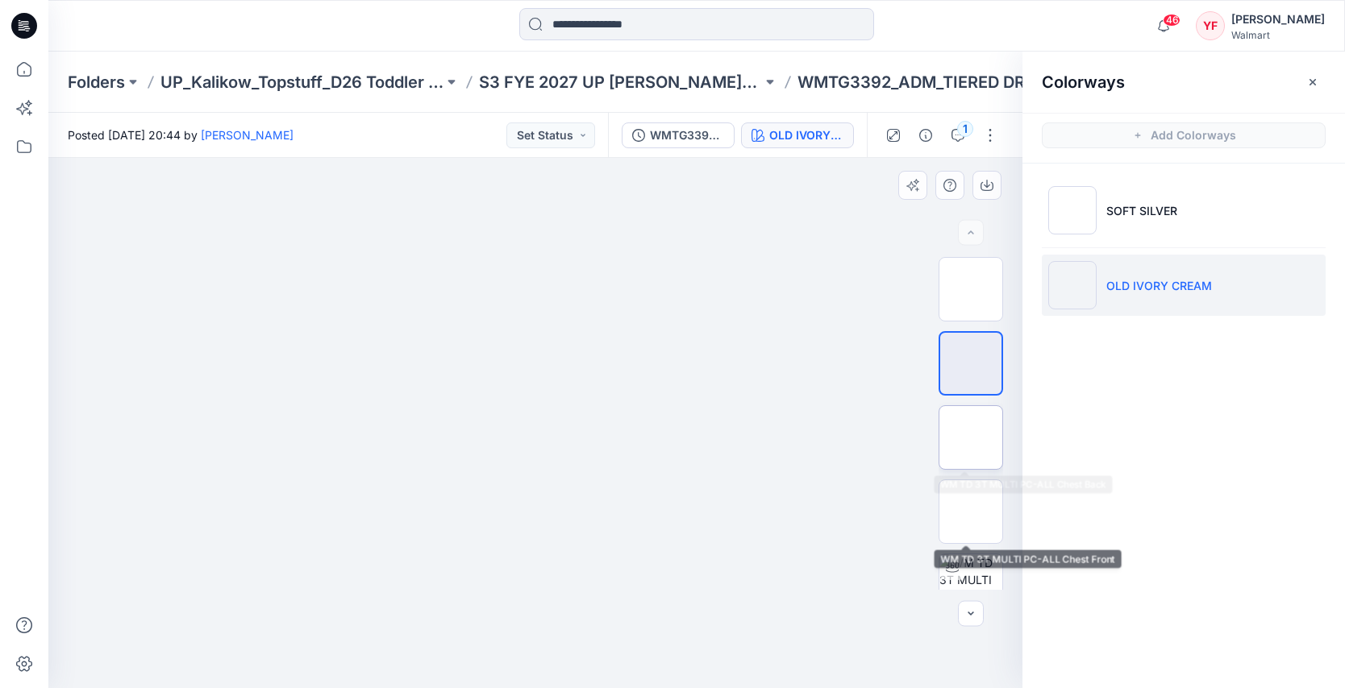
click at [971, 438] on img at bounding box center [971, 438] width 0 height 0
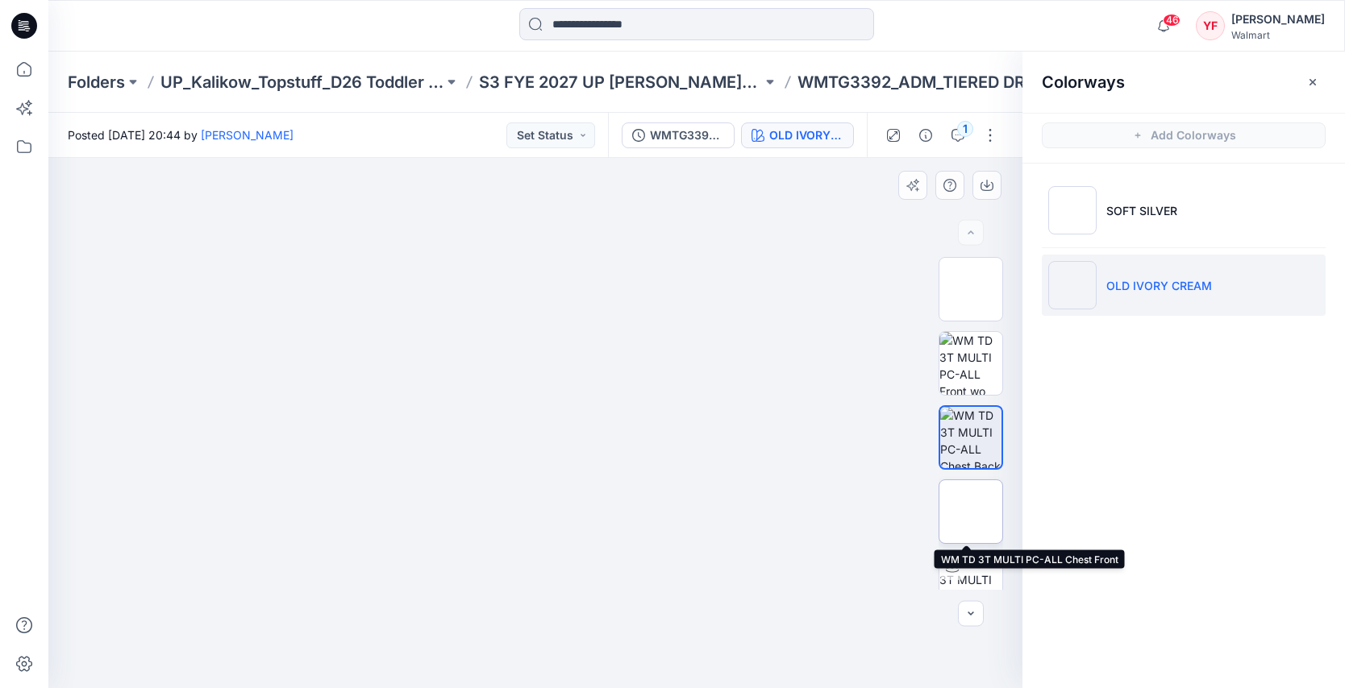
click at [959, 509] on img at bounding box center [970, 511] width 63 height 63
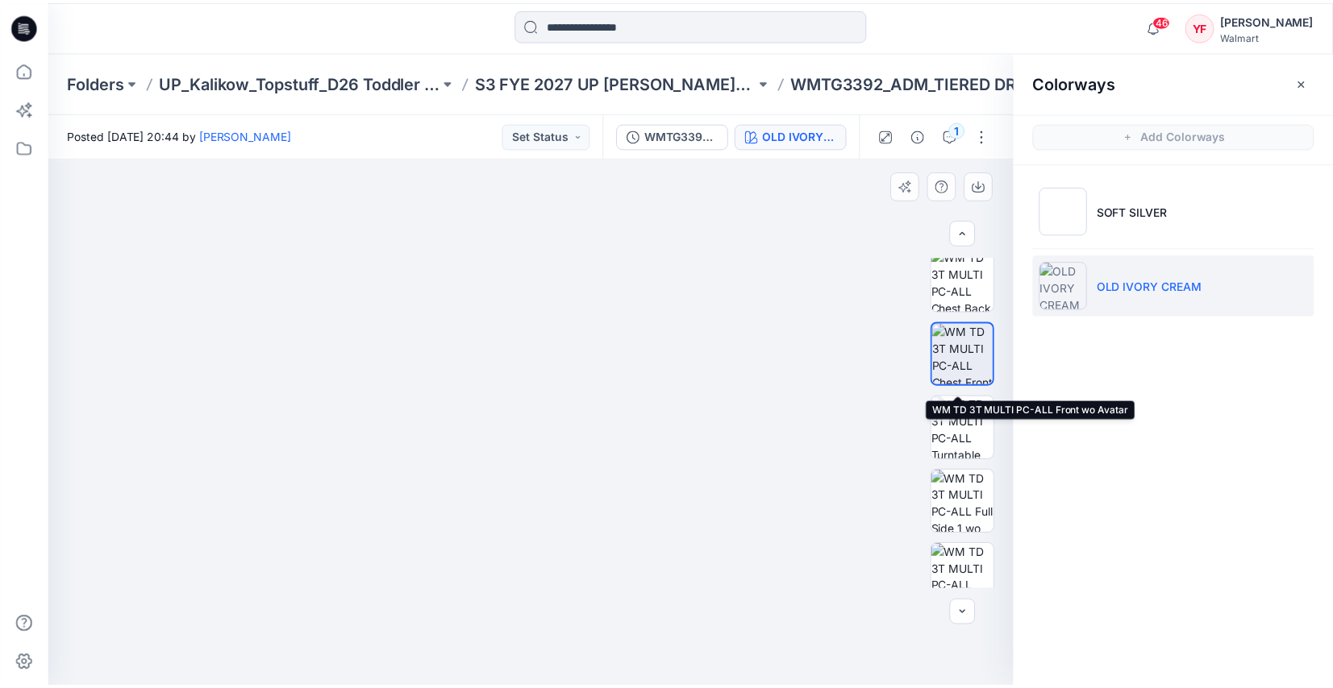
scroll to position [251, 0]
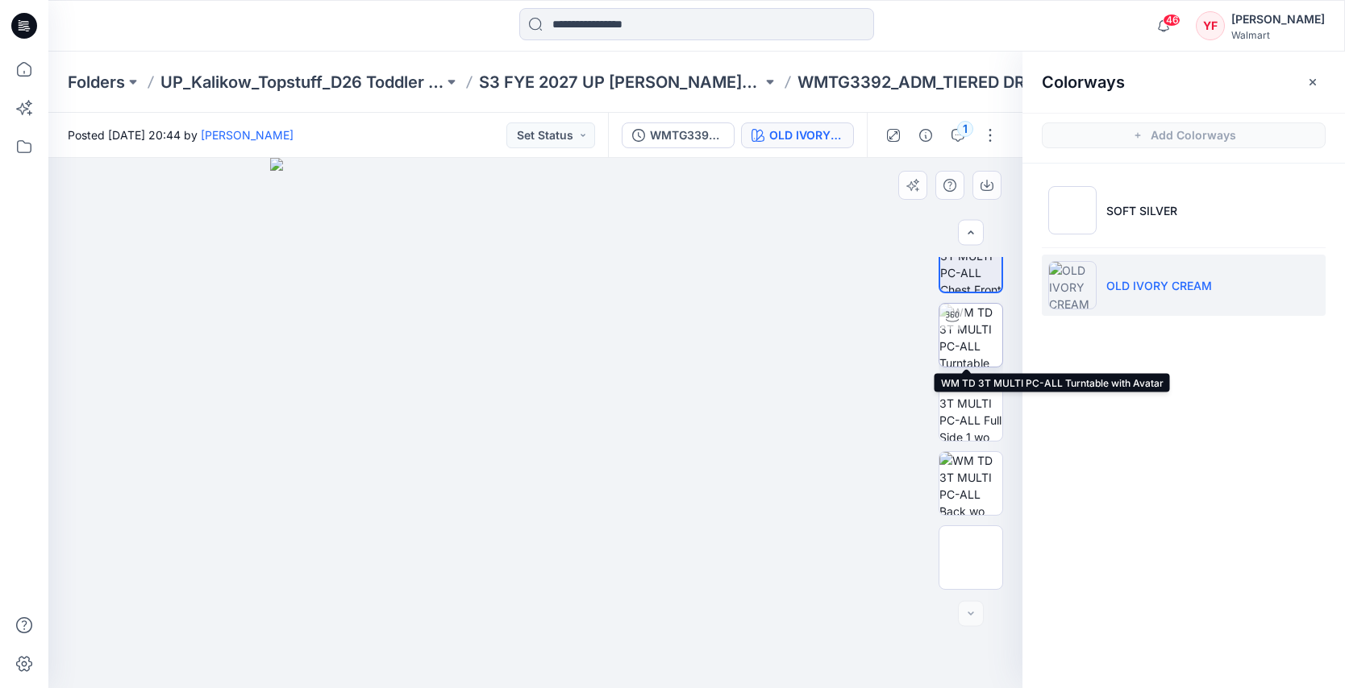
click at [962, 312] on img at bounding box center [970, 335] width 63 height 63
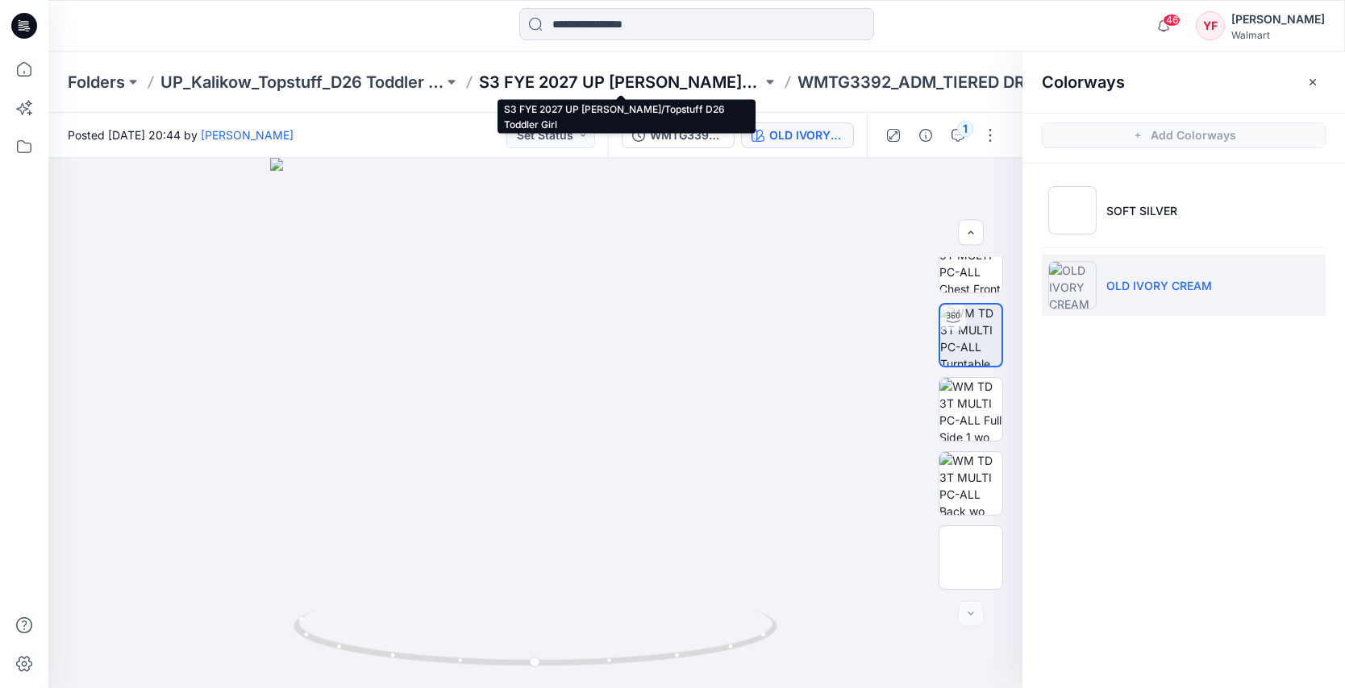
click at [690, 73] on p "S3 FYE 2027 UP [PERSON_NAME]/Topstuff D26 Toddler Girl" at bounding box center [620, 82] width 283 height 23
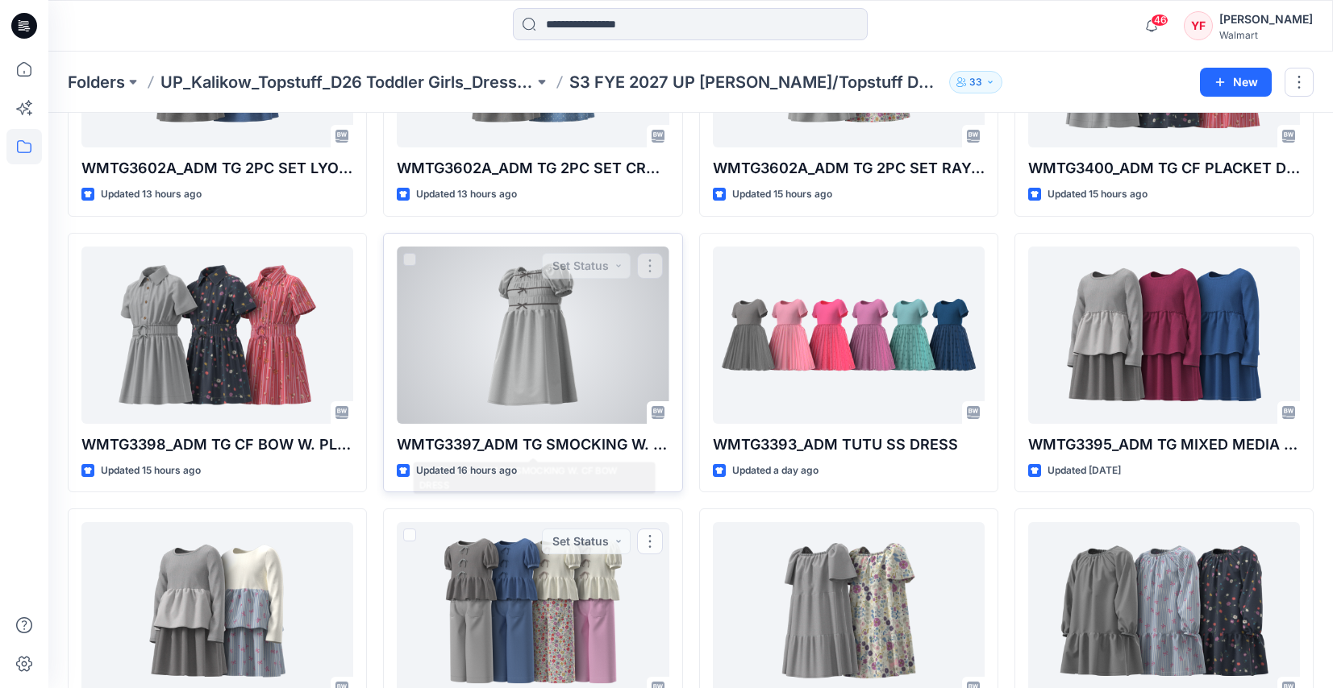
scroll to position [204, 0]
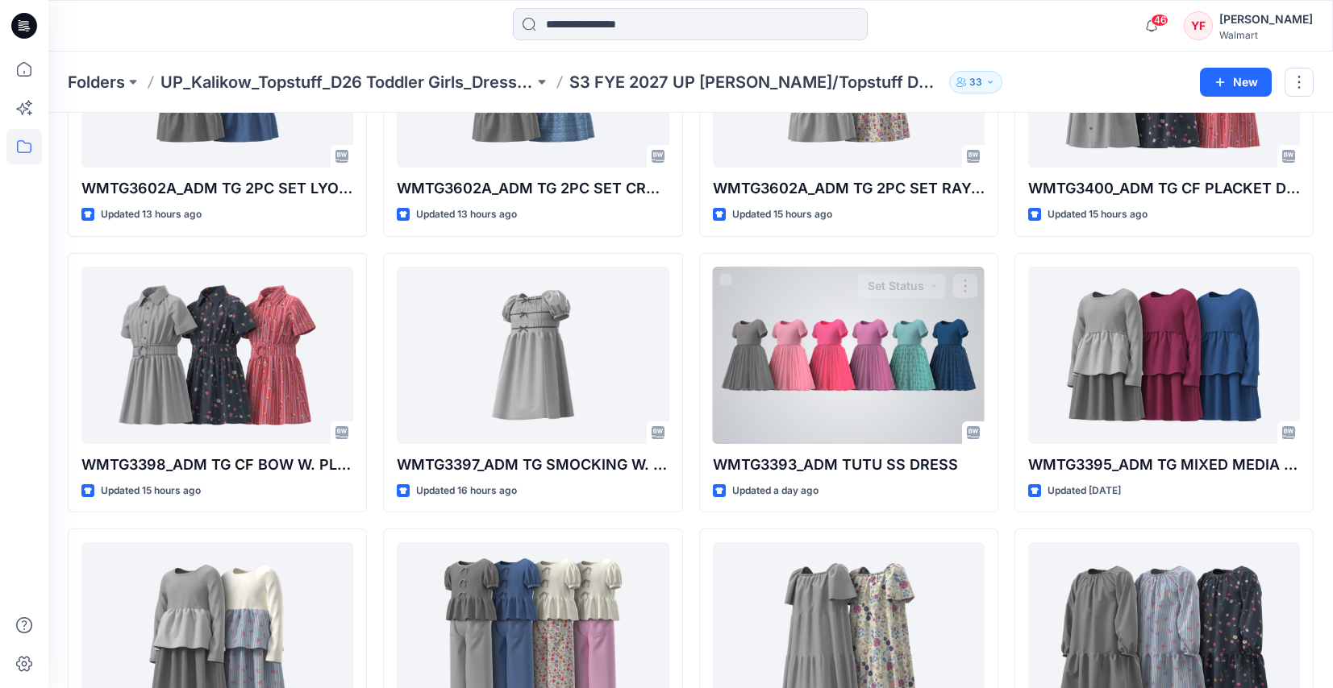
click at [784, 354] on div at bounding box center [849, 355] width 272 height 177
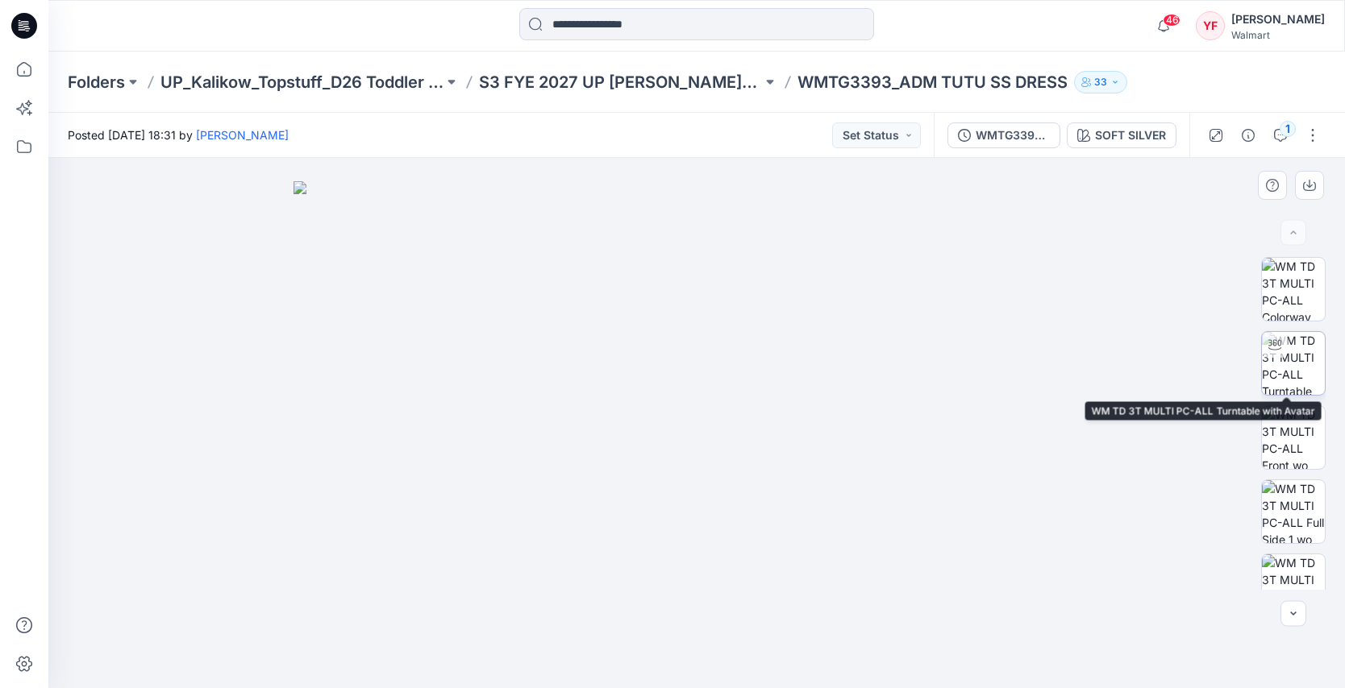
click at [1302, 356] on img at bounding box center [1293, 363] width 63 height 63
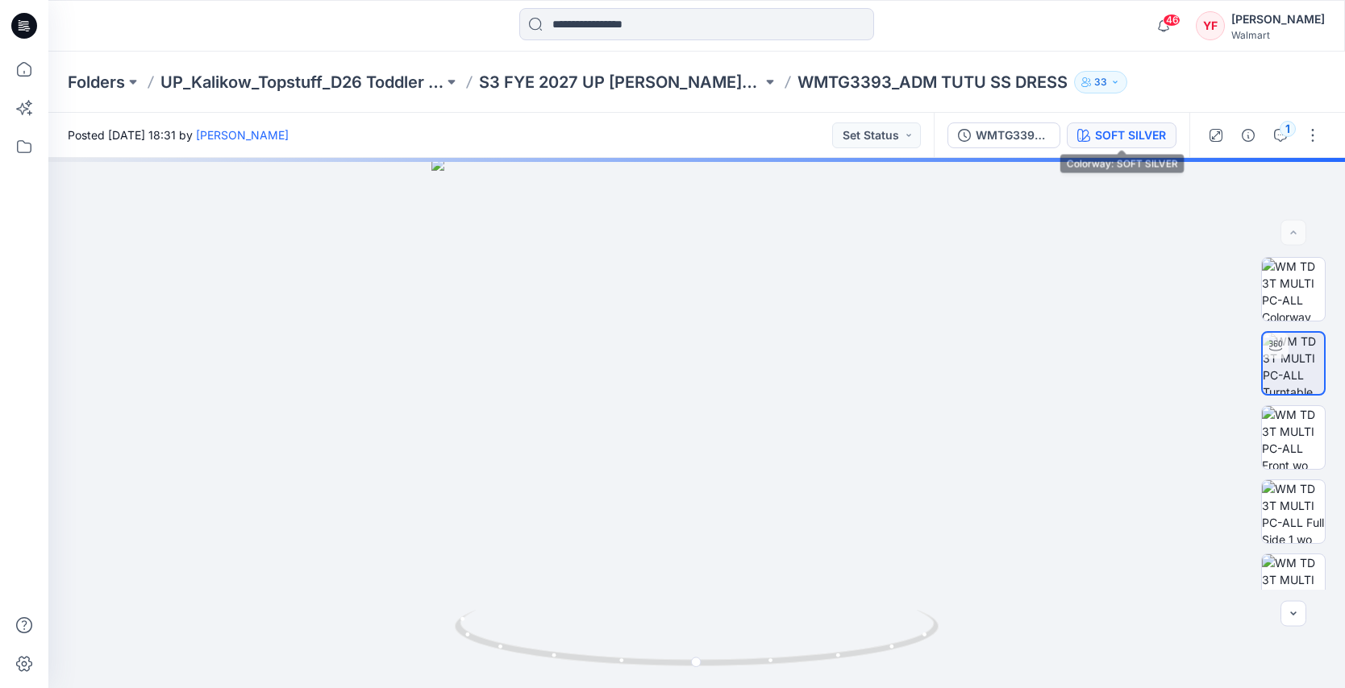
click at [1095, 135] on div "SOFT SILVER" at bounding box center [1130, 136] width 71 height 18
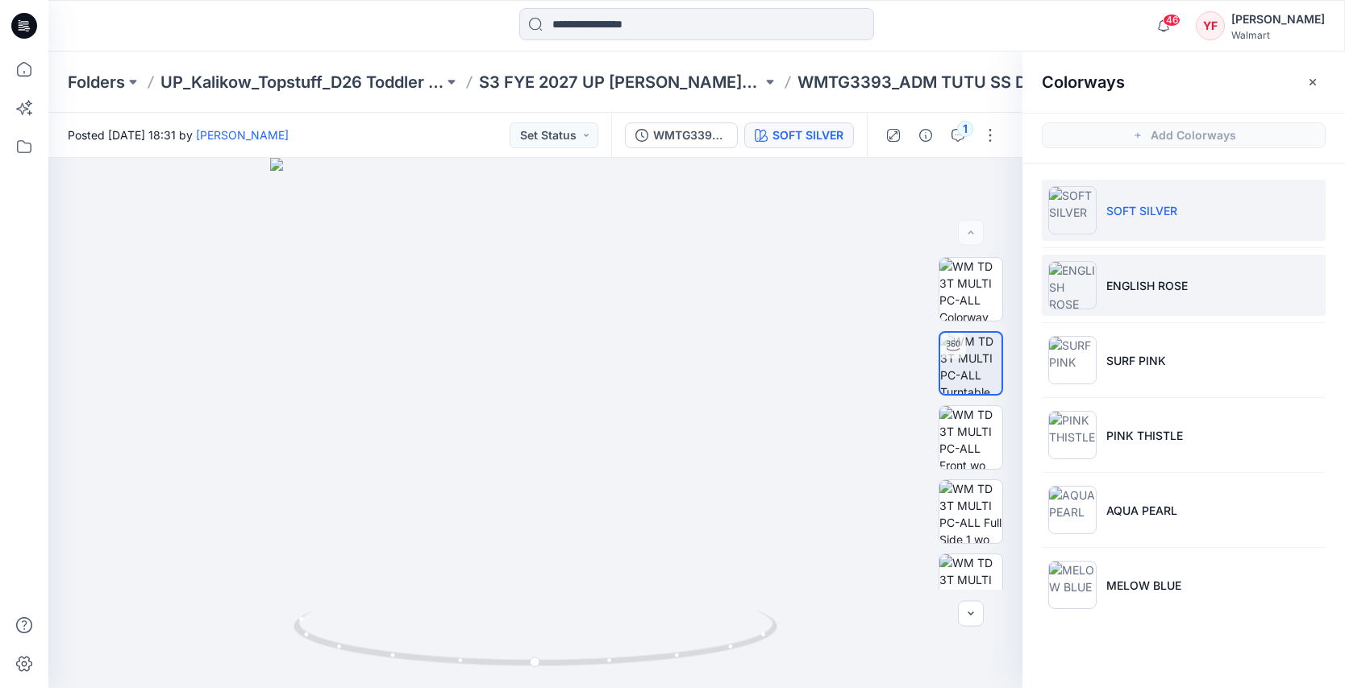
click at [1144, 282] on p "ENGLISH ROSE" at bounding box center [1146, 285] width 81 height 17
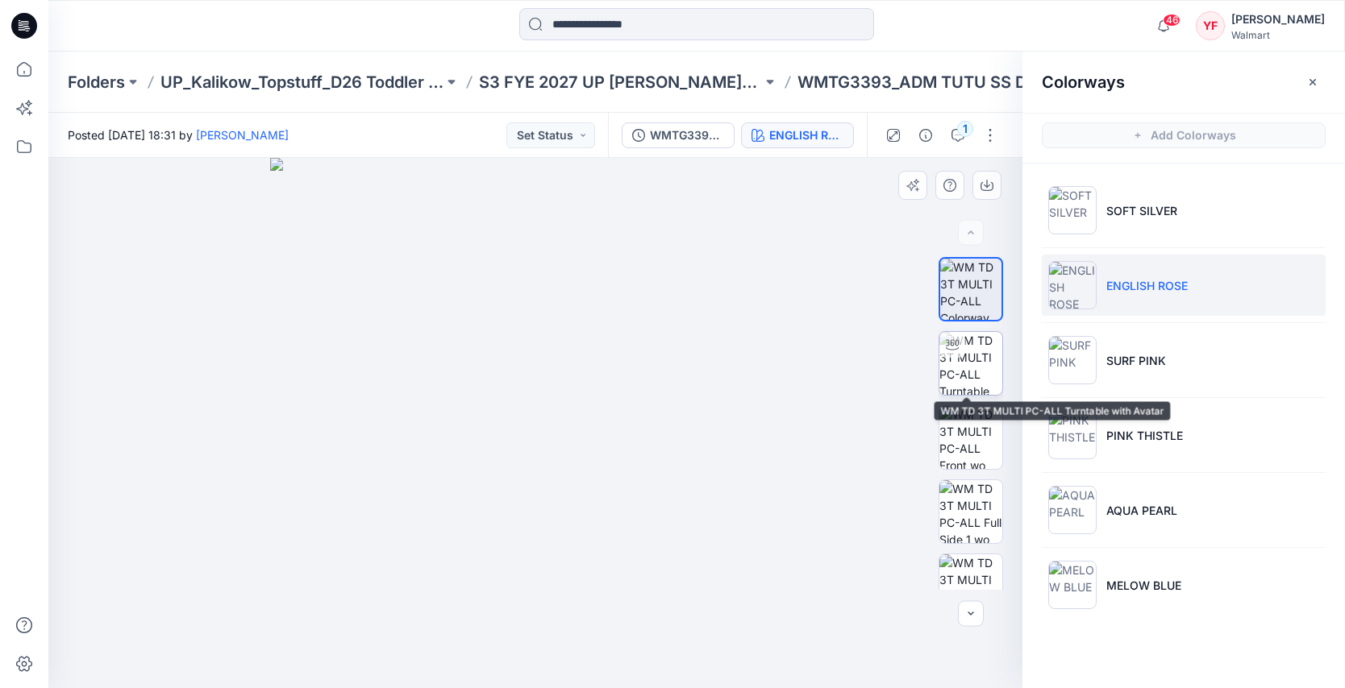
click at [978, 358] on img at bounding box center [970, 363] width 63 height 63
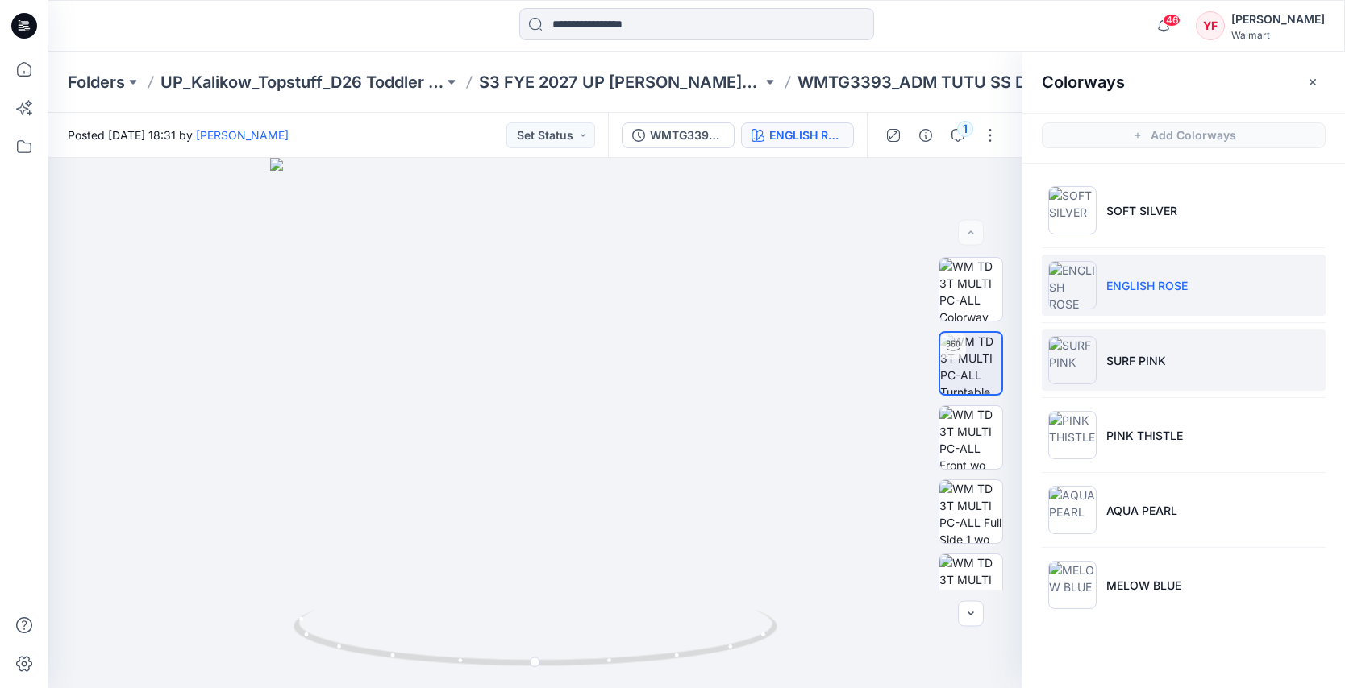
click at [1121, 360] on p "SURF PINK" at bounding box center [1136, 360] width 60 height 17
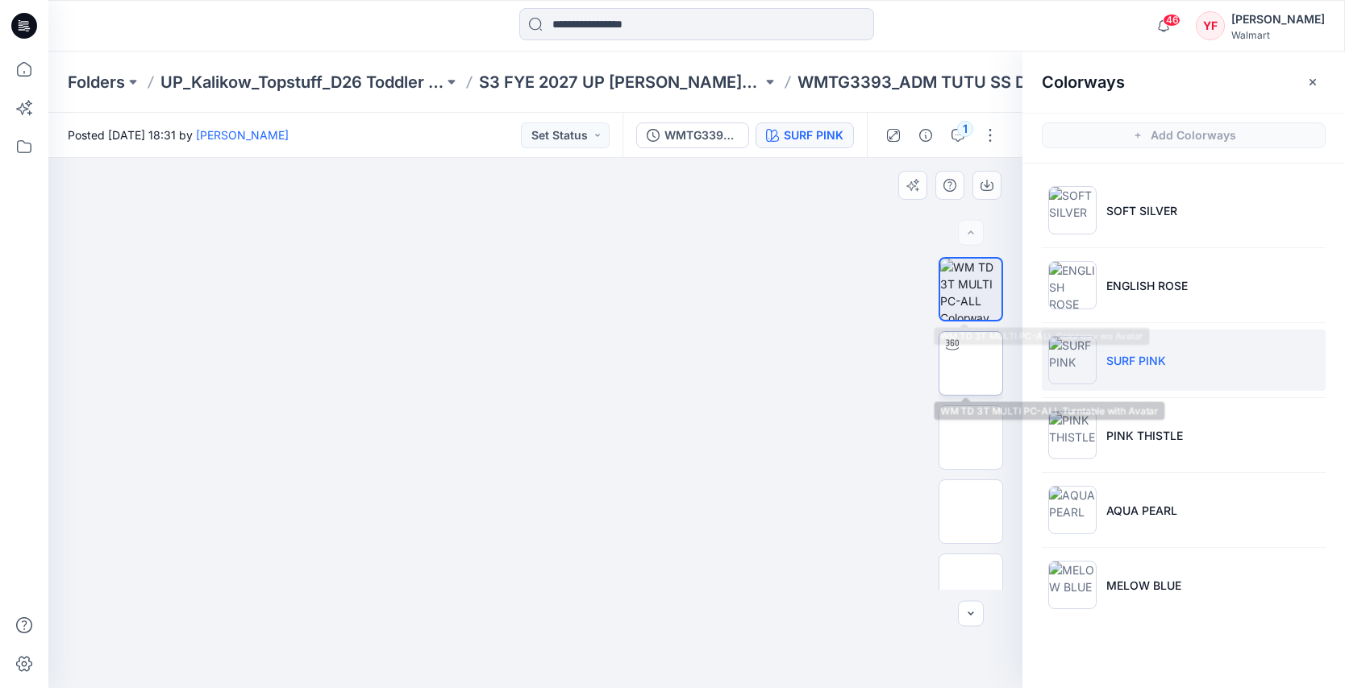
click at [971, 364] on img at bounding box center [971, 364] width 0 height 0
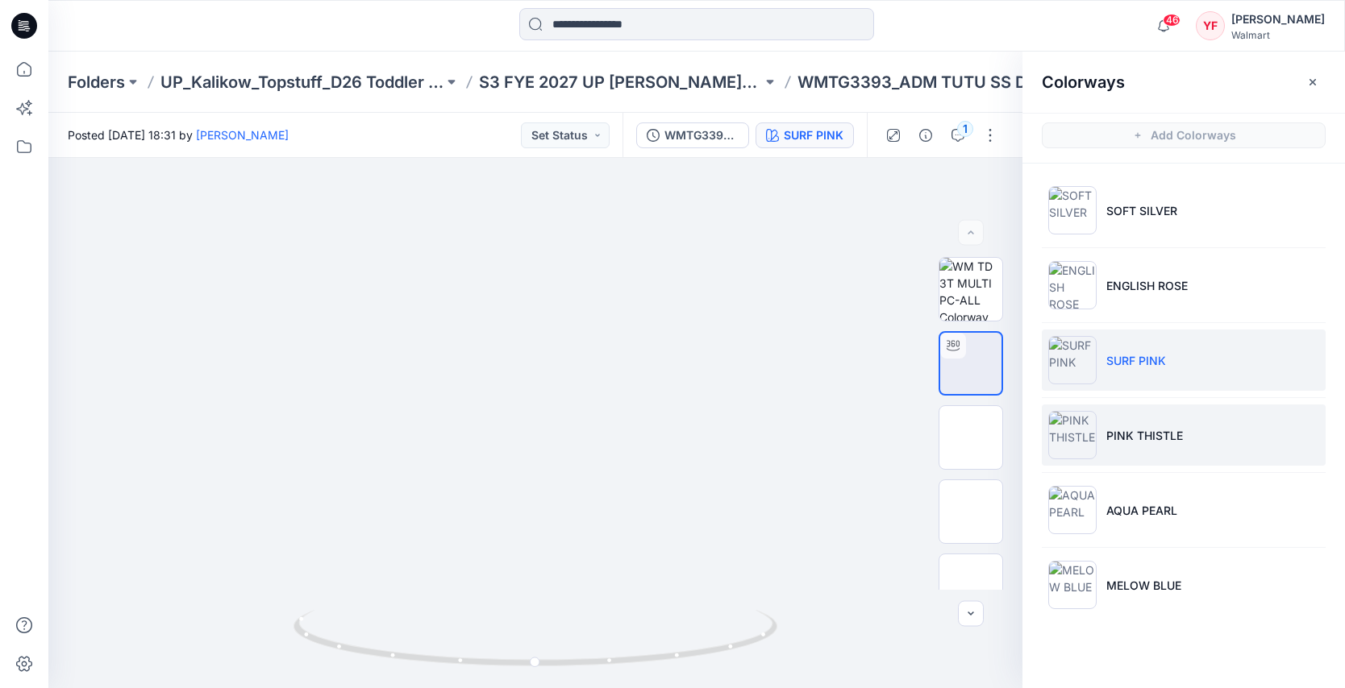
click at [1133, 428] on p "PINK THISTLE" at bounding box center [1144, 435] width 77 height 17
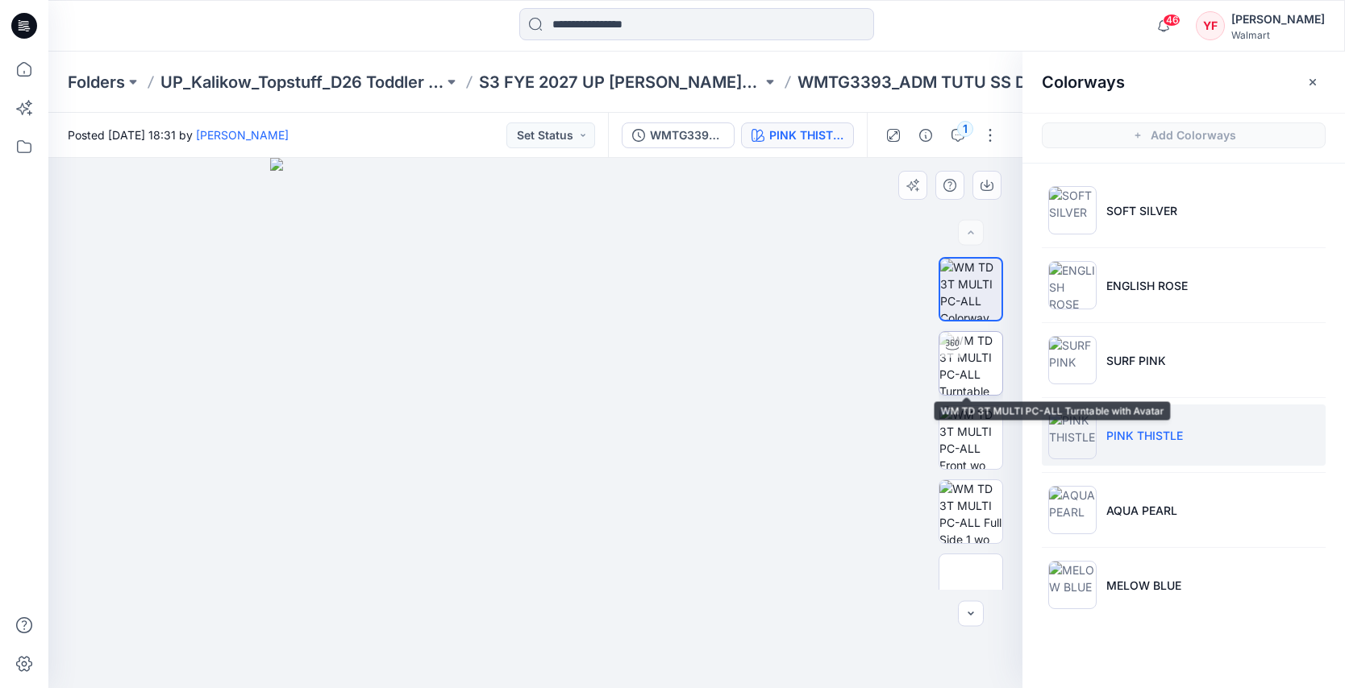
click at [975, 356] on img at bounding box center [970, 363] width 63 height 63
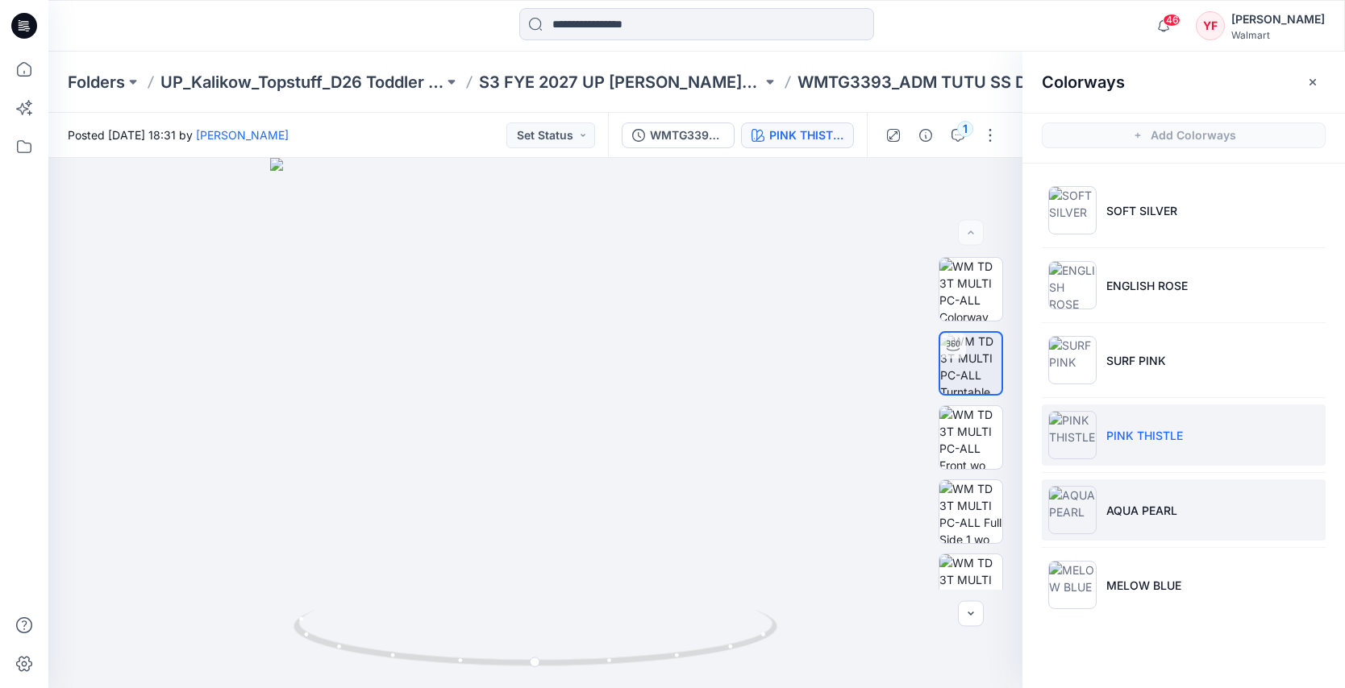
click at [1160, 502] on p "AQUA PEARL" at bounding box center [1141, 510] width 71 height 17
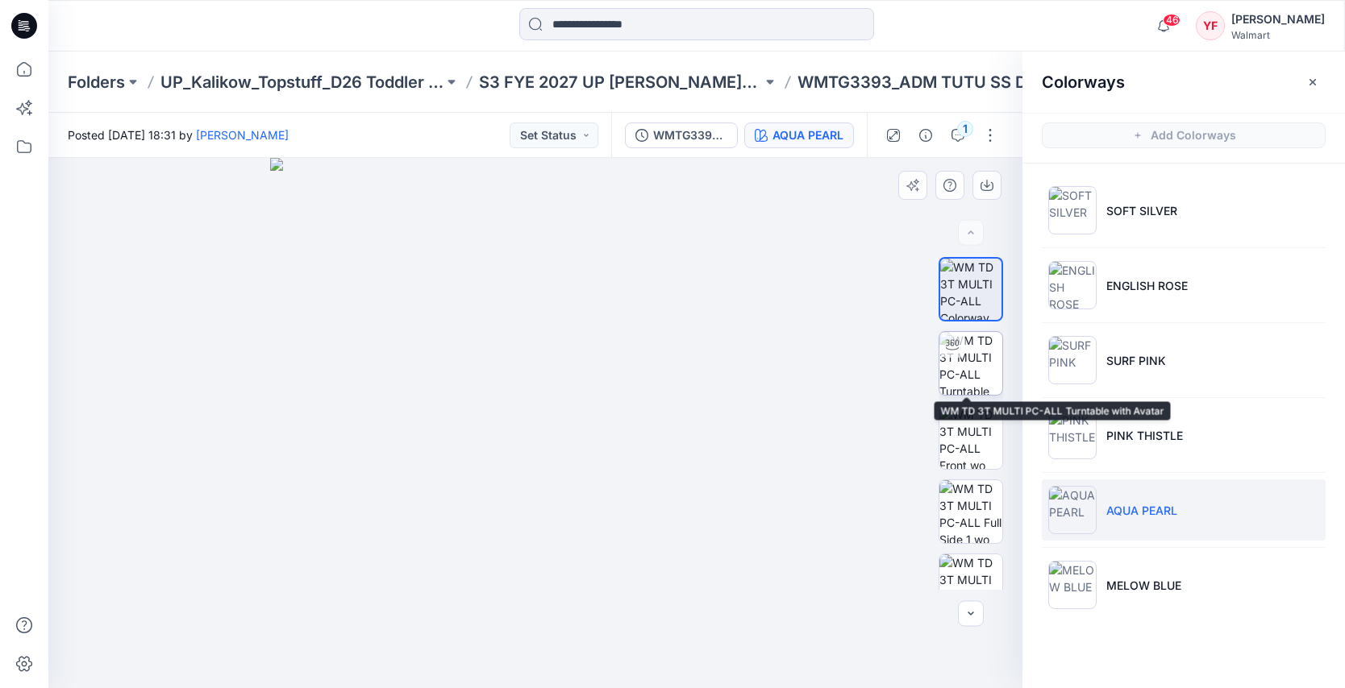
click at [984, 376] on img at bounding box center [970, 363] width 63 height 63
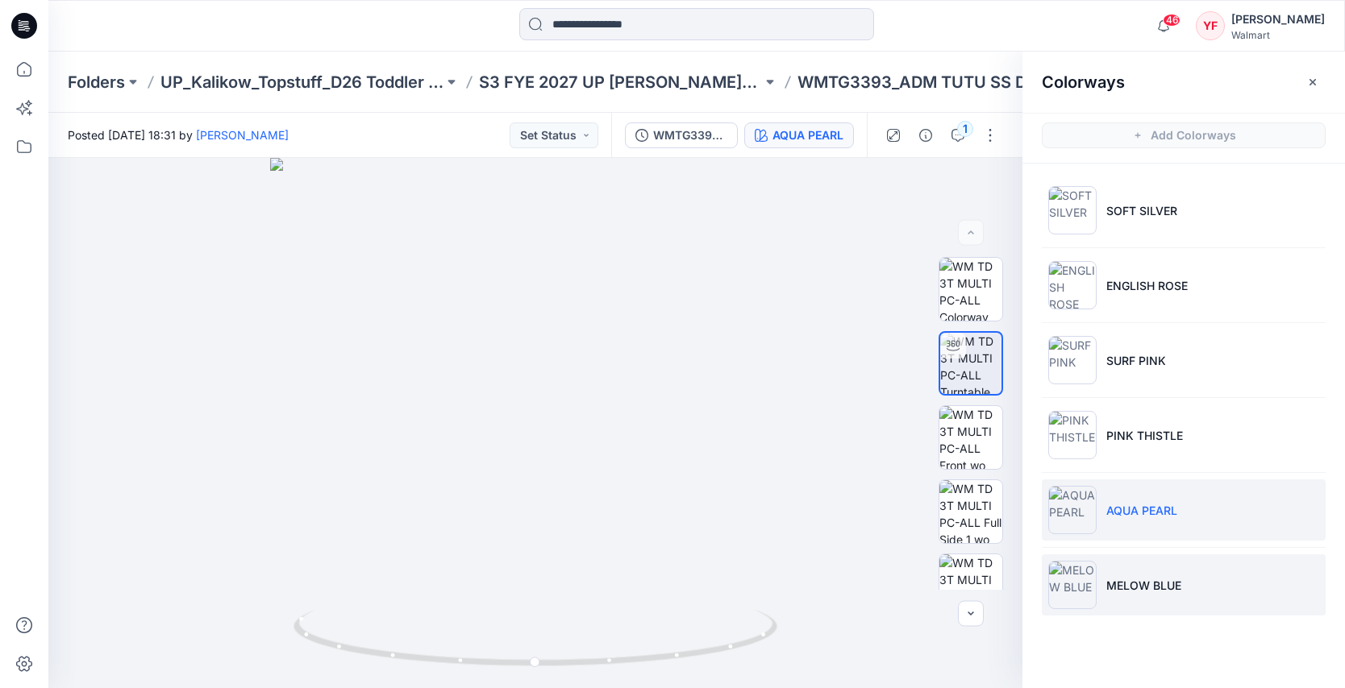
click at [1215, 591] on li "MELOW BLUE" at bounding box center [1184, 585] width 284 height 61
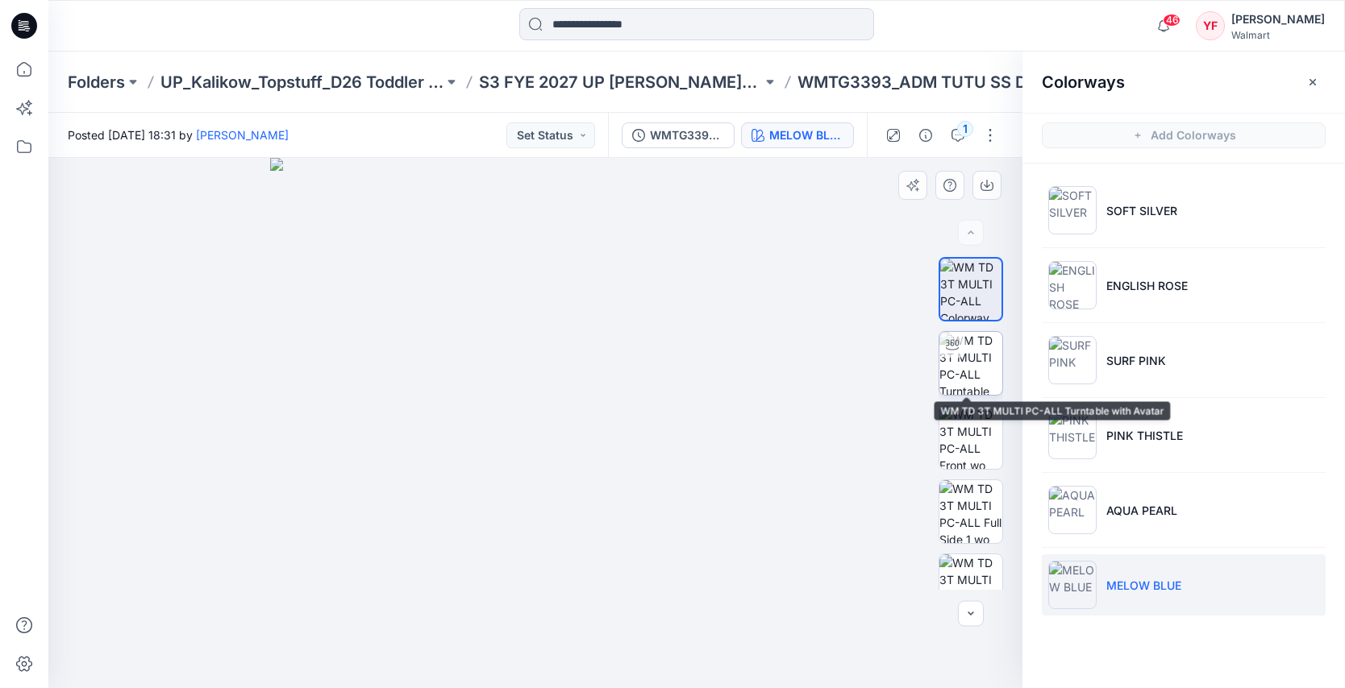
click at [968, 374] on img at bounding box center [970, 363] width 63 height 63
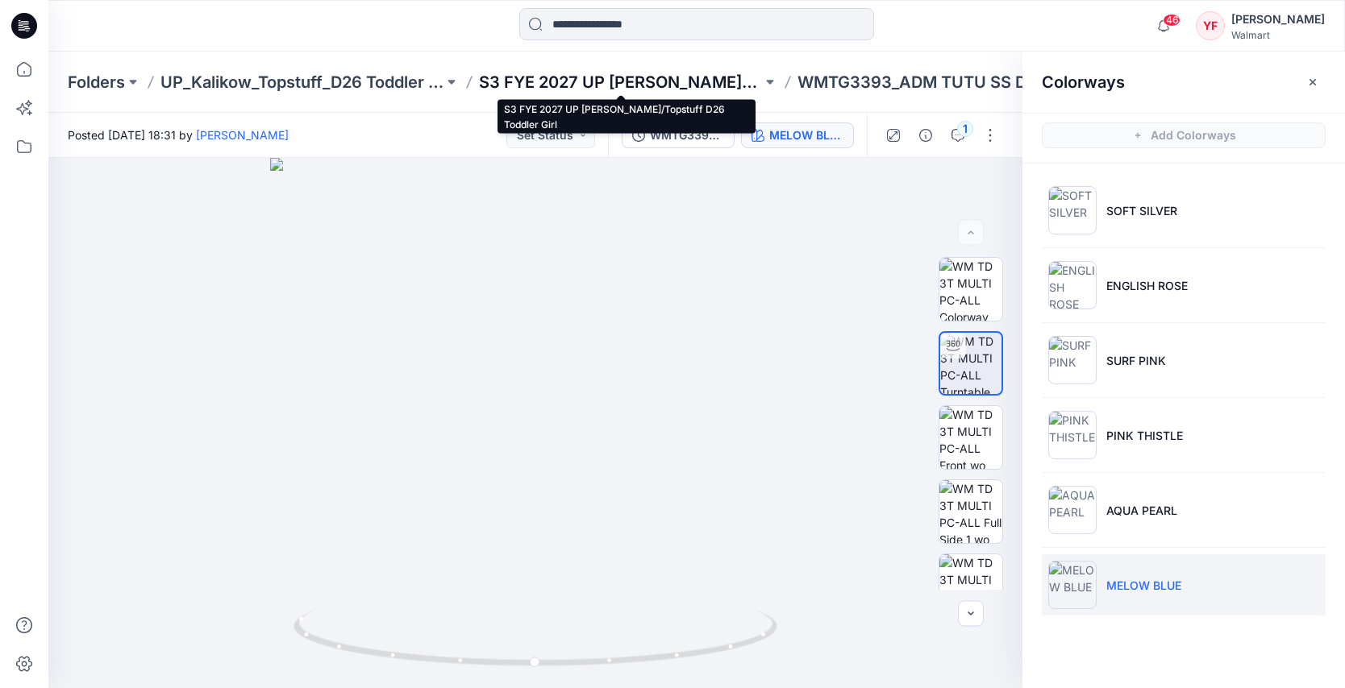
click at [695, 74] on p "S3 FYE 2027 UP [PERSON_NAME]/Topstuff D26 Toddler Girl" at bounding box center [620, 82] width 283 height 23
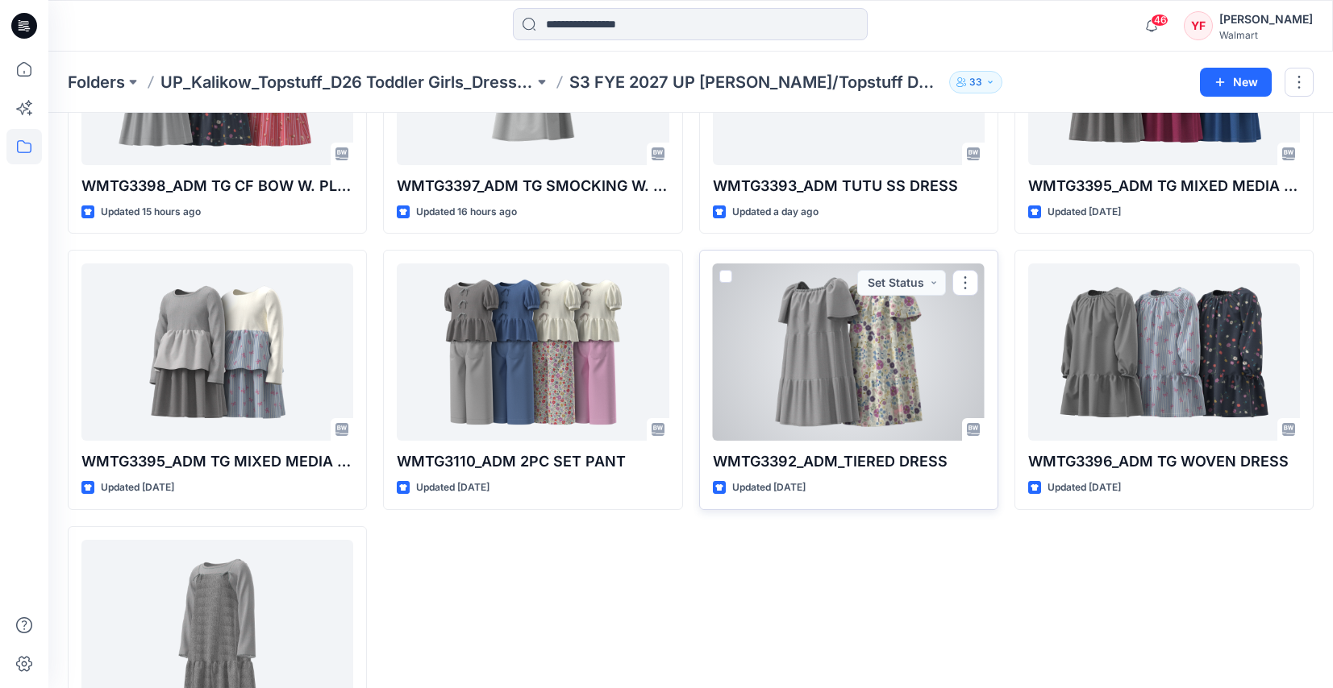
scroll to position [551, 0]
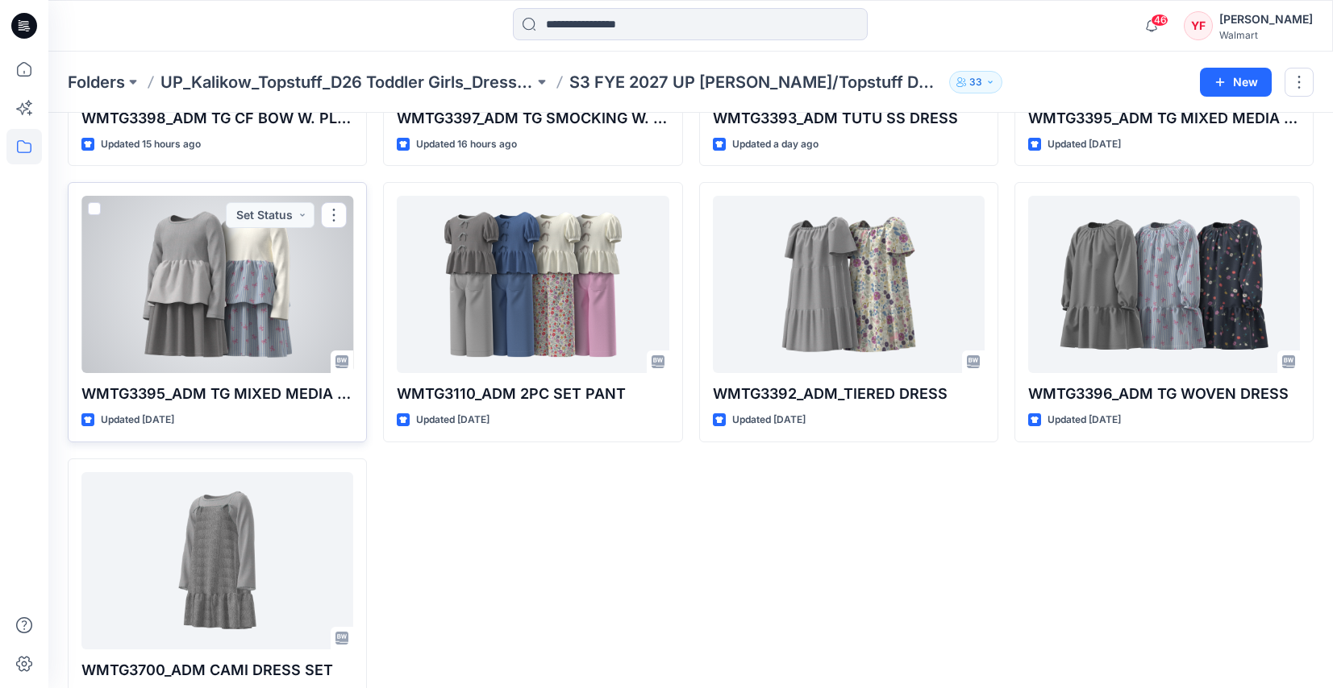
click at [189, 327] on div at bounding box center [217, 284] width 272 height 177
